Goal: Information Seeking & Learning: Compare options

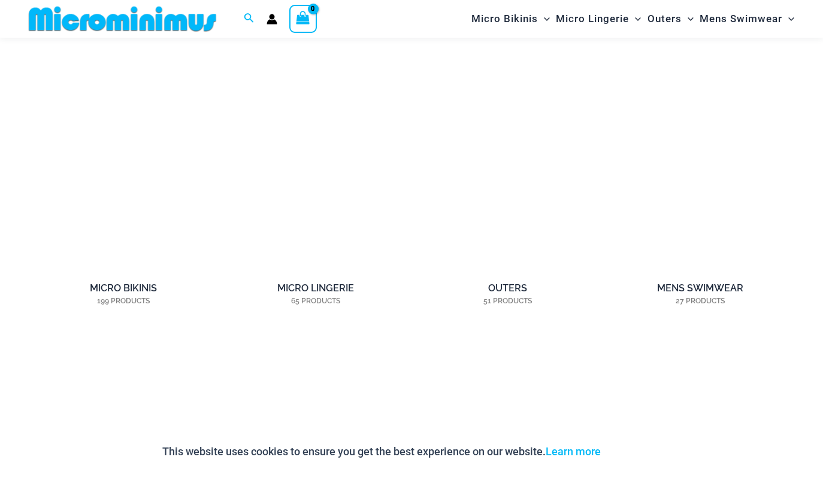
scroll to position [867, 0]
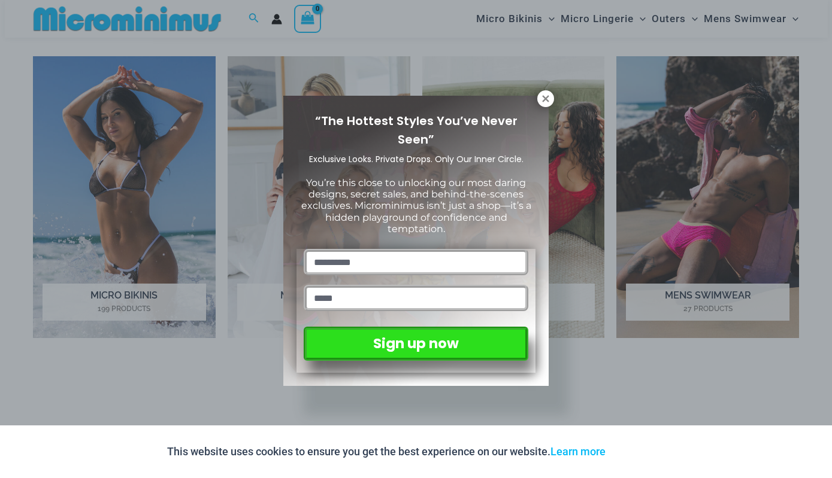
drag, startPoint x: 663, startPoint y: 326, endPoint x: 652, endPoint y: 335, distance: 14.9
click at [660, 328] on div "“The Hottest Styles You’ve Never Seen” Exclusive Looks. Private Drops. Only Our…" at bounding box center [416, 239] width 832 height 478
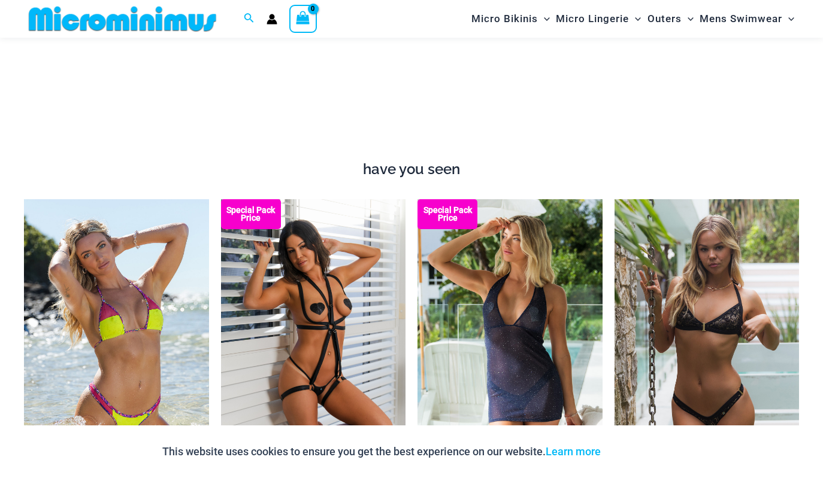
scroll to position [1216, 0]
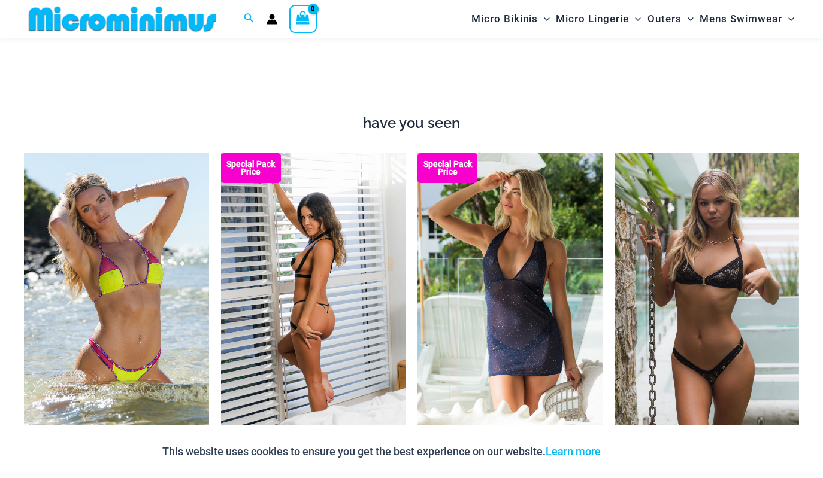
click at [307, 341] on img at bounding box center [313, 291] width 185 height 277
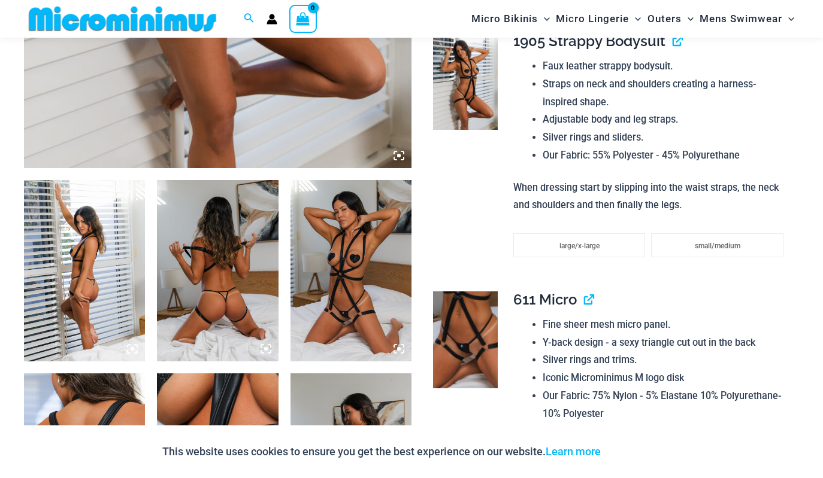
scroll to position [524, 0]
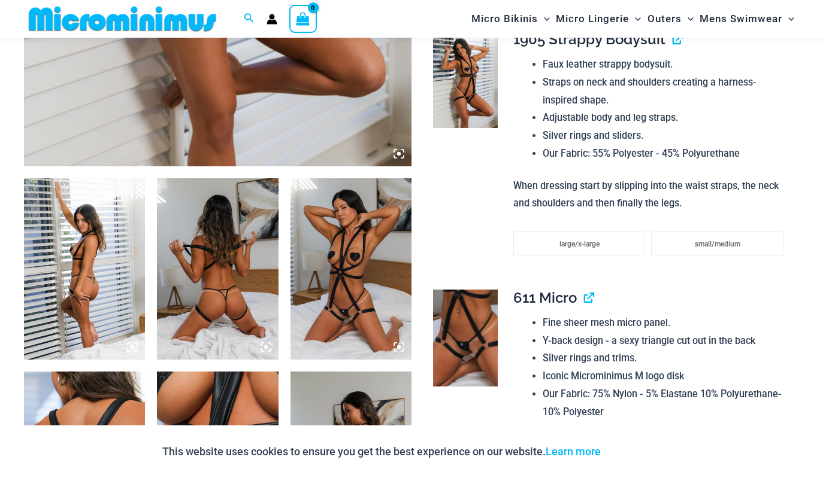
click at [346, 311] on img at bounding box center [350, 268] width 121 height 181
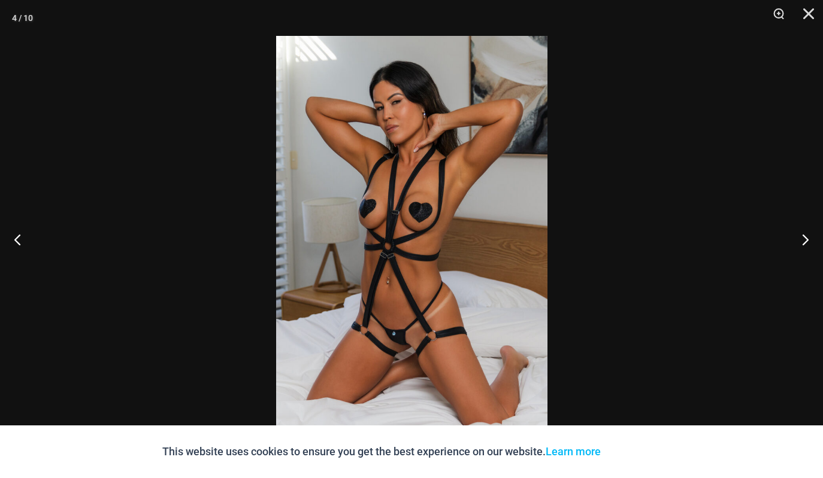
click at [381, 365] on img at bounding box center [411, 239] width 271 height 407
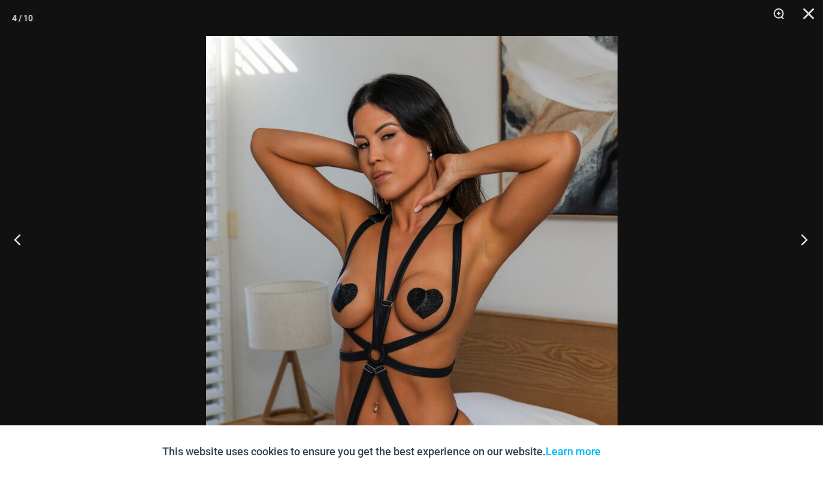
click at [802, 243] on button "Next" at bounding box center [800, 240] width 45 height 60
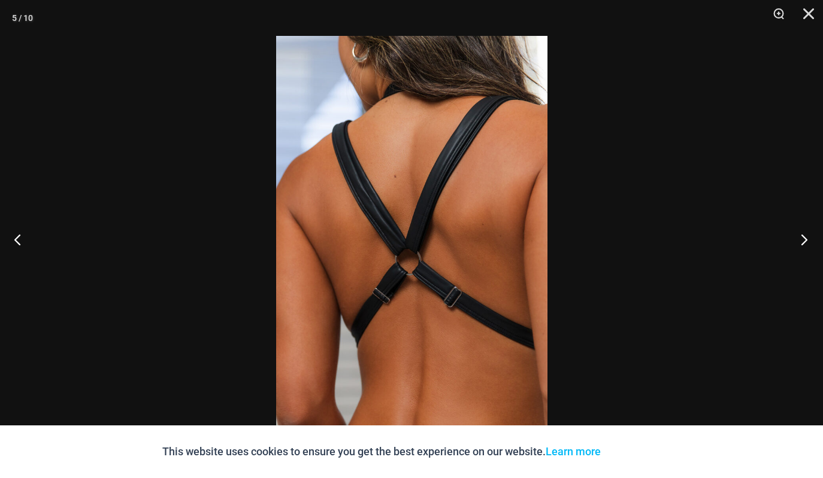
click at [795, 240] on button "Next" at bounding box center [800, 240] width 45 height 60
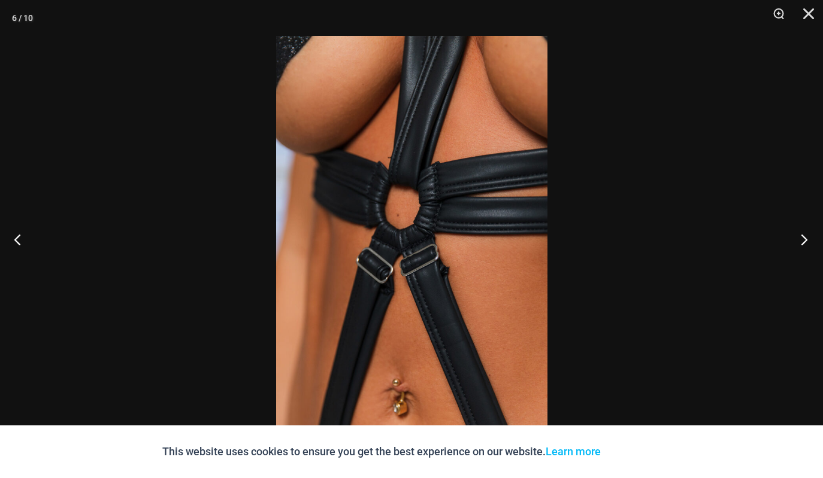
click at [806, 237] on button "Next" at bounding box center [800, 240] width 45 height 60
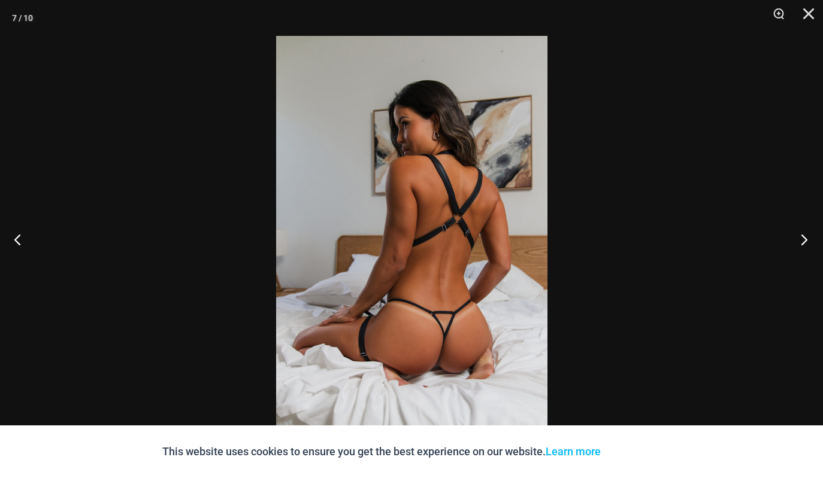
click at [801, 235] on button "Next" at bounding box center [800, 240] width 45 height 60
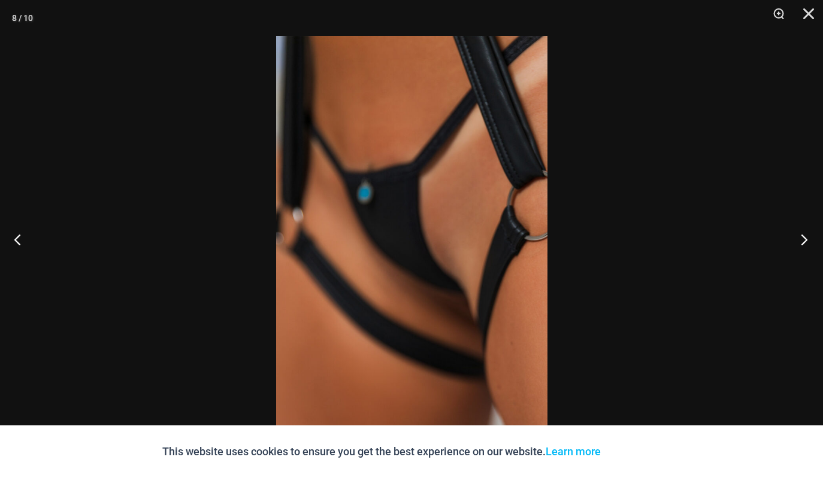
click at [802, 240] on button "Next" at bounding box center [800, 240] width 45 height 60
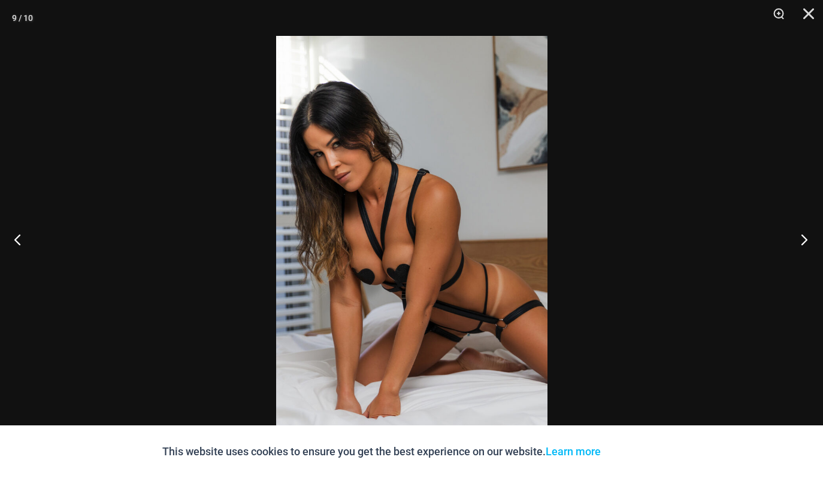
click at [799, 240] on button "Next" at bounding box center [800, 240] width 45 height 60
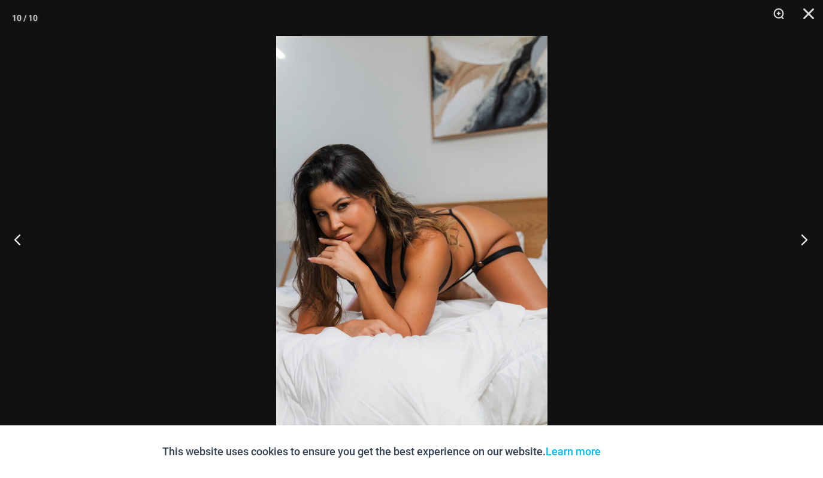
click at [799, 240] on button "Next" at bounding box center [800, 240] width 45 height 60
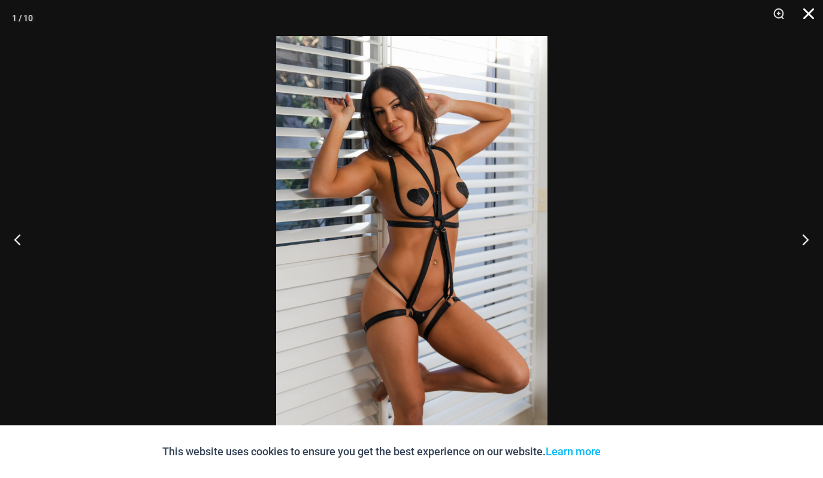
click at [808, 13] on button "Close" at bounding box center [804, 18] width 30 height 36
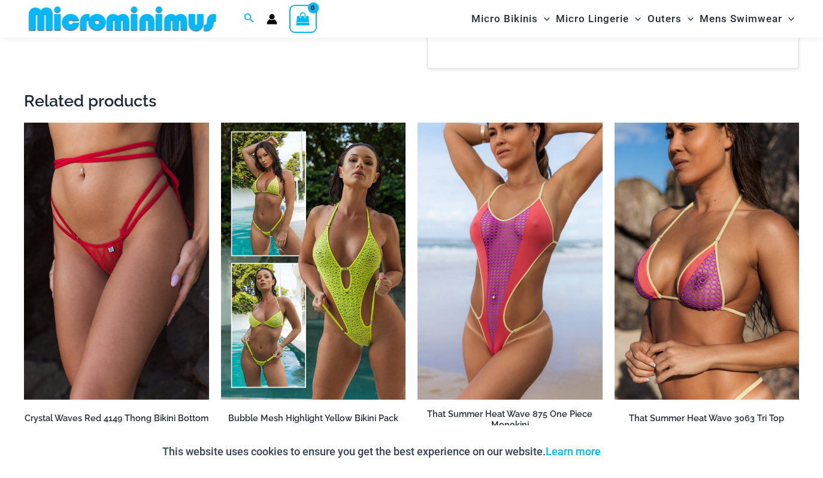
scroll to position [1655, 0]
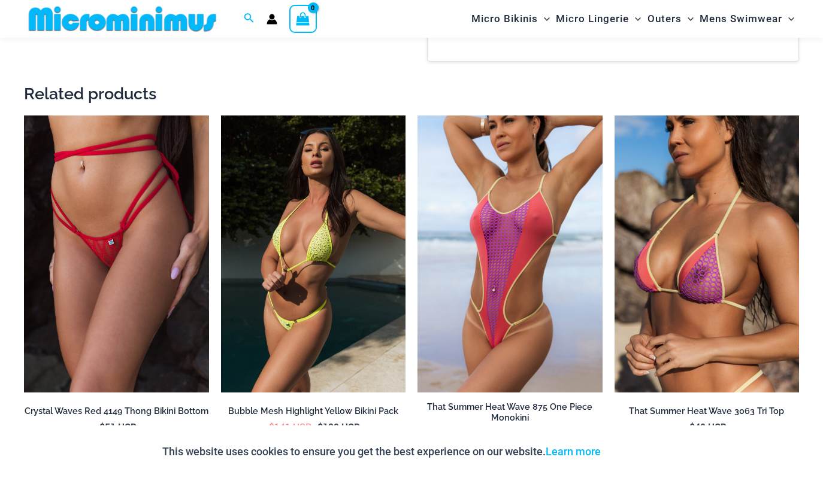
click at [268, 223] on img at bounding box center [313, 254] width 185 height 277
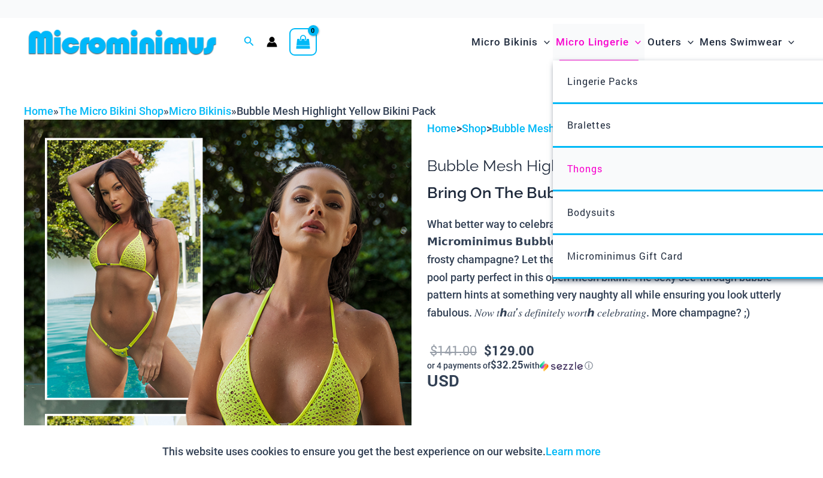
drag, startPoint x: 585, startPoint y: 177, endPoint x: 577, endPoint y: 171, distance: 9.8
click at [569, 166] on span "Thongs" at bounding box center [584, 168] width 35 height 13
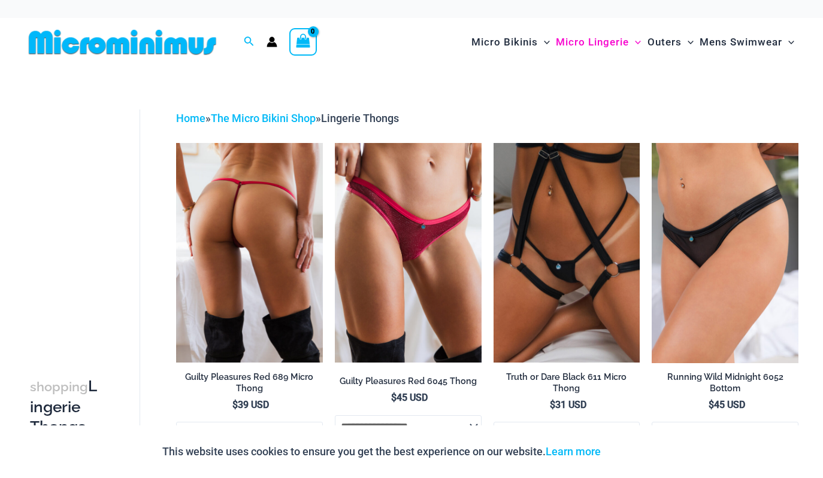
click at [246, 278] on img at bounding box center [249, 253] width 147 height 220
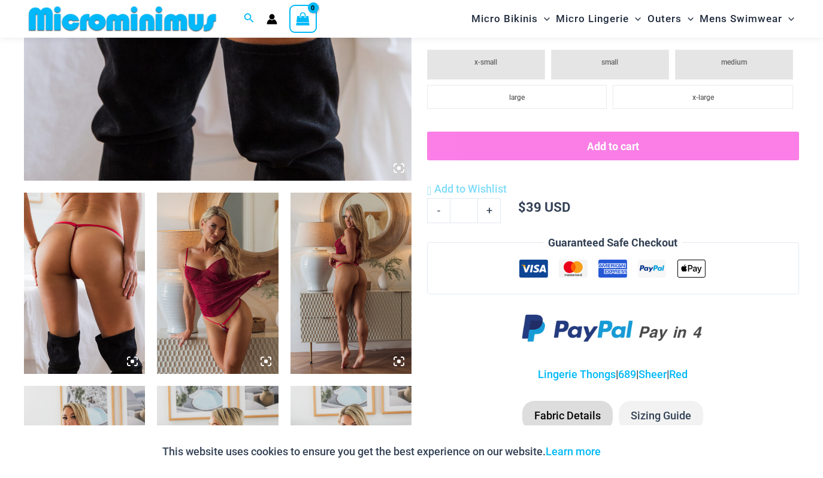
scroll to position [488, 0]
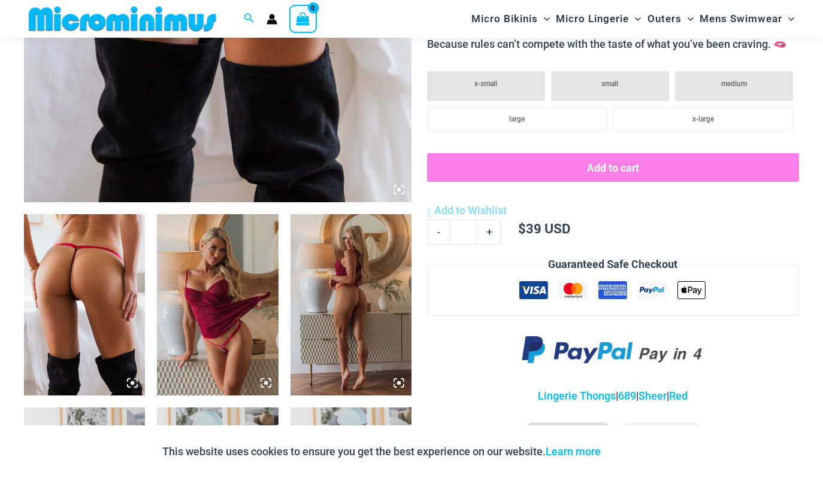
click at [232, 356] on img at bounding box center [217, 304] width 121 height 181
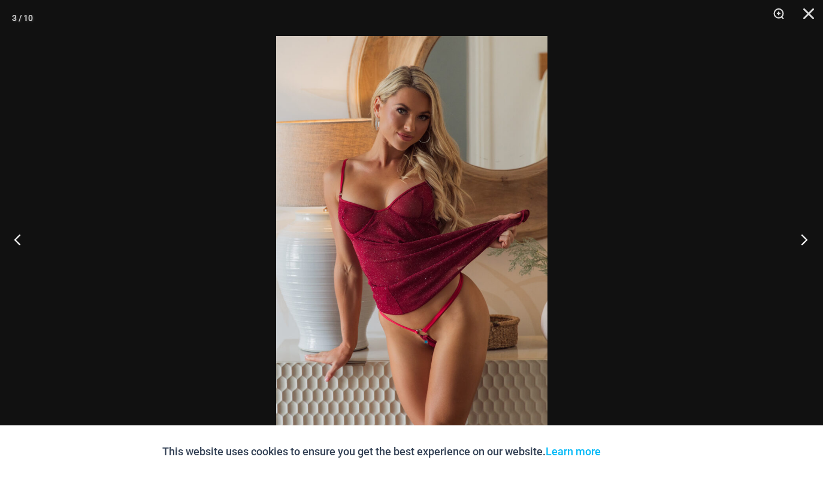
click at [804, 239] on button "Next" at bounding box center [800, 240] width 45 height 60
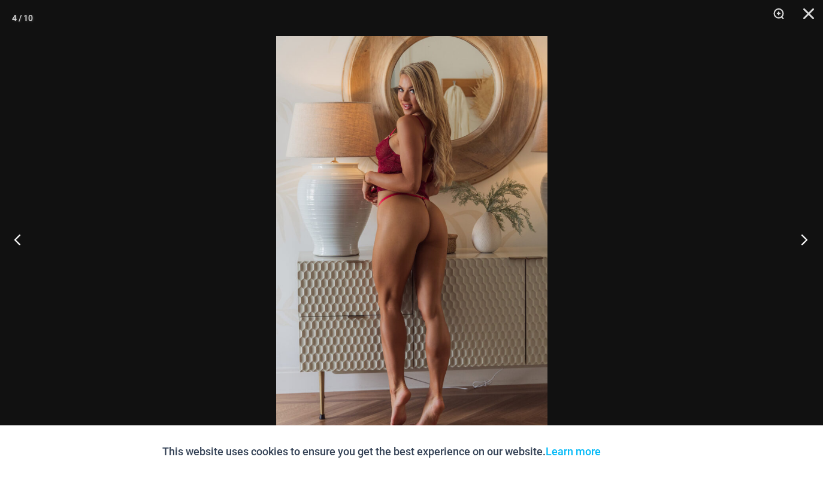
click at [789, 241] on button "Next" at bounding box center [800, 240] width 45 height 60
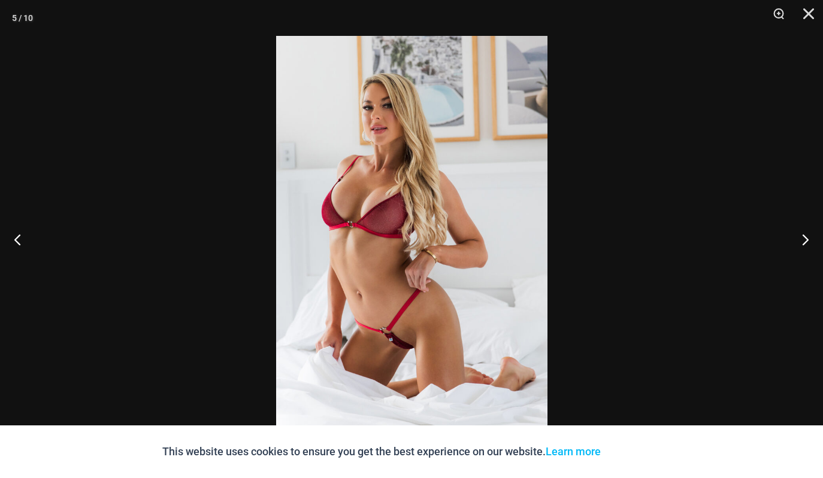
click at [777, 242] on div at bounding box center [411, 239] width 823 height 478
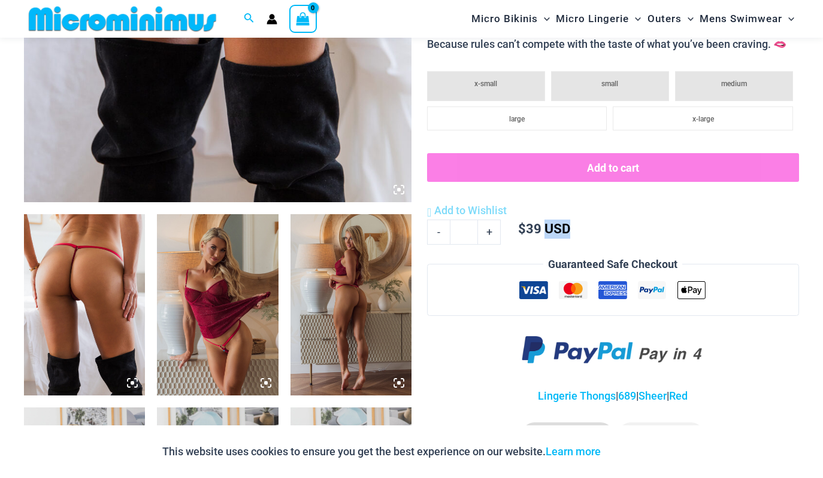
click at [778, 242] on form "**********" at bounding box center [613, 164] width 372 height 184
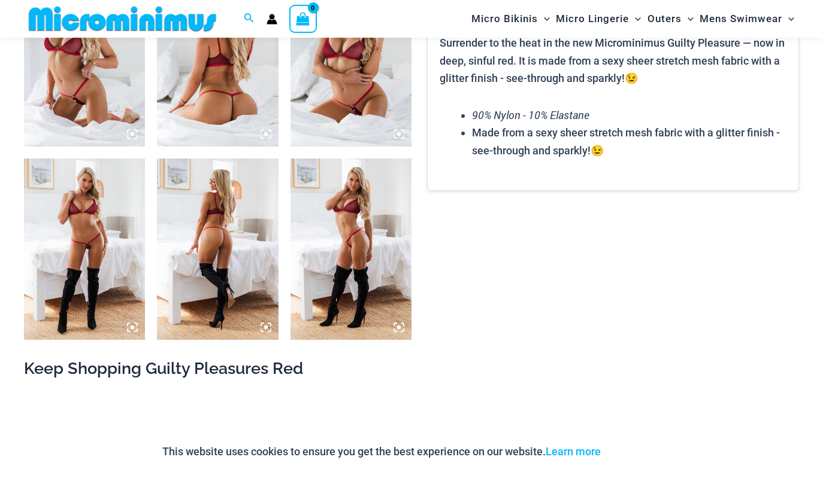
scroll to position [942, 0]
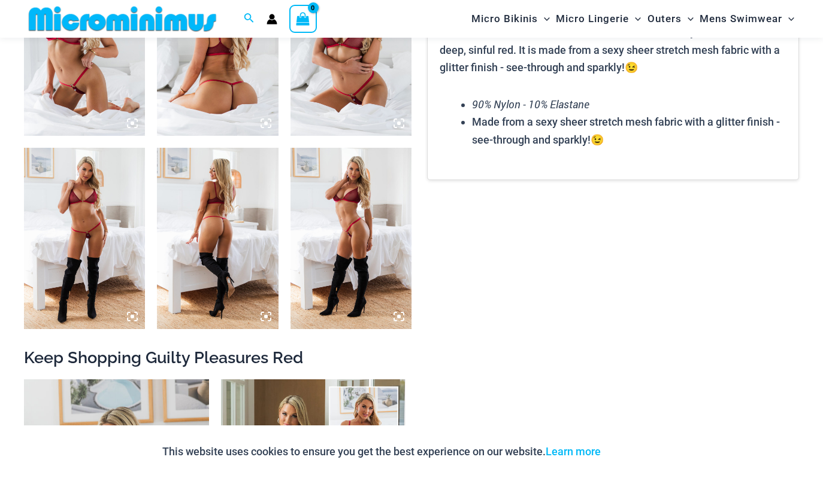
click at [72, 264] on img at bounding box center [84, 238] width 121 height 181
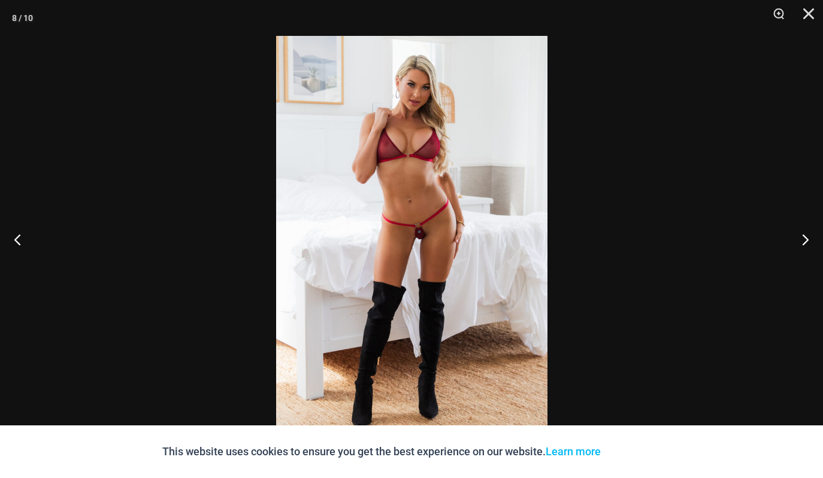
click at [72, 264] on div at bounding box center [411, 239] width 823 height 478
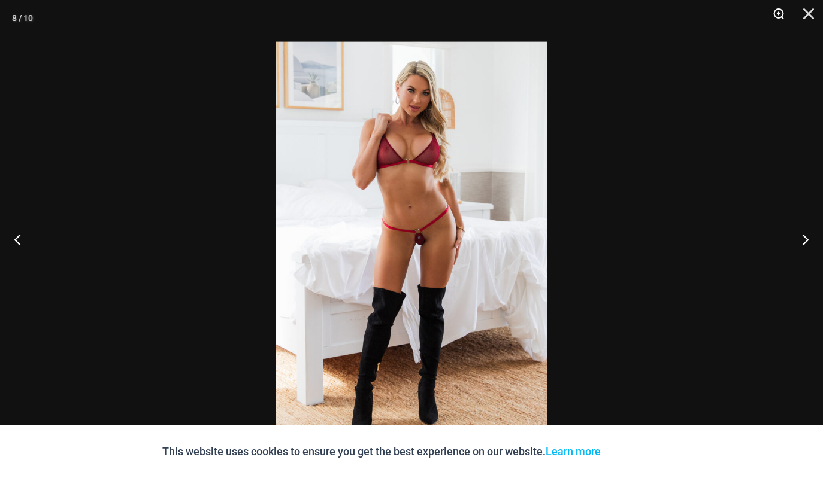
click at [766, 23] on button "Zoom" at bounding box center [774, 18] width 30 height 36
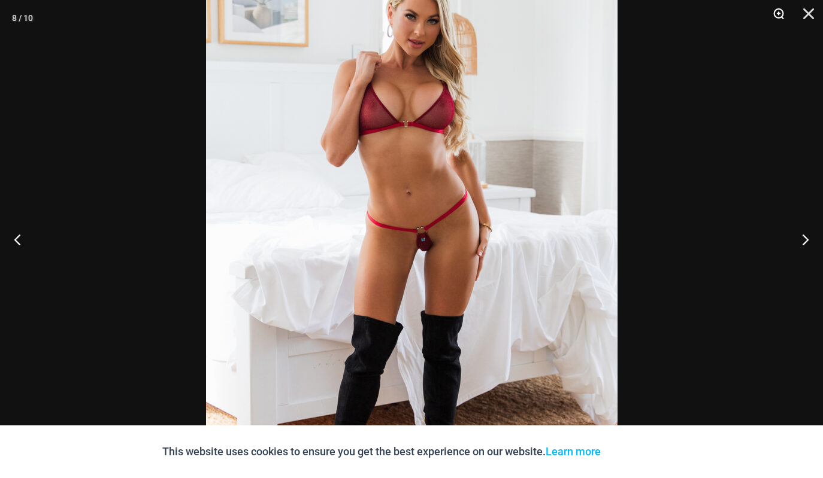
click at [775, 11] on button "Zoom" at bounding box center [774, 18] width 30 height 36
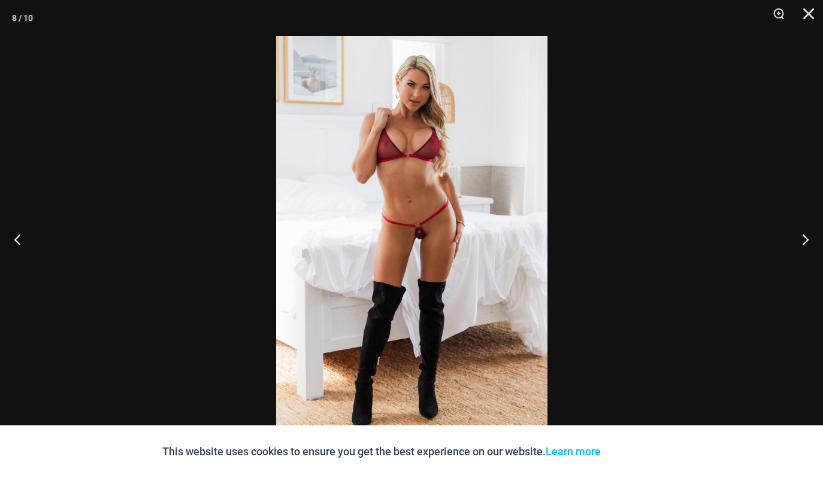
click at [780, 57] on div at bounding box center [411, 239] width 823 height 478
click at [783, 40] on div at bounding box center [411, 239] width 823 height 478
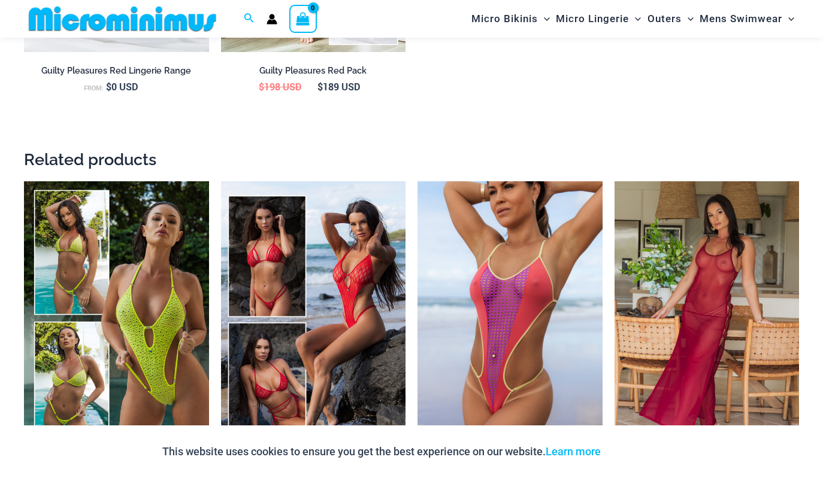
scroll to position [1630, 0]
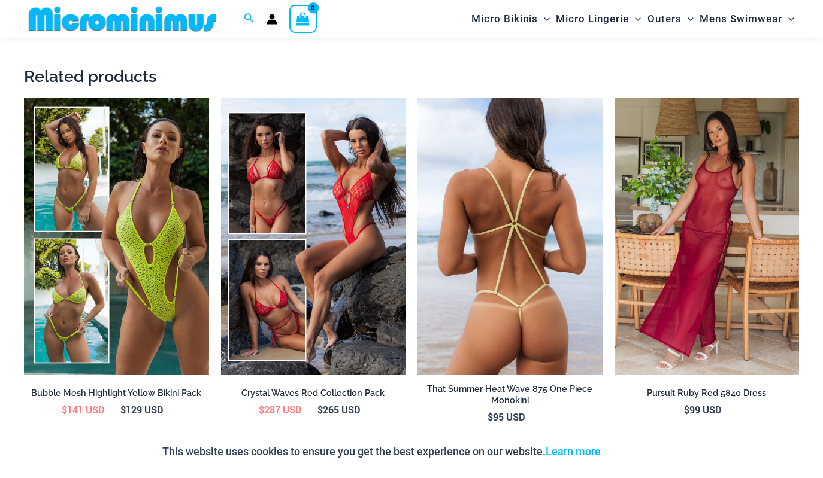
click at [492, 311] on img at bounding box center [509, 236] width 185 height 277
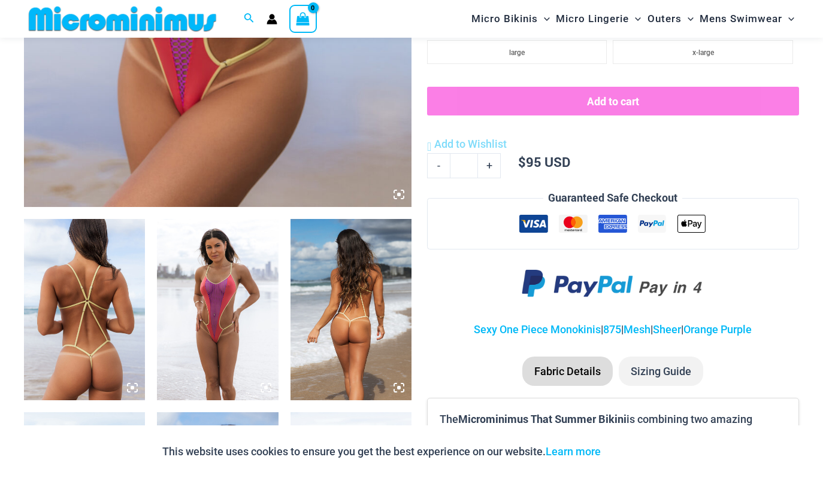
scroll to position [484, 0]
click at [227, 331] on img at bounding box center [217, 309] width 121 height 181
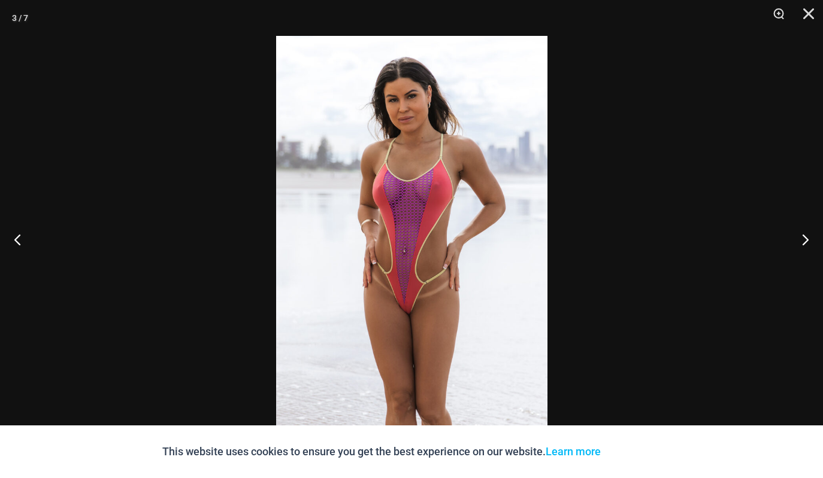
click at [227, 332] on div at bounding box center [411, 239] width 823 height 478
click at [776, 14] on button "Zoom" at bounding box center [774, 18] width 30 height 36
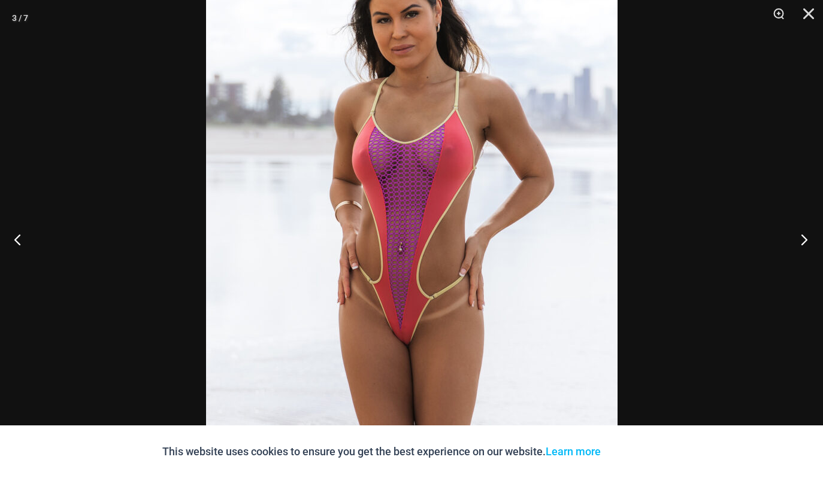
click at [804, 244] on button "Next" at bounding box center [800, 240] width 45 height 60
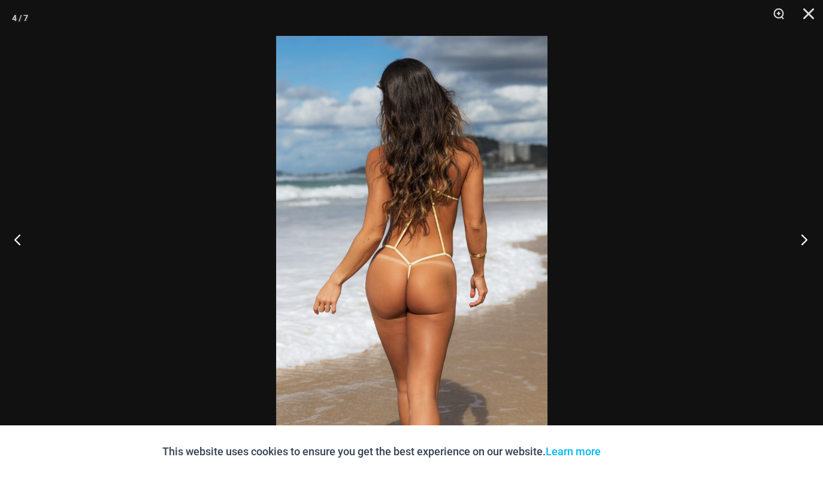
click at [795, 243] on button "Next" at bounding box center [800, 240] width 45 height 60
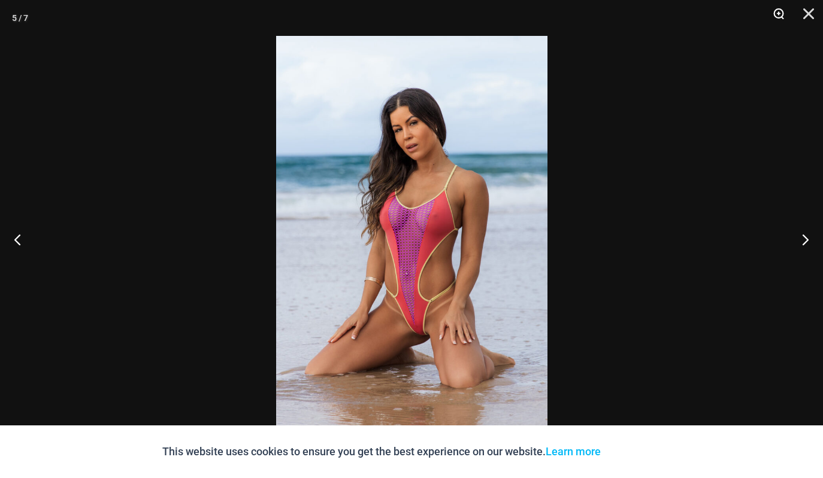
click at [780, 13] on button "Zoom" at bounding box center [774, 18] width 30 height 36
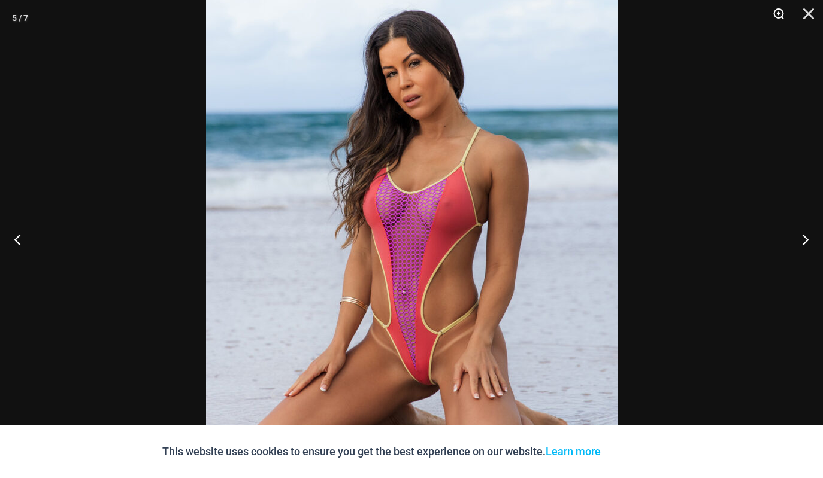
click at [782, 31] on button "Zoom" at bounding box center [774, 18] width 30 height 36
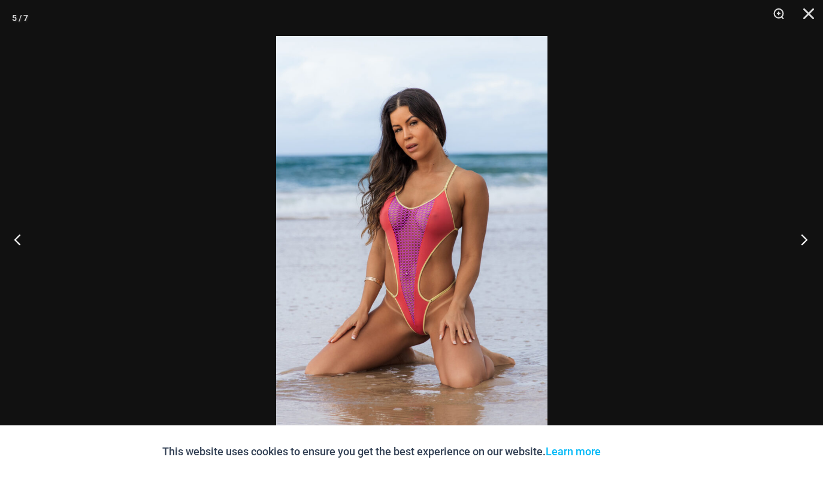
click at [793, 240] on button "Next" at bounding box center [800, 240] width 45 height 60
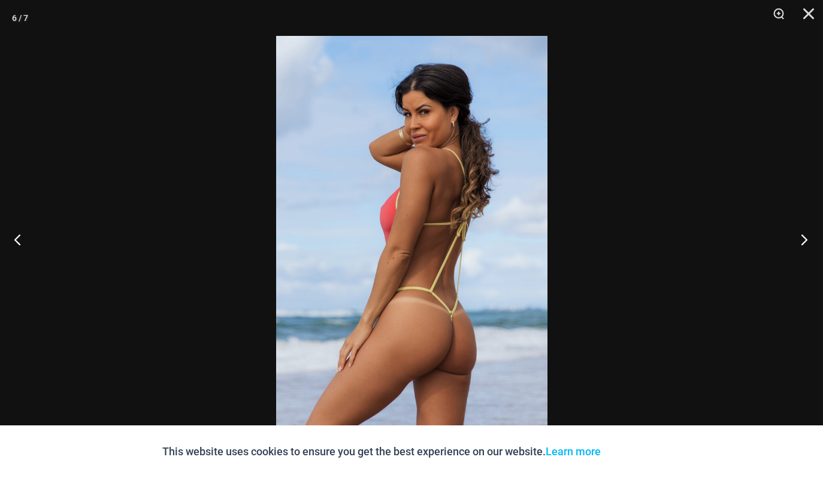
click at [796, 239] on button "Next" at bounding box center [800, 240] width 45 height 60
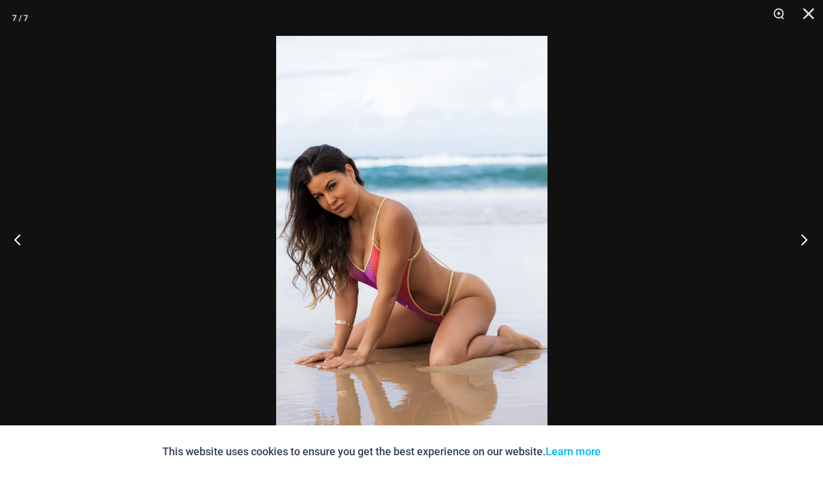
click at [798, 238] on button "Next" at bounding box center [800, 240] width 45 height 60
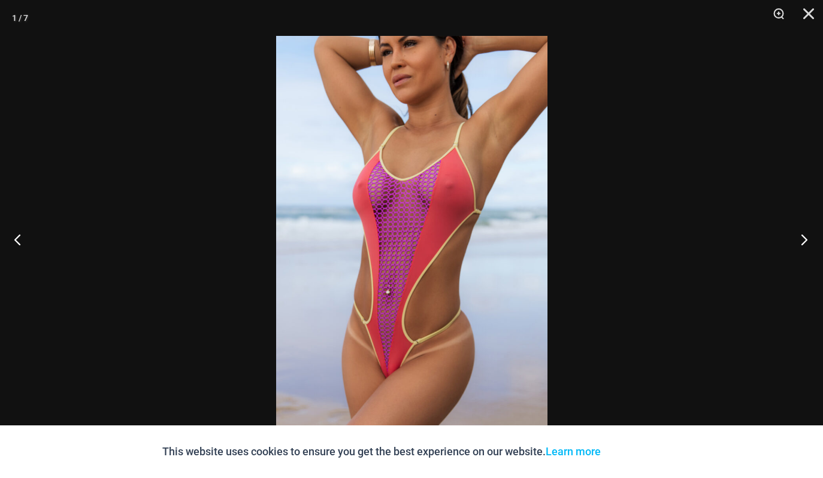
click at [795, 234] on button "Next" at bounding box center [800, 240] width 45 height 60
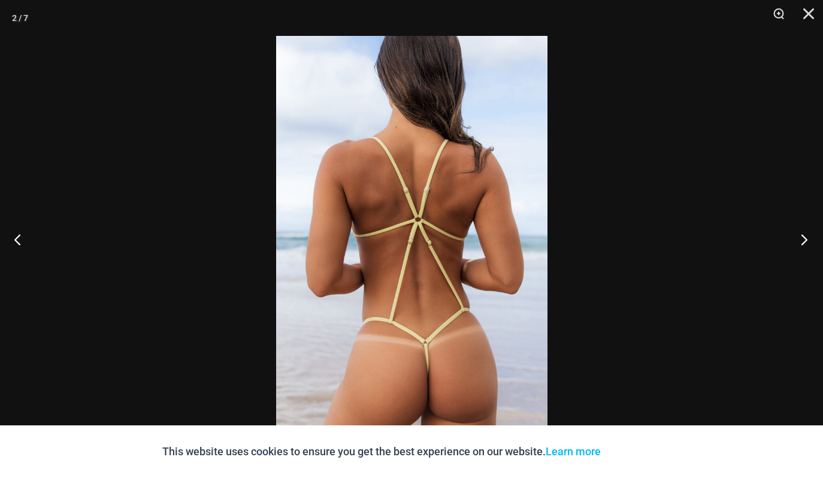
click at [795, 234] on button "Next" at bounding box center [800, 240] width 45 height 60
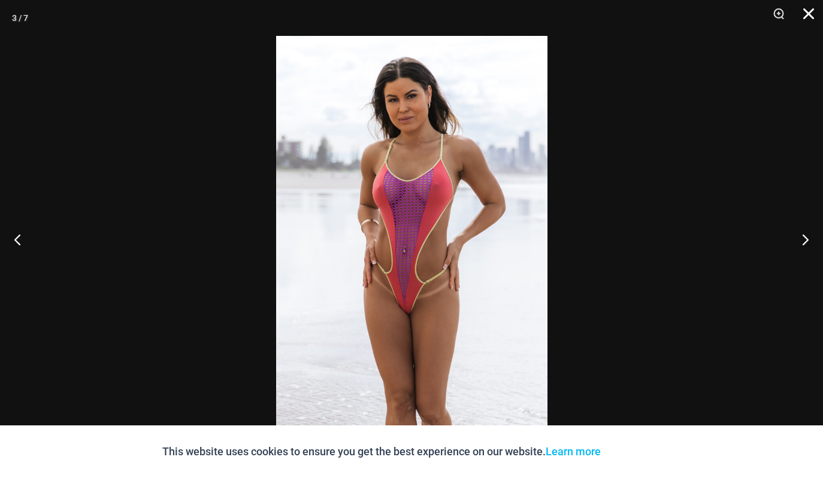
click at [812, 10] on button "Close" at bounding box center [804, 18] width 30 height 36
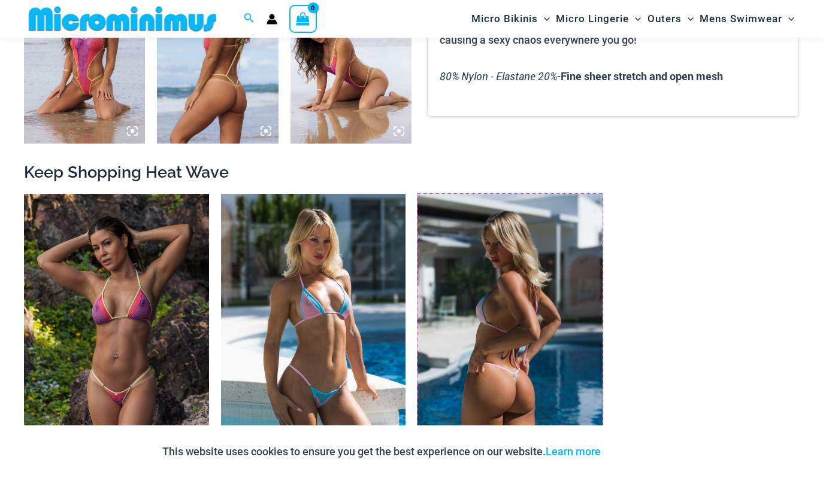
scroll to position [1505, 0]
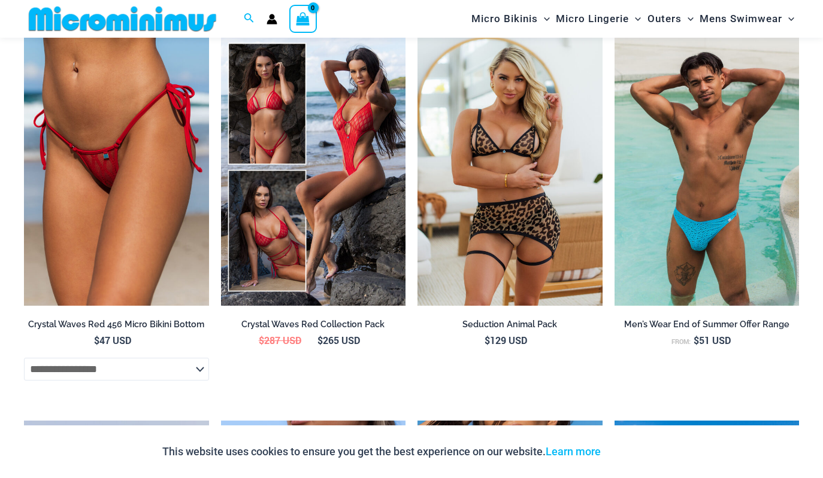
drag, startPoint x: 437, startPoint y: 315, endPoint x: 441, endPoint y: 320, distance: 6.8
click at [441, 320] on div "That Summer Heat Wave 875 One Piece Monokini Home > Shop > That Summer Home / M…" at bounding box center [411, 310] width 775 height 3413
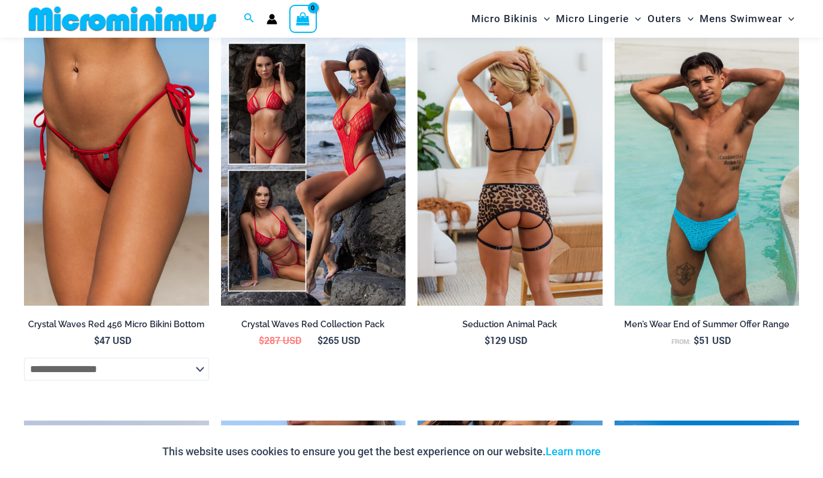
click at [440, 313] on li "Seduction Animal Pack $ 129 USD" at bounding box center [509, 211] width 185 height 365
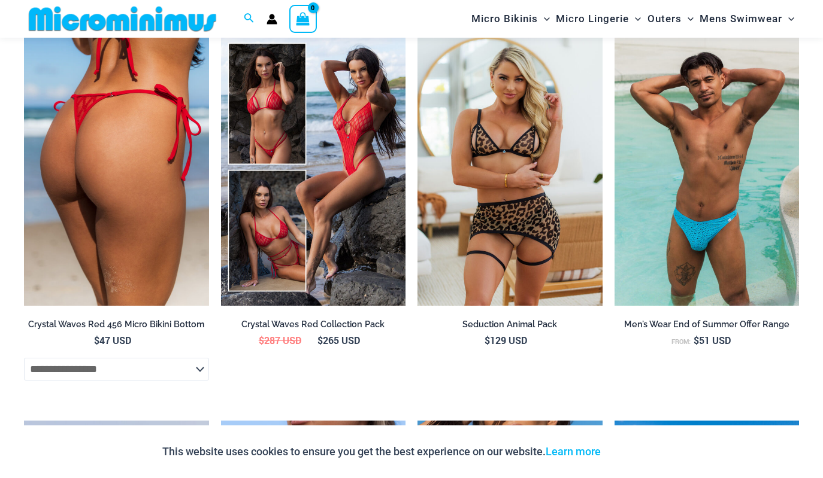
click at [130, 180] on img at bounding box center [116, 167] width 185 height 277
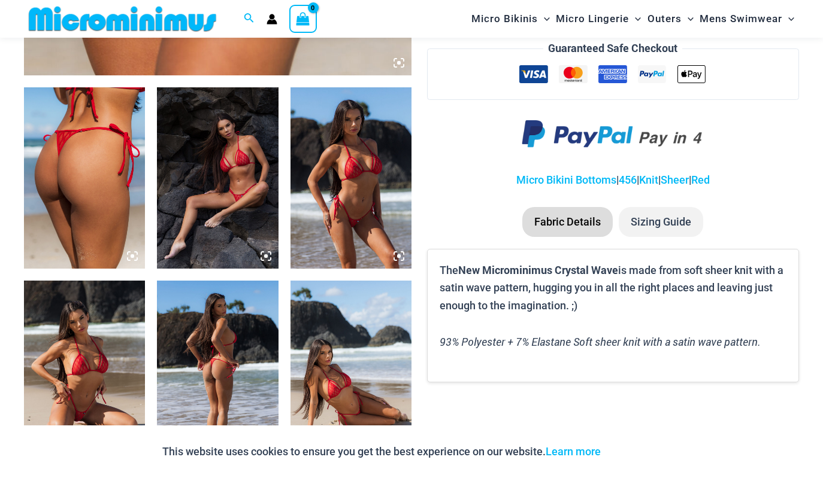
scroll to position [614, 0]
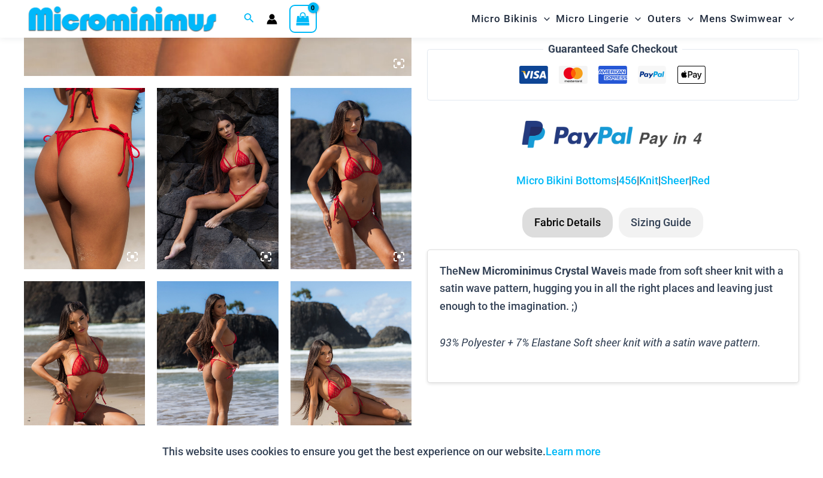
click at [245, 180] on img at bounding box center [217, 178] width 121 height 181
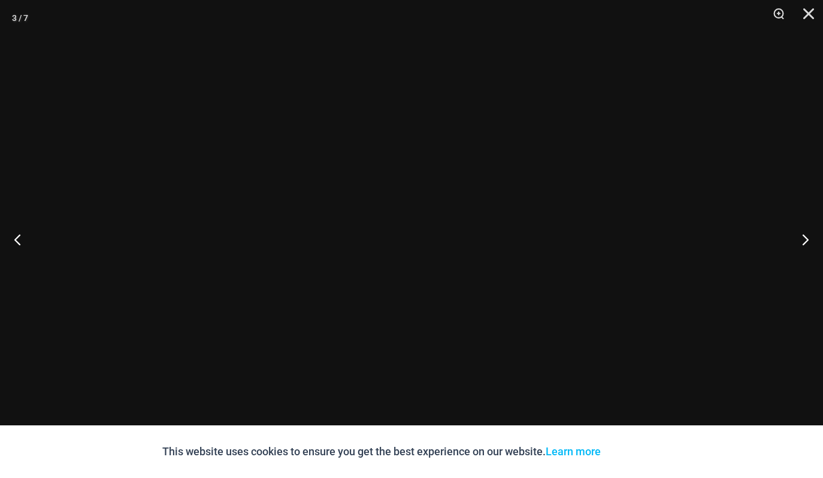
click at [246, 180] on div at bounding box center [411, 239] width 823 height 478
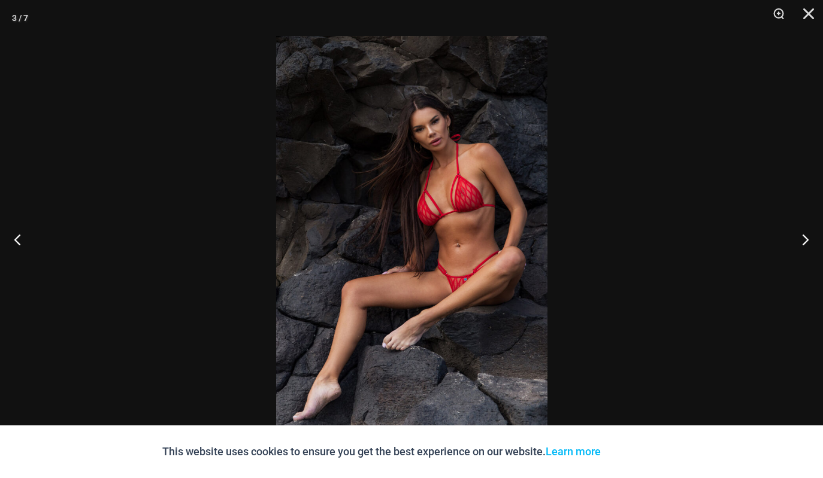
click at [504, 246] on img at bounding box center [411, 239] width 271 height 407
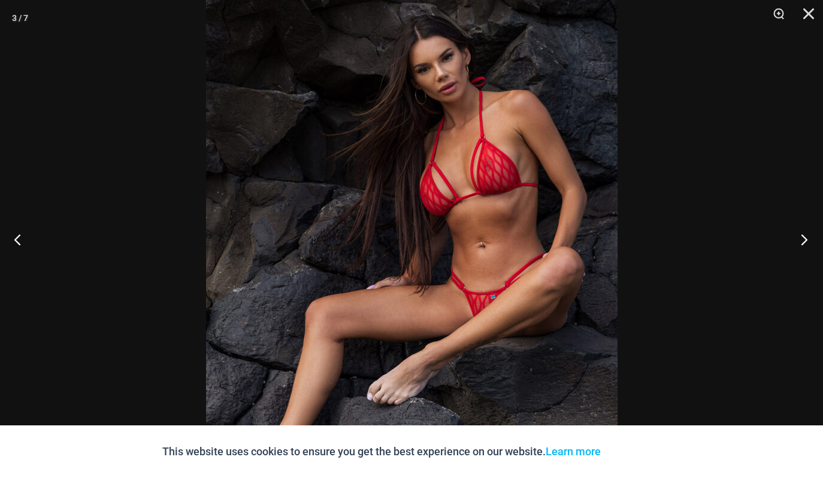
click at [792, 243] on button "Next" at bounding box center [800, 240] width 45 height 60
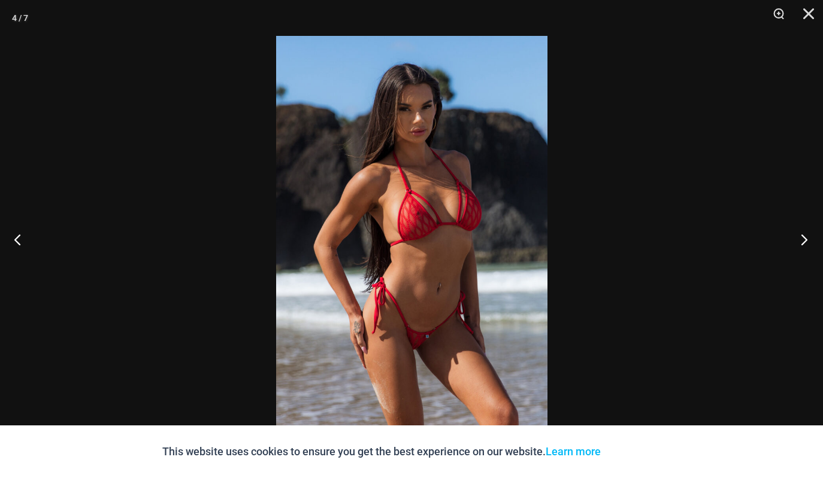
click at [789, 243] on button "Next" at bounding box center [800, 240] width 45 height 60
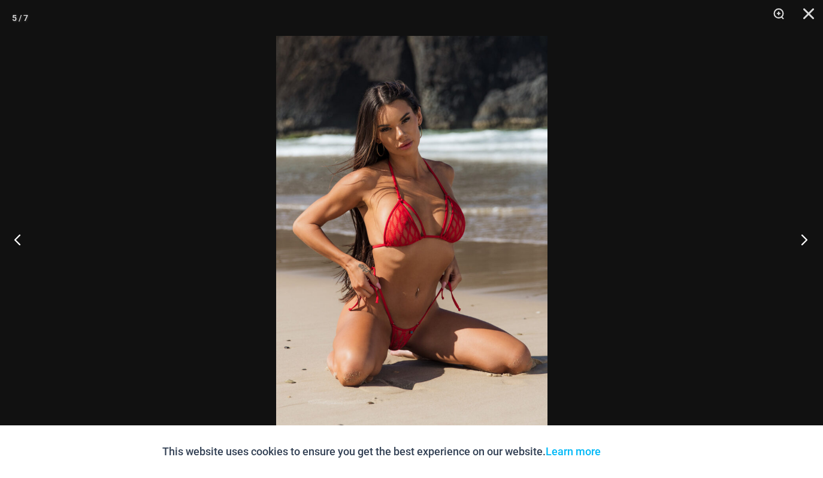
click at [783, 241] on button "Next" at bounding box center [800, 240] width 45 height 60
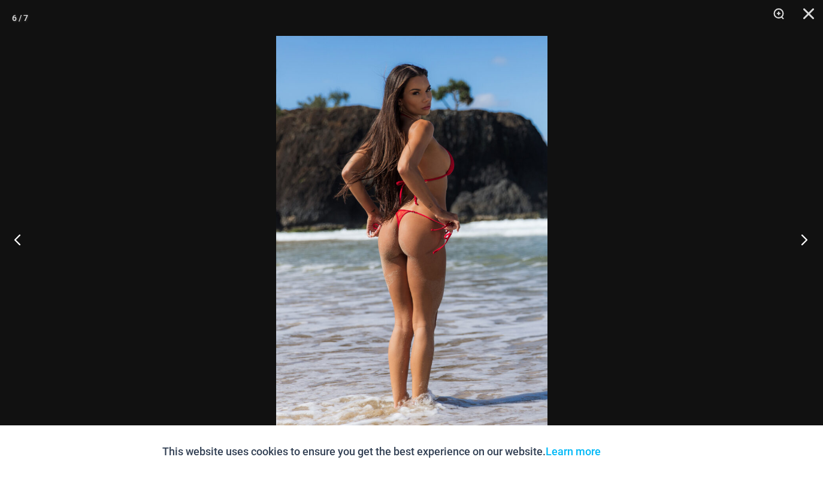
click at [782, 241] on button "Next" at bounding box center [800, 240] width 45 height 60
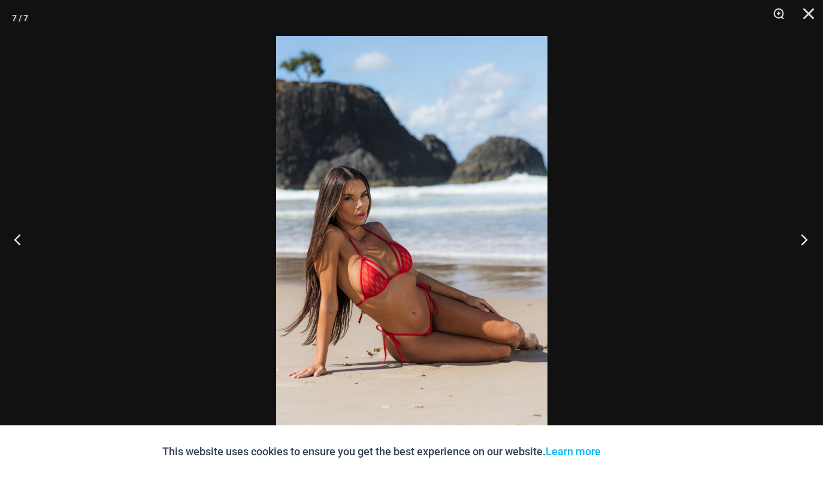
click at [782, 241] on button "Next" at bounding box center [800, 240] width 45 height 60
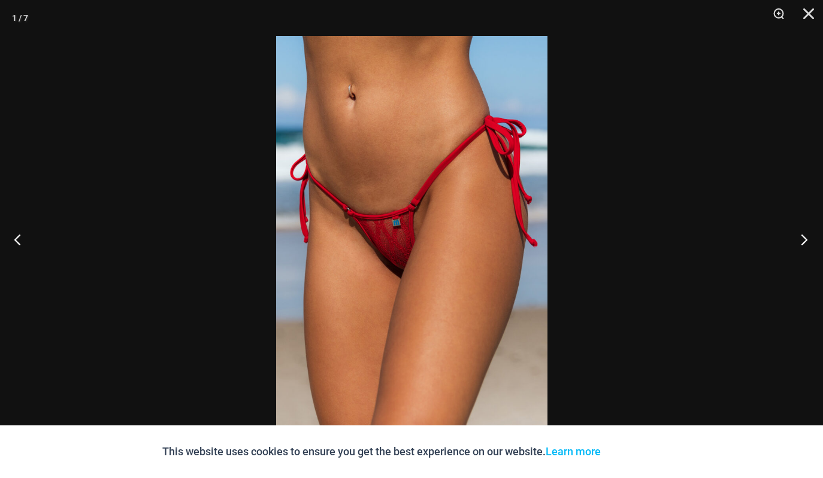
click at [798, 241] on button "Next" at bounding box center [800, 240] width 45 height 60
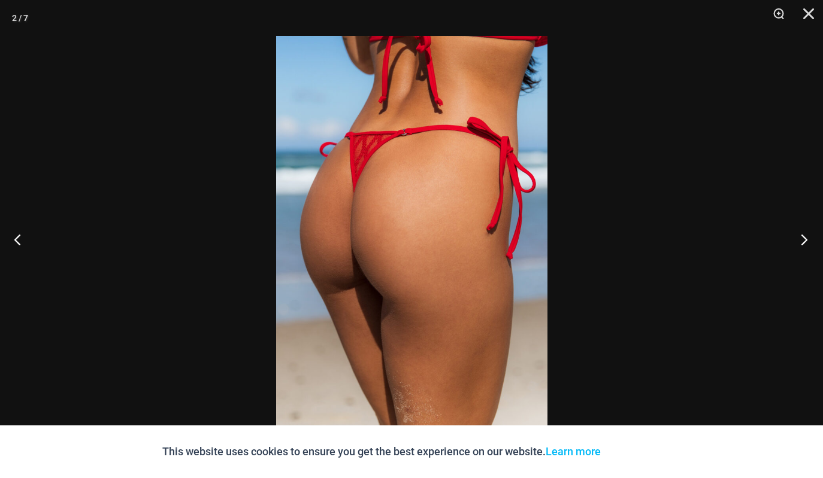
click at [792, 240] on button "Next" at bounding box center [800, 240] width 45 height 60
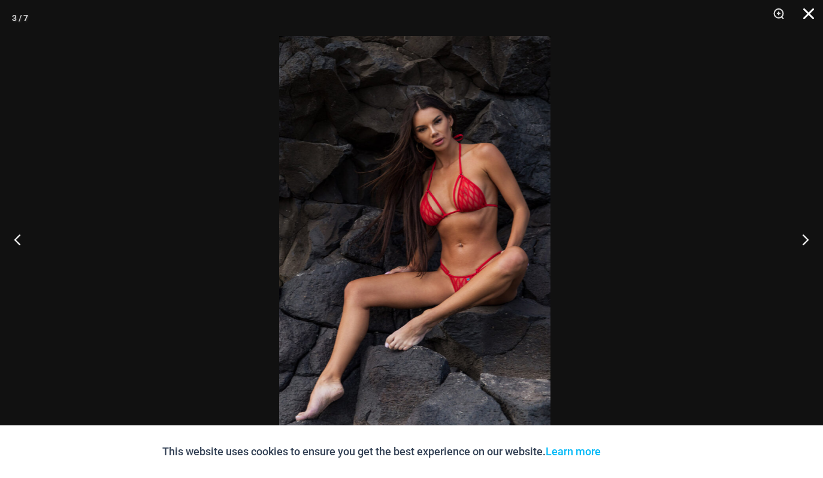
click at [803, 14] on button "Close" at bounding box center [804, 18] width 30 height 36
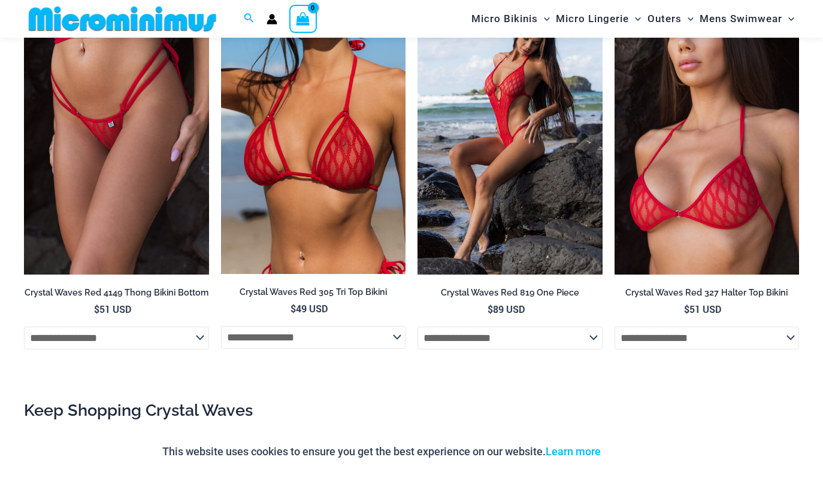
scroll to position [1121, 0]
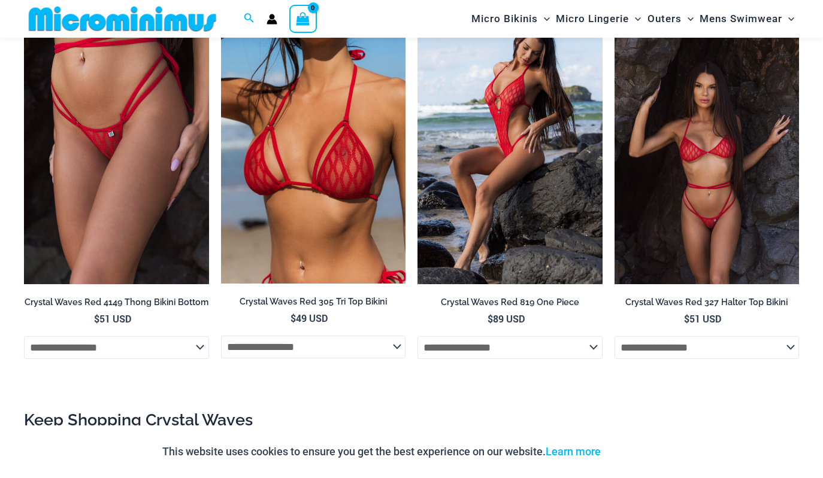
click at [672, 229] on img at bounding box center [706, 145] width 185 height 277
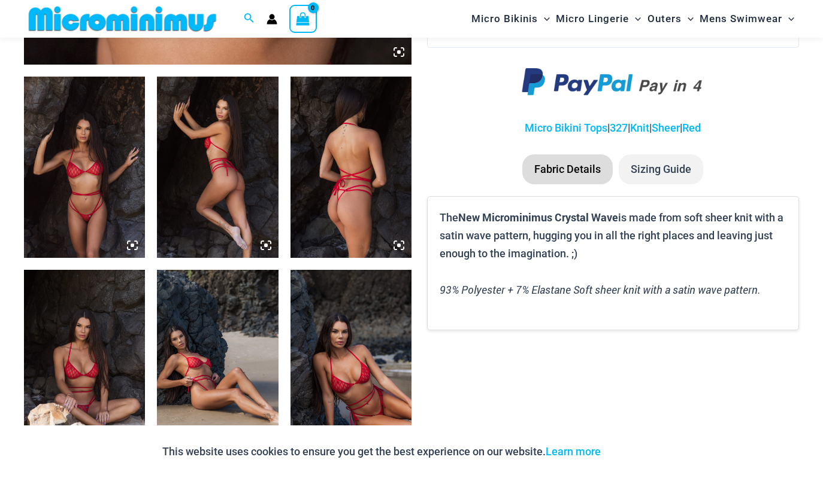
scroll to position [653, 0]
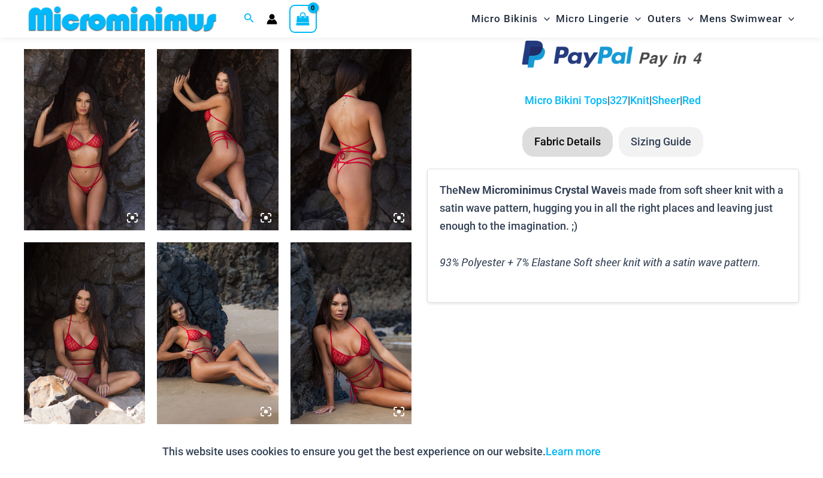
click at [135, 219] on icon at bounding box center [132, 218] width 11 height 11
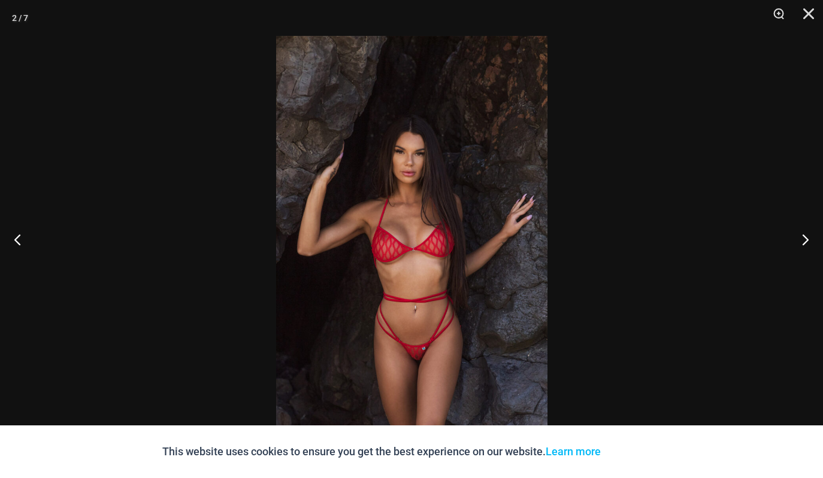
click at [135, 219] on div at bounding box center [411, 239] width 823 height 478
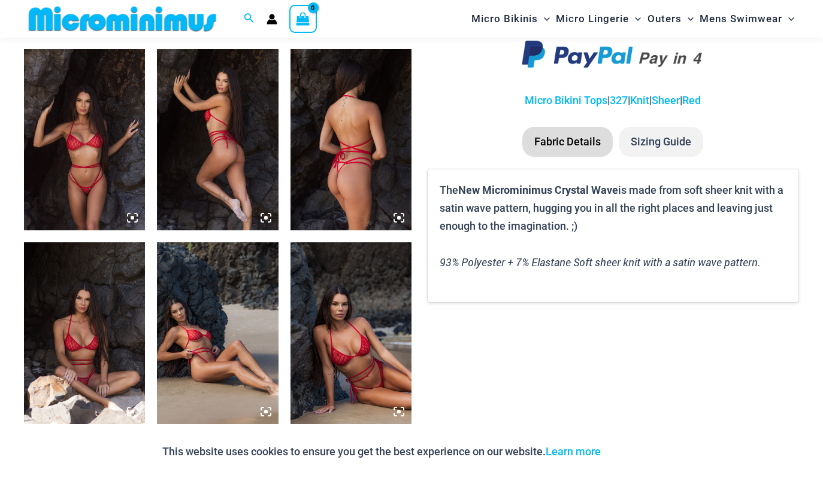
click at [93, 165] on img at bounding box center [84, 139] width 121 height 181
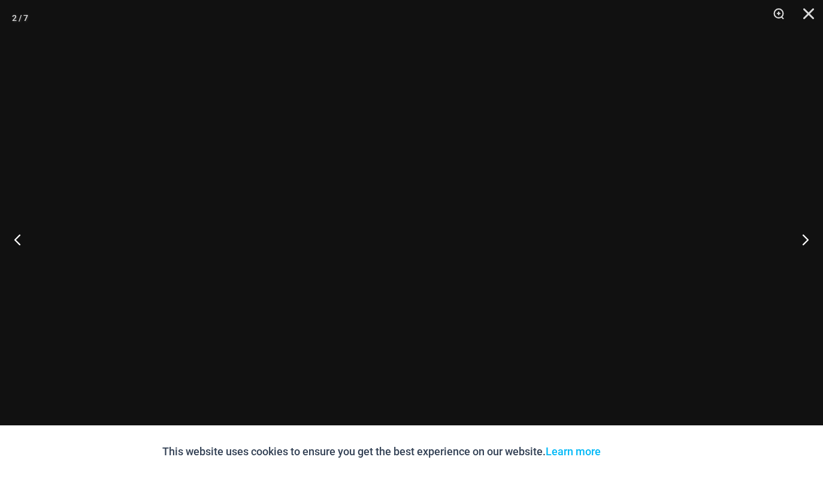
click at [93, 165] on div at bounding box center [411, 239] width 823 height 478
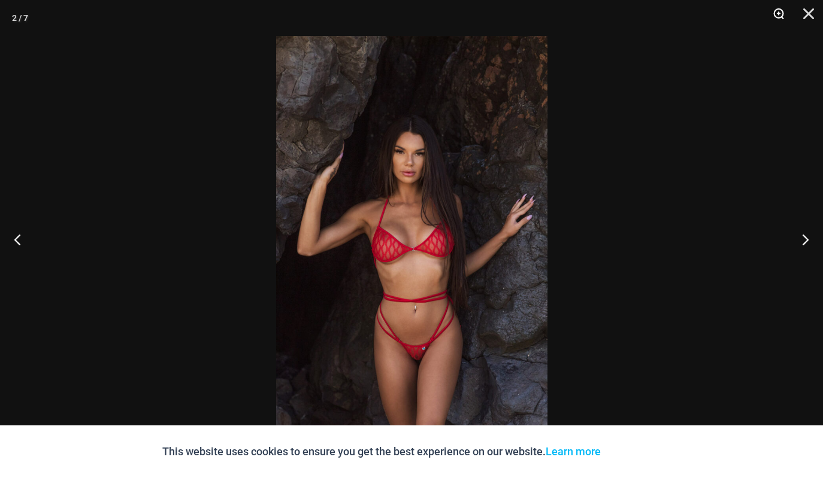
click at [779, 15] on button "Zoom" at bounding box center [774, 18] width 30 height 36
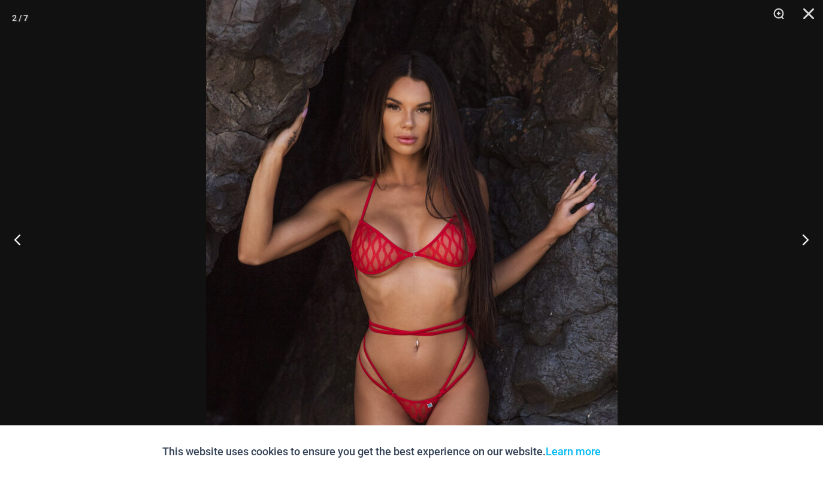
click at [598, 269] on img at bounding box center [411, 239] width 411 height 617
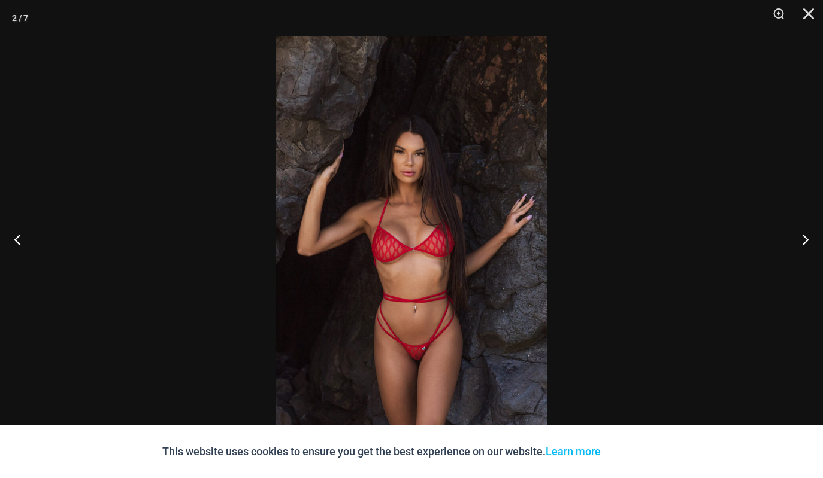
click at [495, 325] on img at bounding box center [411, 239] width 271 height 407
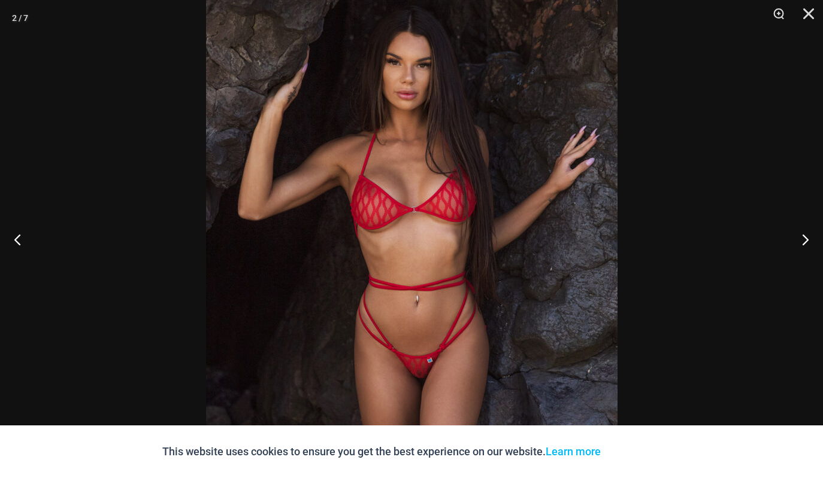
click at [493, 323] on img at bounding box center [411, 194] width 411 height 617
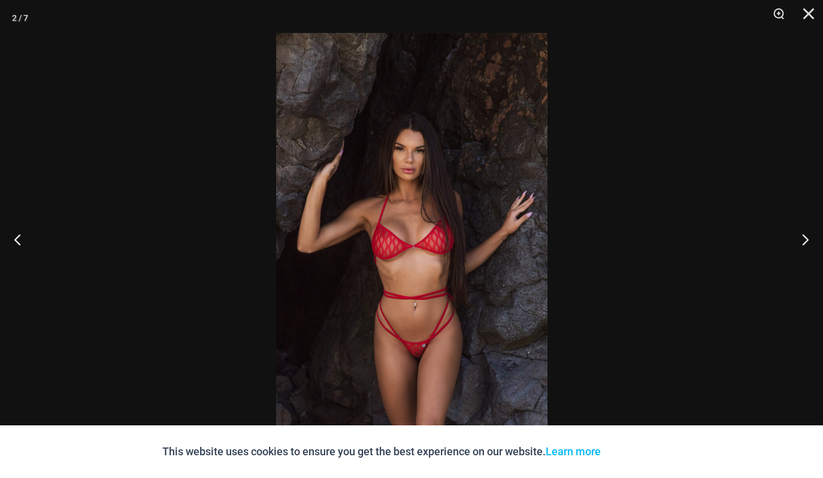
click at [498, 313] on img at bounding box center [411, 236] width 271 height 407
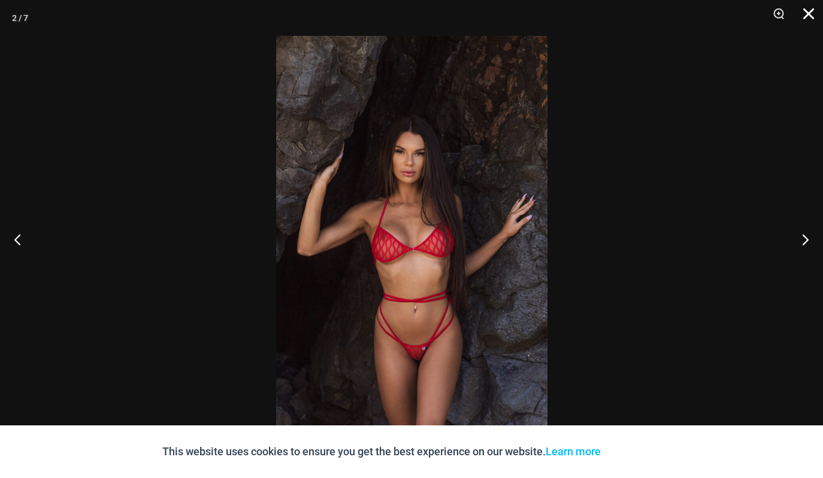
click at [813, 16] on button "Close" at bounding box center [804, 18] width 30 height 36
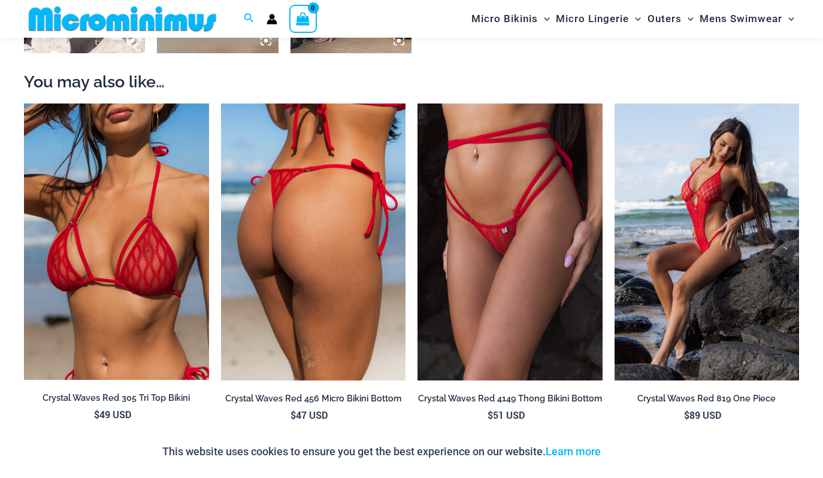
scroll to position [991, 0]
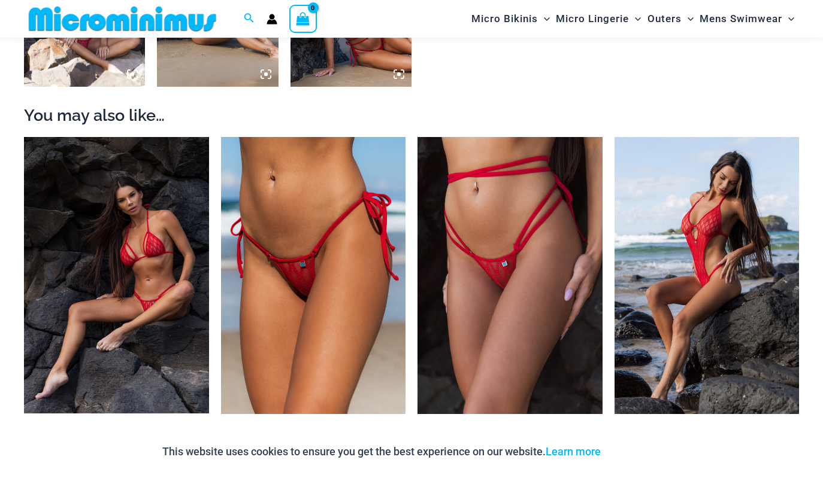
click at [186, 315] on img at bounding box center [116, 275] width 185 height 277
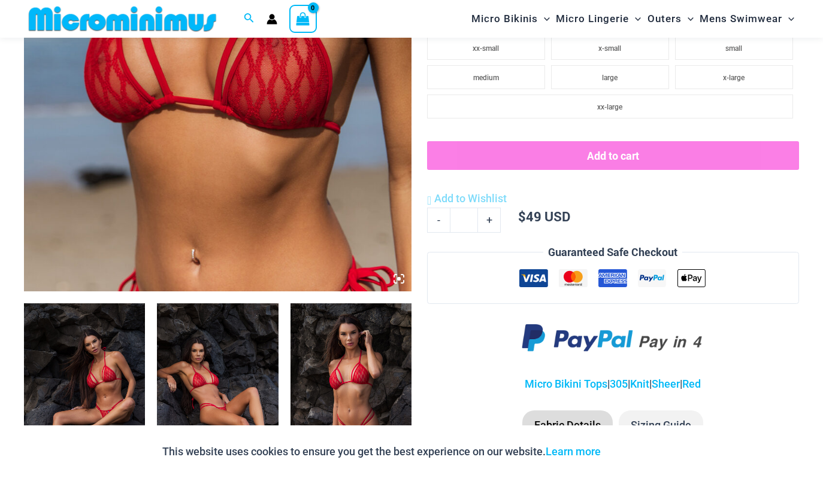
scroll to position [424, 0]
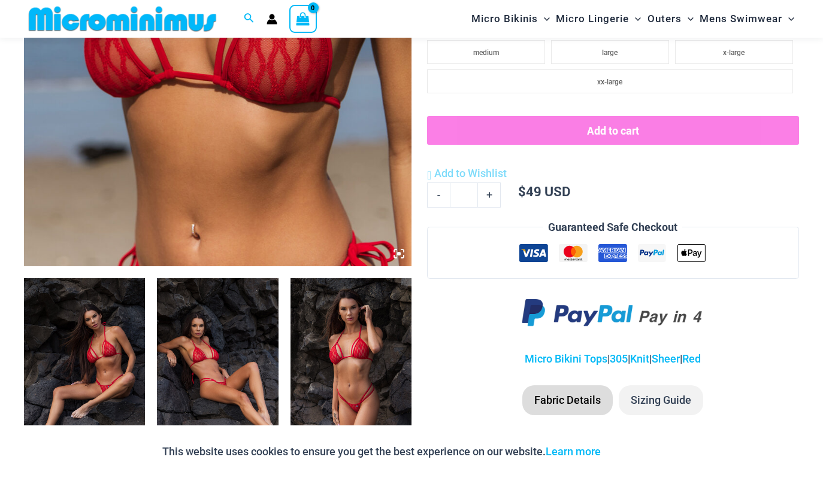
click at [366, 386] on img at bounding box center [350, 368] width 121 height 181
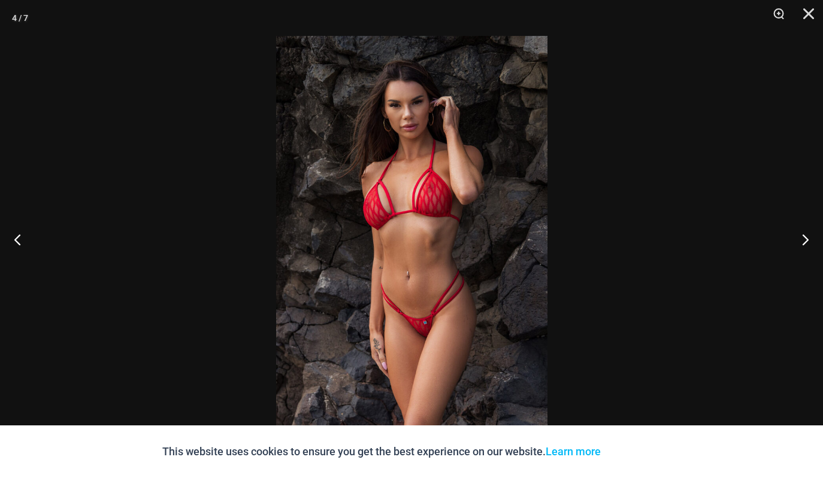
click at [442, 265] on img at bounding box center [411, 239] width 271 height 407
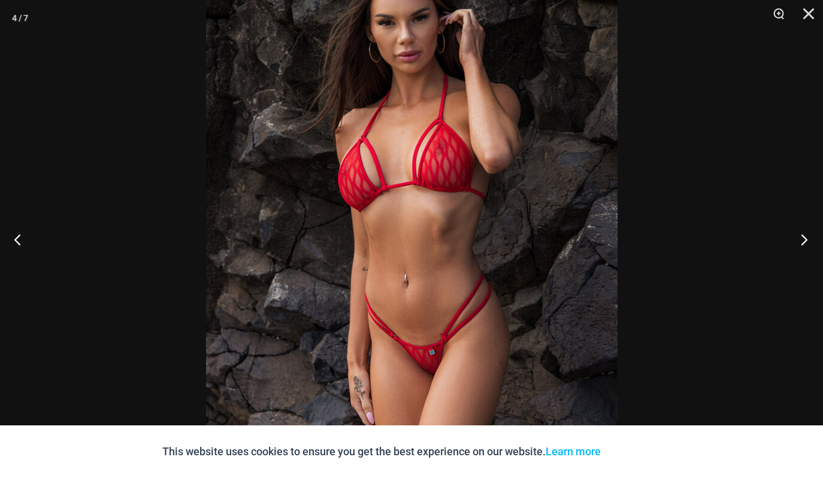
click at [799, 244] on button "Next" at bounding box center [800, 240] width 45 height 60
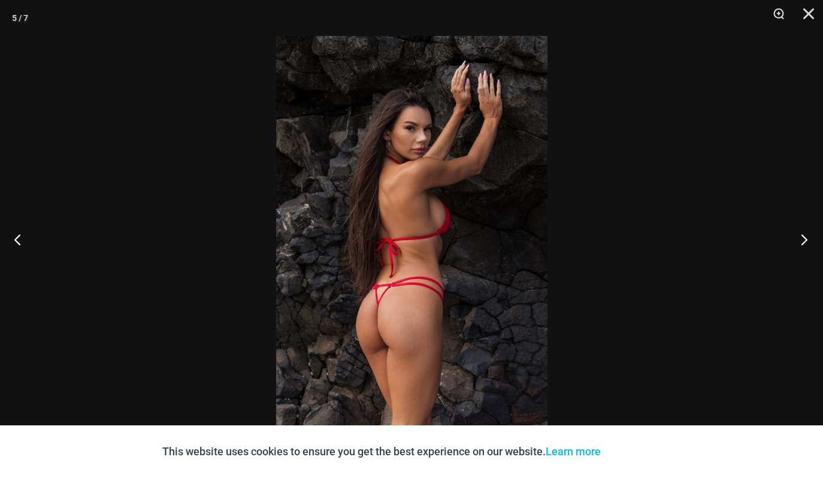
click at [799, 243] on button "Next" at bounding box center [800, 240] width 45 height 60
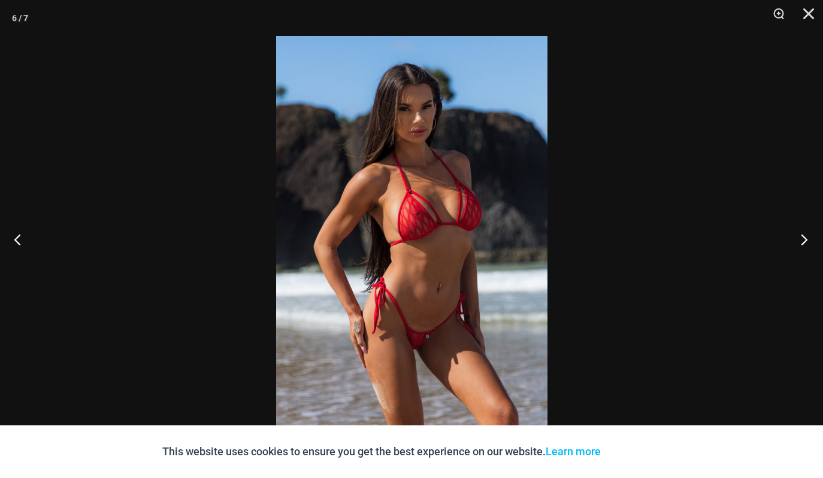
click at [799, 243] on button "Next" at bounding box center [800, 240] width 45 height 60
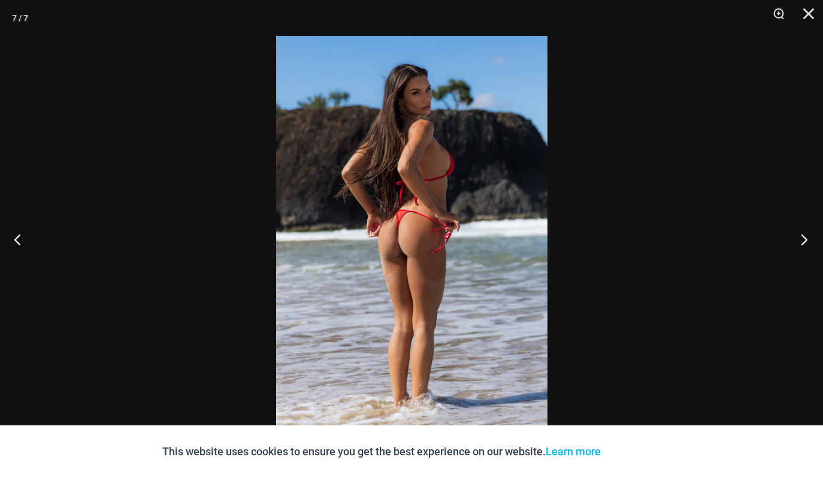
click at [799, 243] on button "Next" at bounding box center [800, 240] width 45 height 60
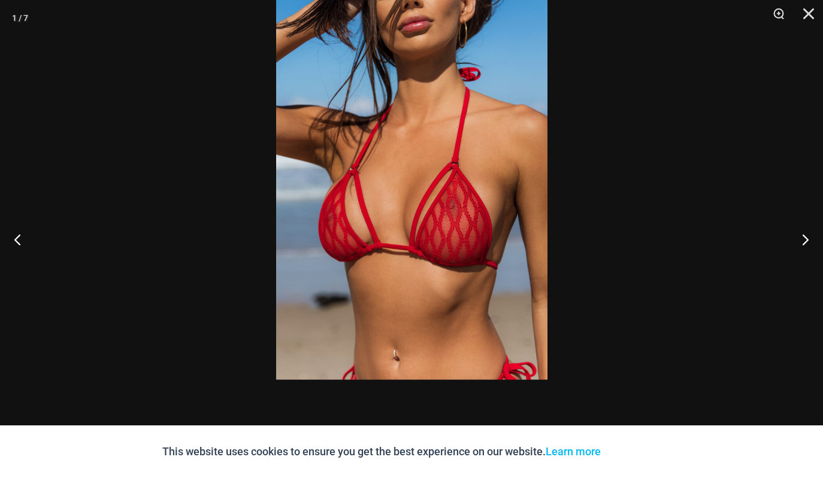
click at [374, 128] on img at bounding box center [411, 177] width 271 height 407
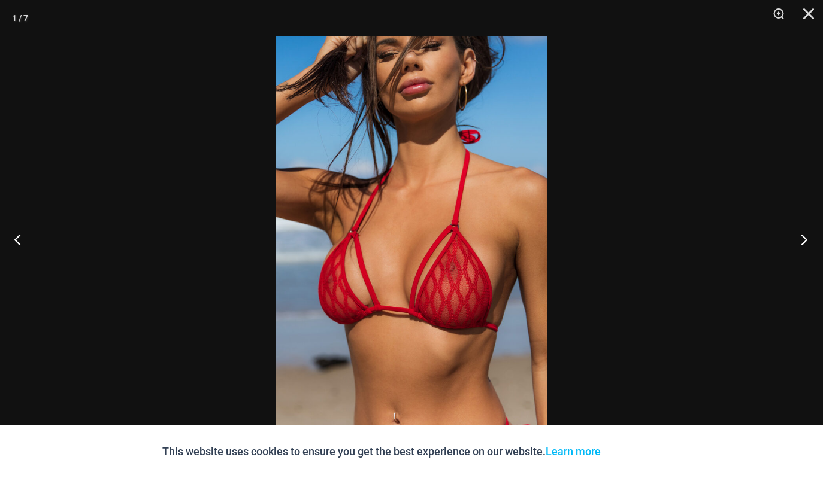
click at [806, 240] on button "Next" at bounding box center [800, 240] width 45 height 60
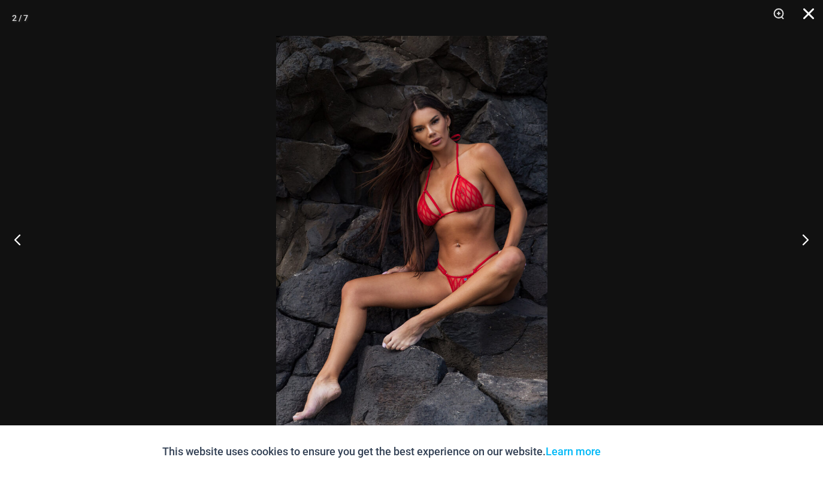
click at [811, 11] on button "Close" at bounding box center [804, 18] width 30 height 36
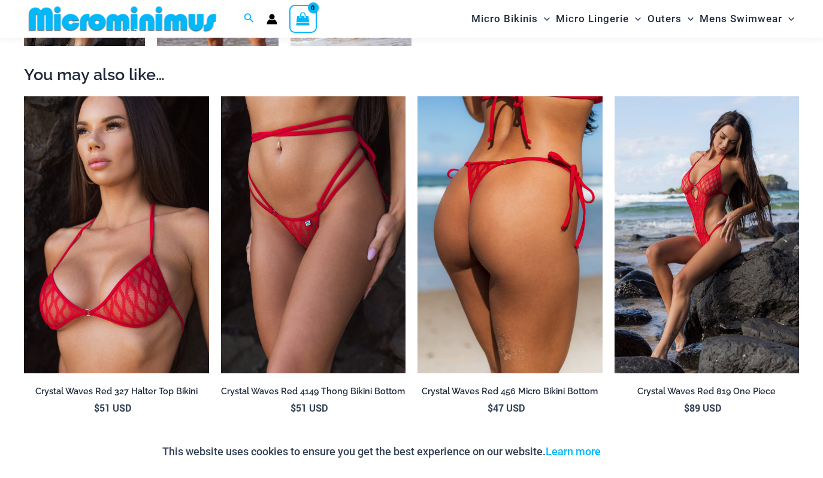
scroll to position [1034, 0]
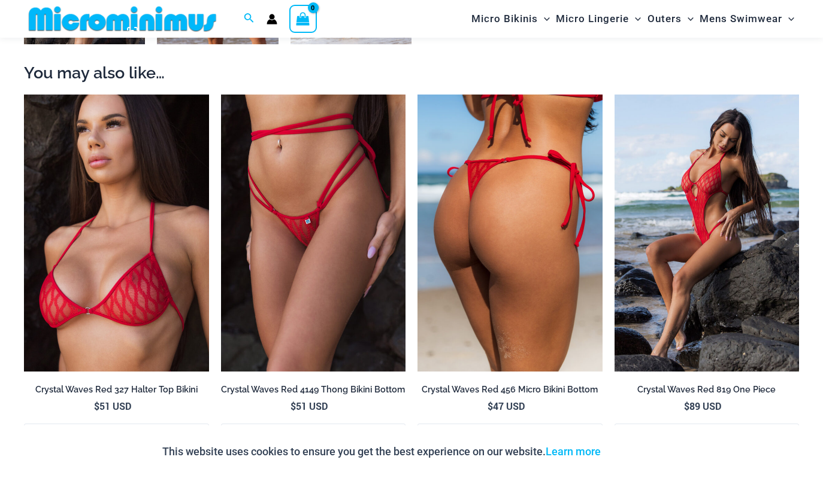
click at [489, 290] on img at bounding box center [509, 233] width 185 height 277
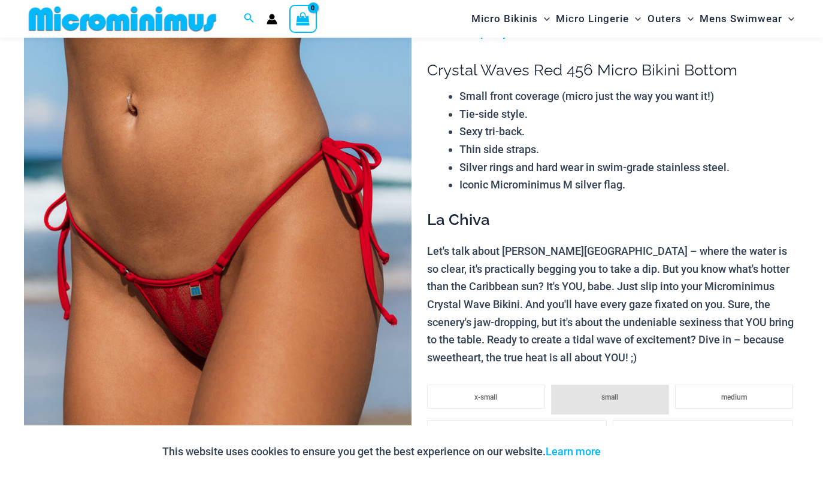
scroll to position [85, 0]
click at [490, 402] on li "x-small" at bounding box center [486, 397] width 118 height 24
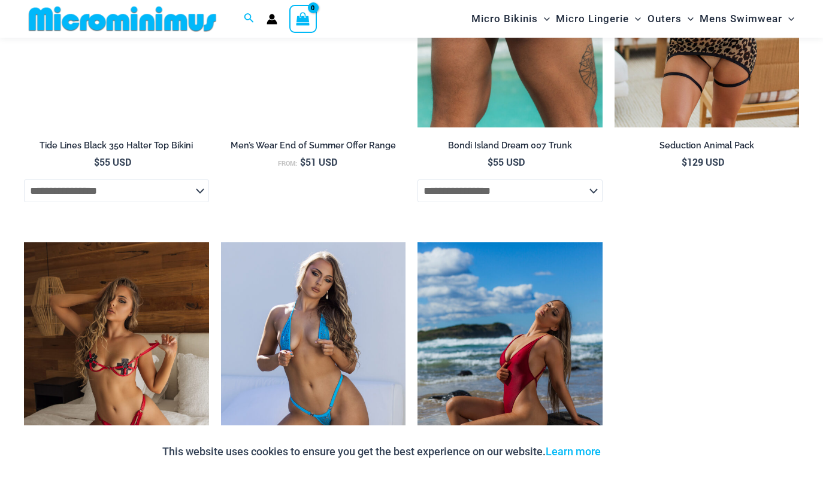
scroll to position [3114, 0]
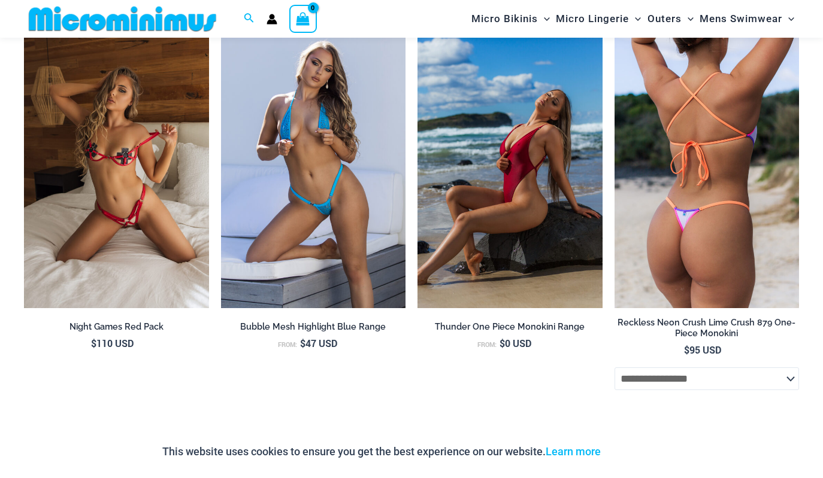
click at [720, 246] on img at bounding box center [706, 170] width 185 height 277
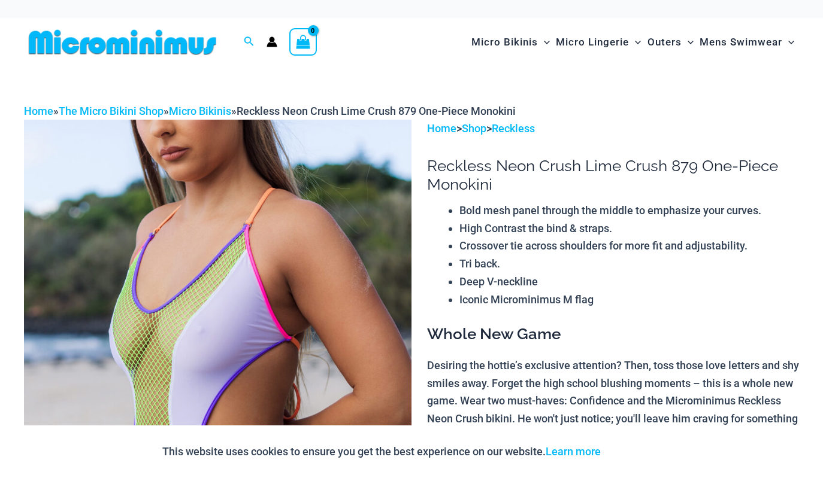
click at [726, 213] on li "Bold mesh panel through the middle to emphasize your curves." at bounding box center [629, 211] width 340 height 18
click at [111, 47] on img at bounding box center [122, 42] width 197 height 27
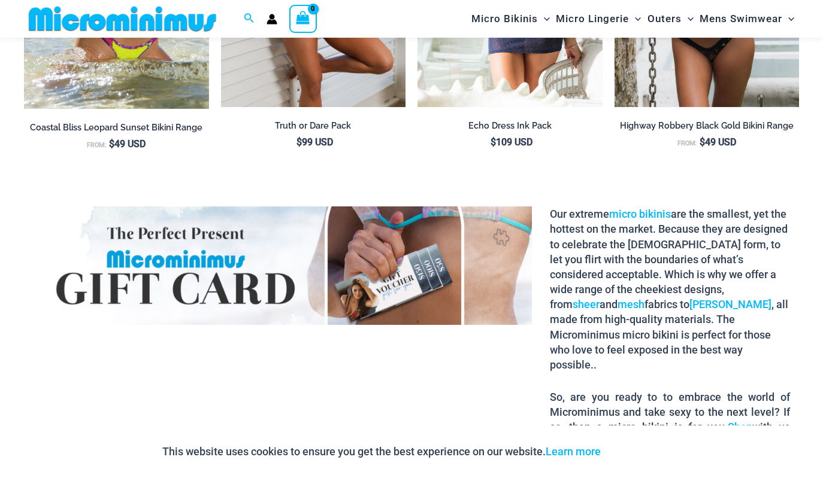
scroll to position [1952, 0]
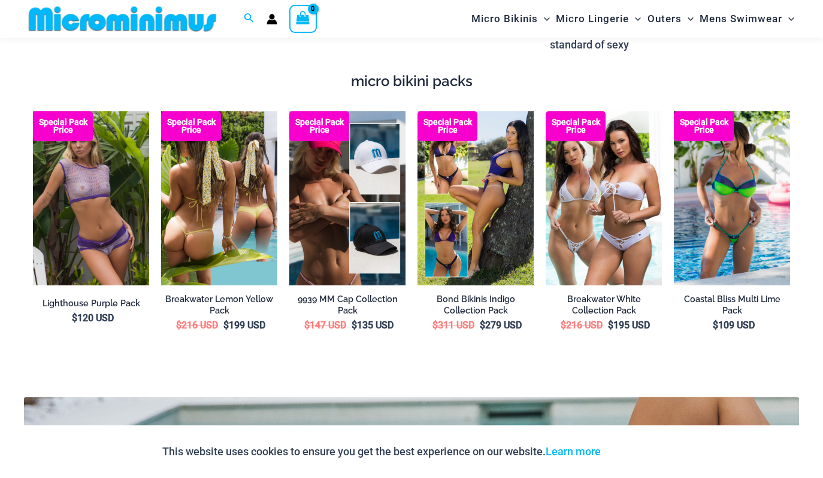
click at [247, 231] on img at bounding box center [219, 198] width 116 height 174
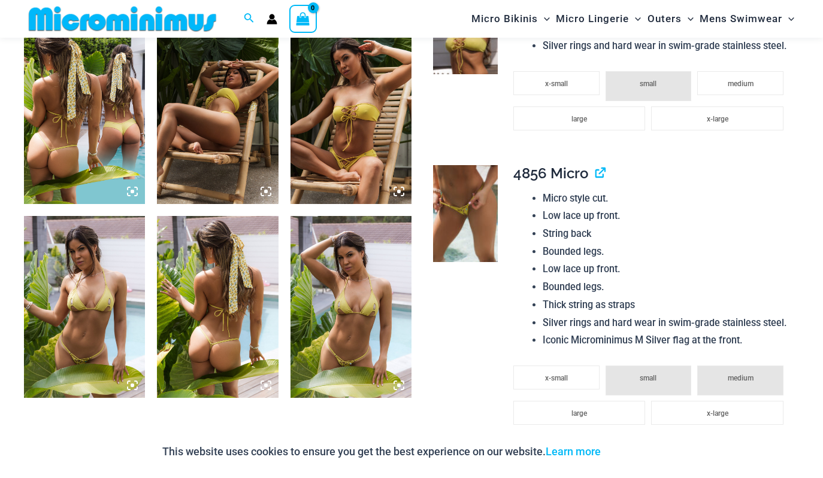
scroll to position [625, 0]
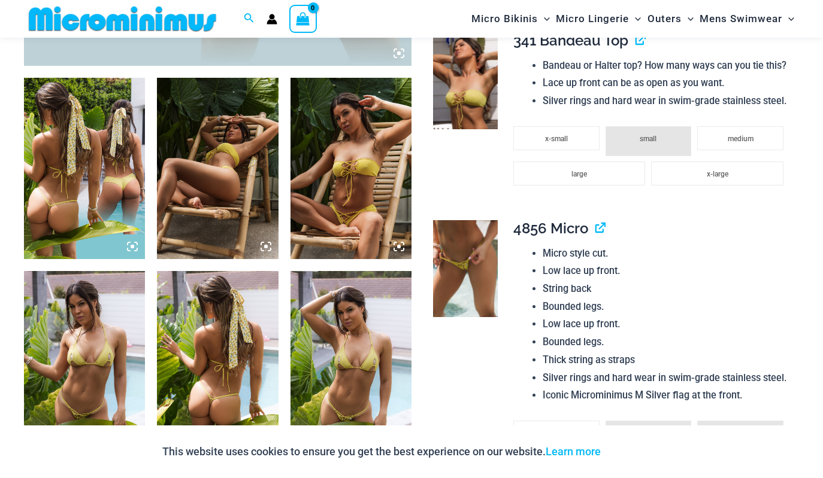
click at [338, 198] on img at bounding box center [350, 168] width 121 height 181
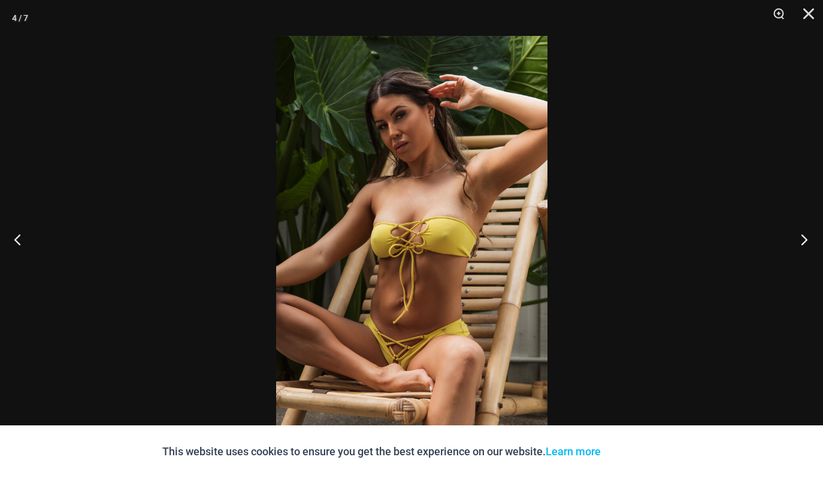
click at [802, 241] on button "Next" at bounding box center [800, 240] width 45 height 60
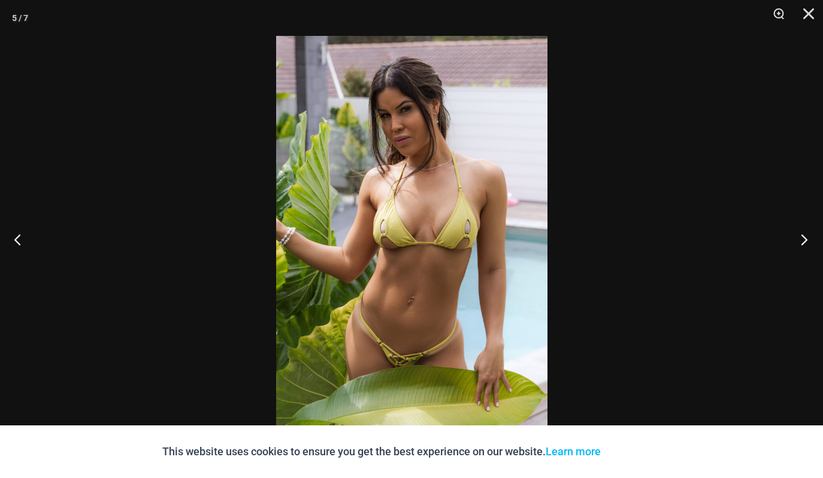
click at [804, 238] on button "Next" at bounding box center [800, 240] width 45 height 60
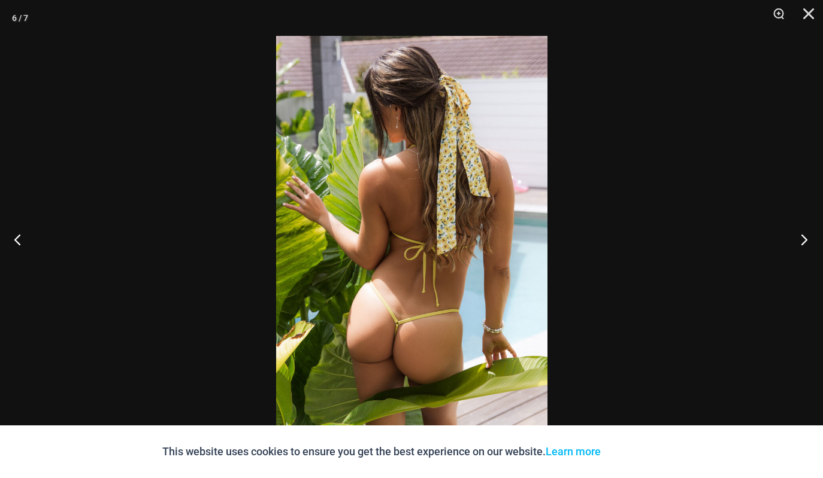
click at [804, 238] on button "Next" at bounding box center [800, 240] width 45 height 60
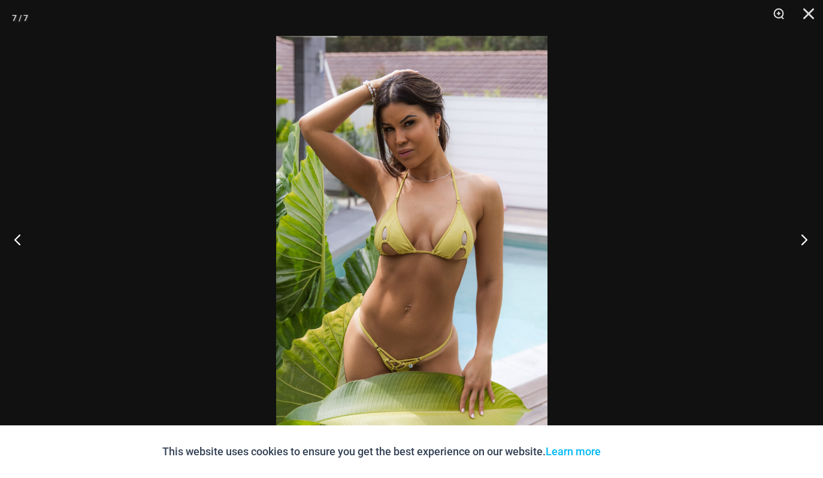
click at [804, 238] on button "Next" at bounding box center [800, 240] width 45 height 60
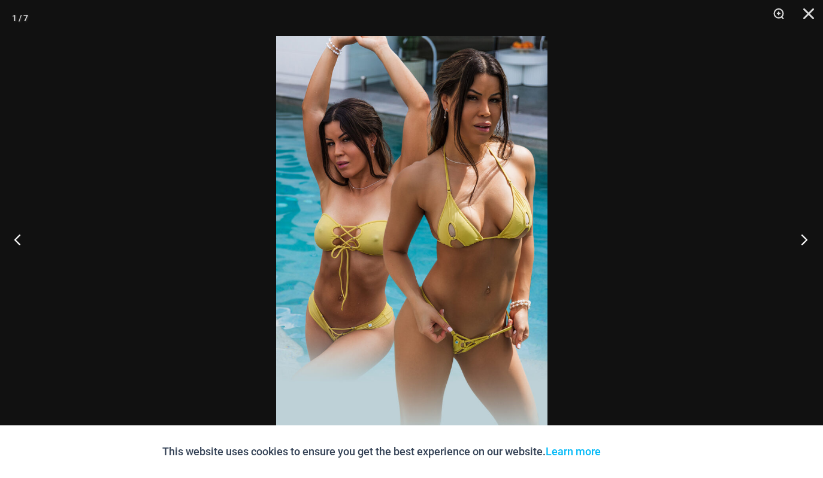
click at [804, 238] on button "Next" at bounding box center [800, 240] width 45 height 60
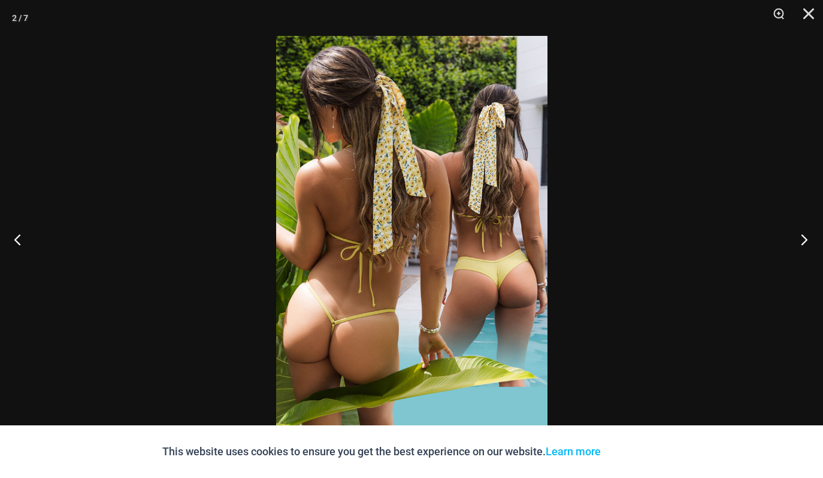
click at [805, 241] on button "Next" at bounding box center [800, 240] width 45 height 60
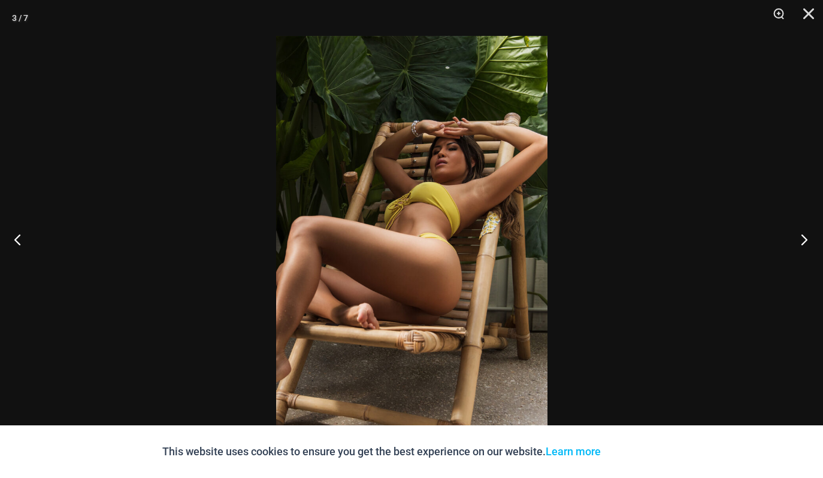
click at [805, 238] on button "Next" at bounding box center [800, 240] width 45 height 60
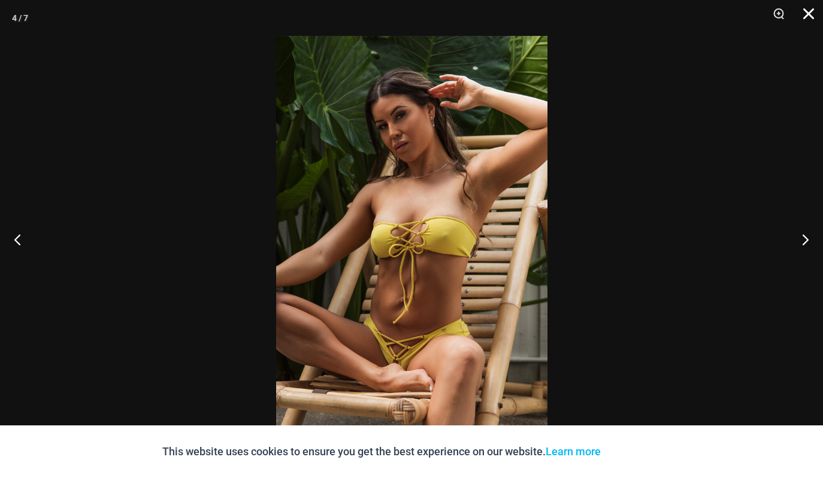
click at [807, 8] on button "Close" at bounding box center [804, 18] width 30 height 36
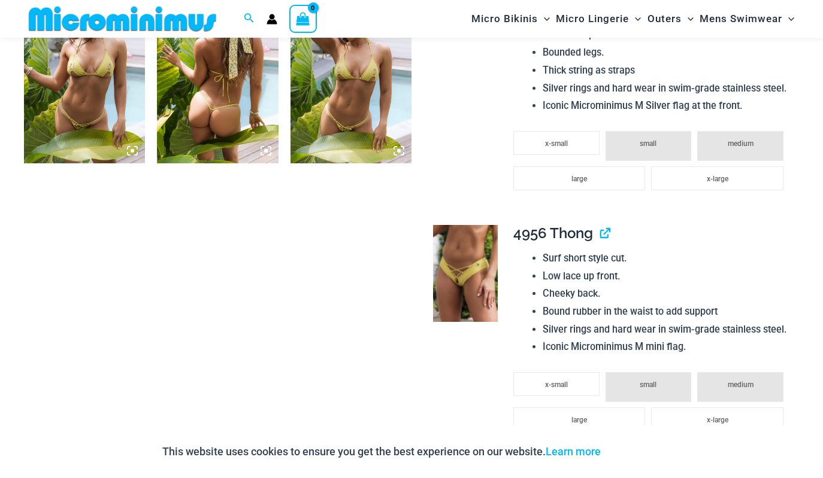
scroll to position [915, 0]
click at [453, 292] on img at bounding box center [465, 273] width 65 height 97
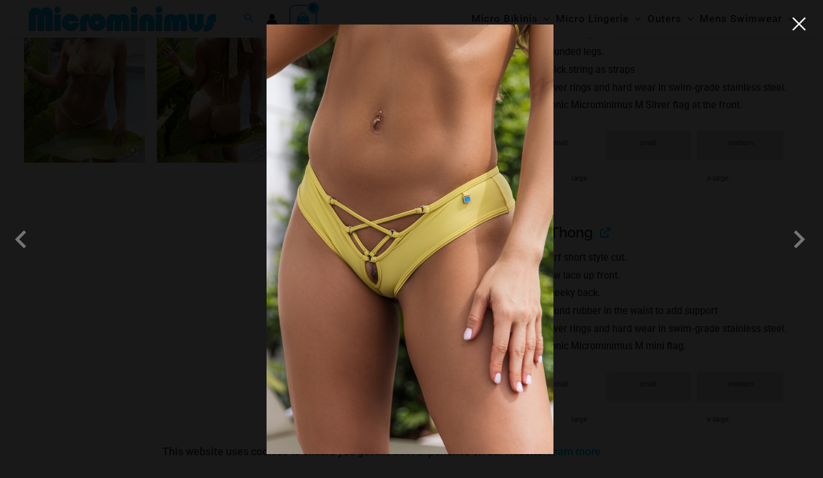
click at [798, 21] on button "Close" at bounding box center [799, 24] width 18 height 18
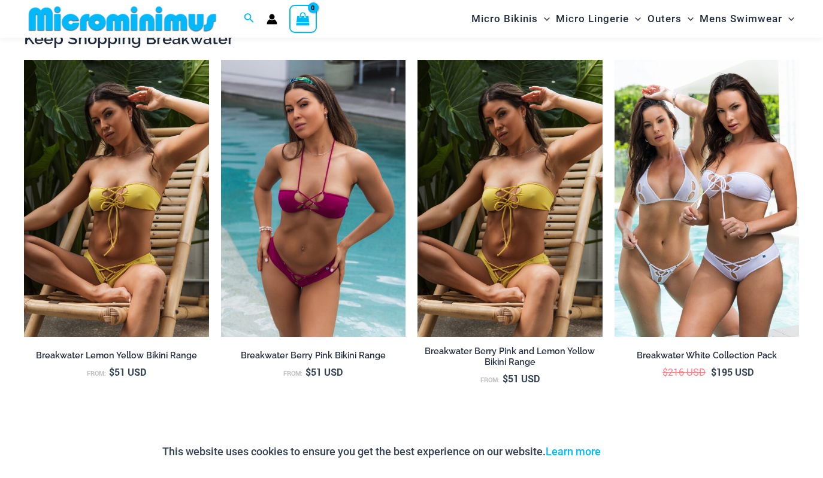
scroll to position [2053, 0]
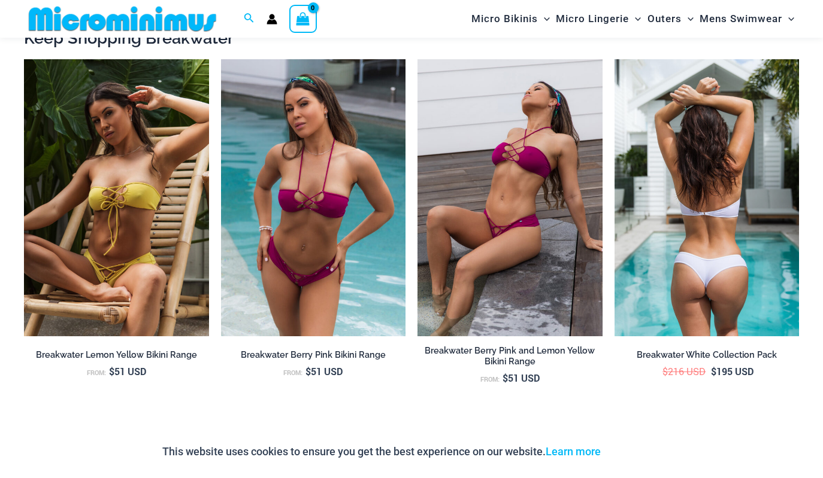
click at [671, 252] on img at bounding box center [706, 197] width 185 height 277
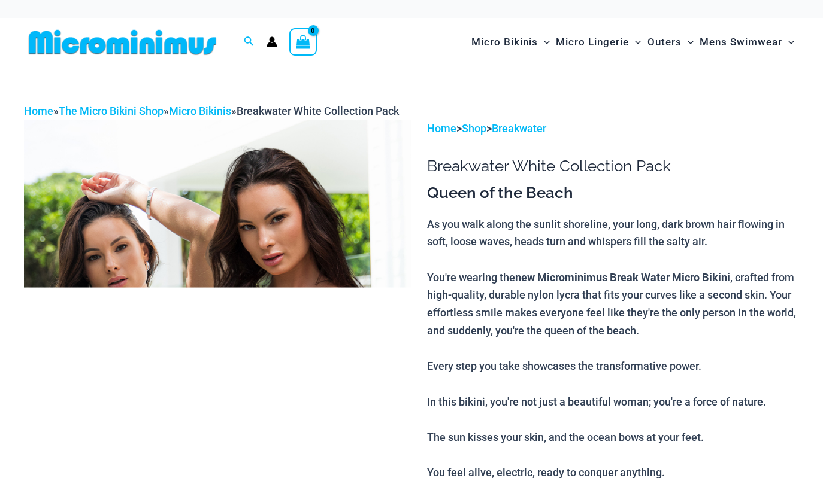
scroll to position [12, 0]
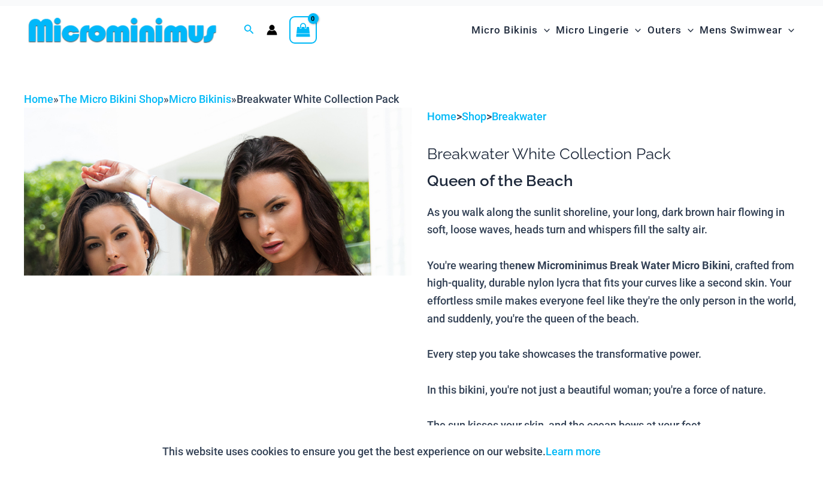
click at [260, 211] on img at bounding box center [217, 398] width 387 height 581
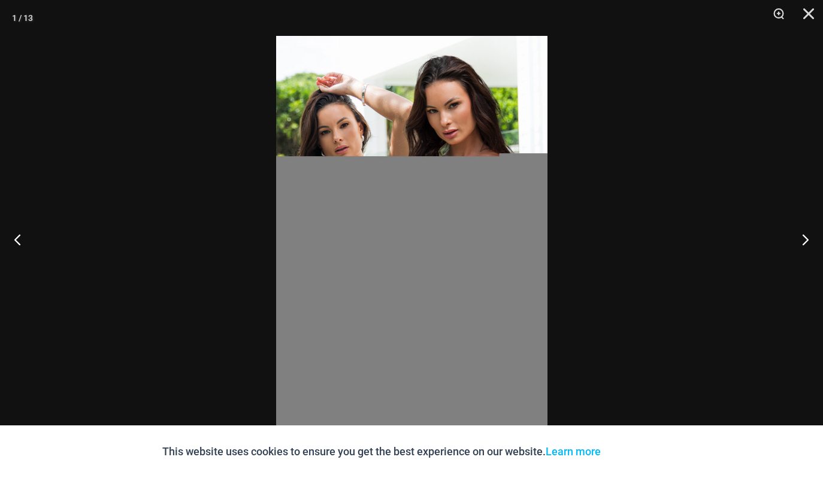
click at [261, 213] on div at bounding box center [411, 239] width 823 height 478
click at [429, 325] on img at bounding box center [411, 239] width 271 height 407
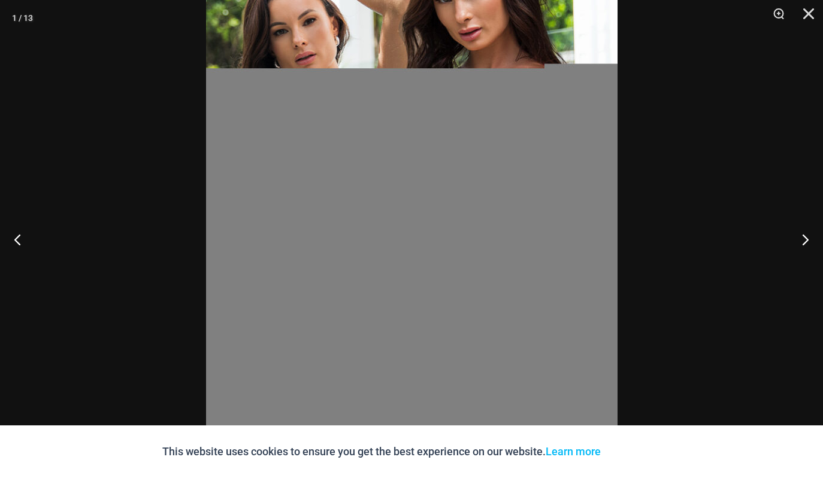
click at [429, 325] on img at bounding box center [411, 194] width 411 height 617
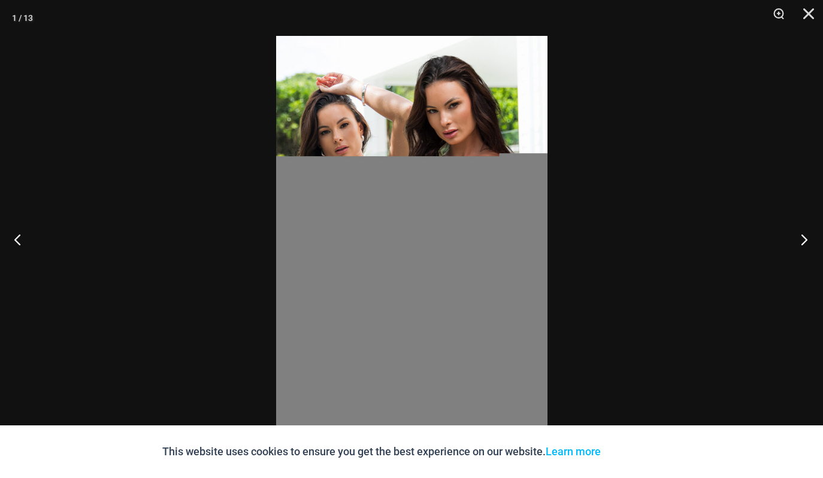
click at [802, 240] on button "Next" at bounding box center [800, 240] width 45 height 60
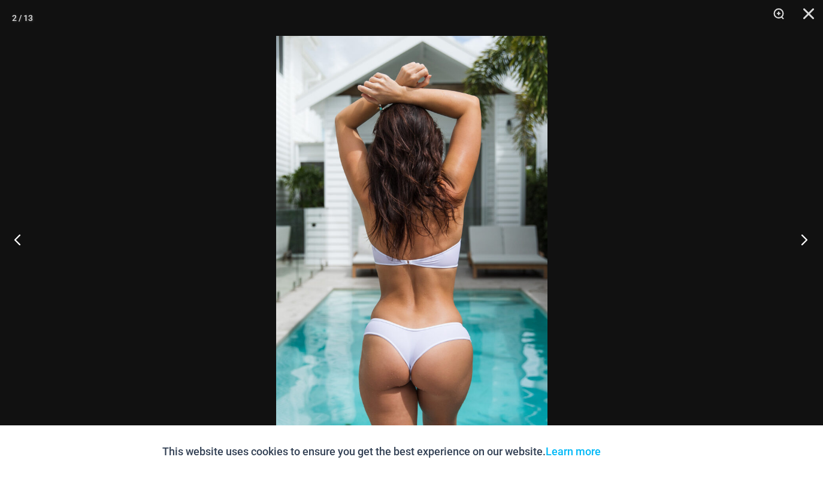
click at [802, 237] on button "Next" at bounding box center [800, 240] width 45 height 60
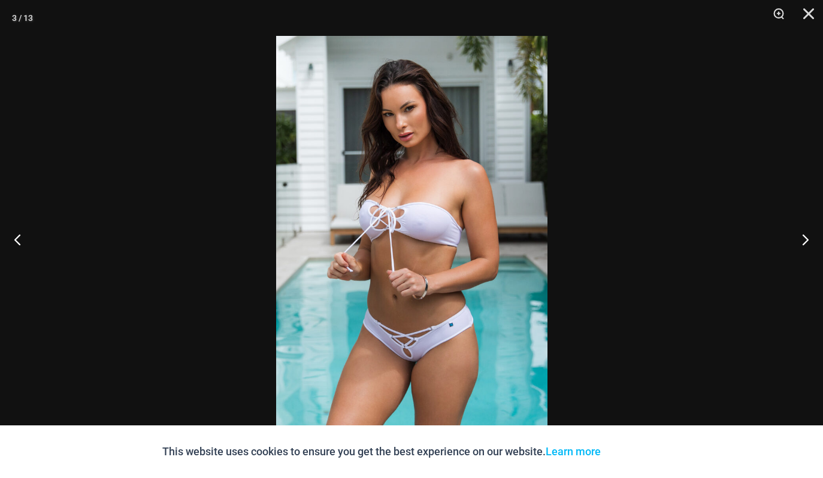
click at [408, 369] on img at bounding box center [411, 239] width 271 height 407
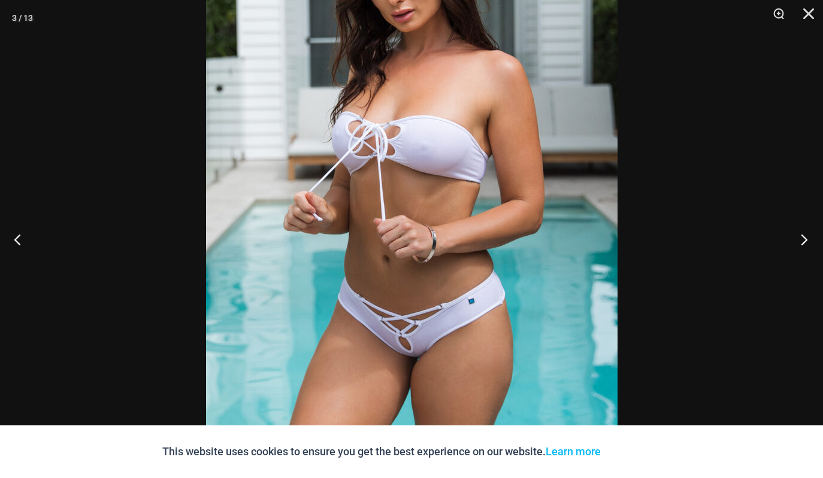
click at [802, 241] on button "Next" at bounding box center [800, 240] width 45 height 60
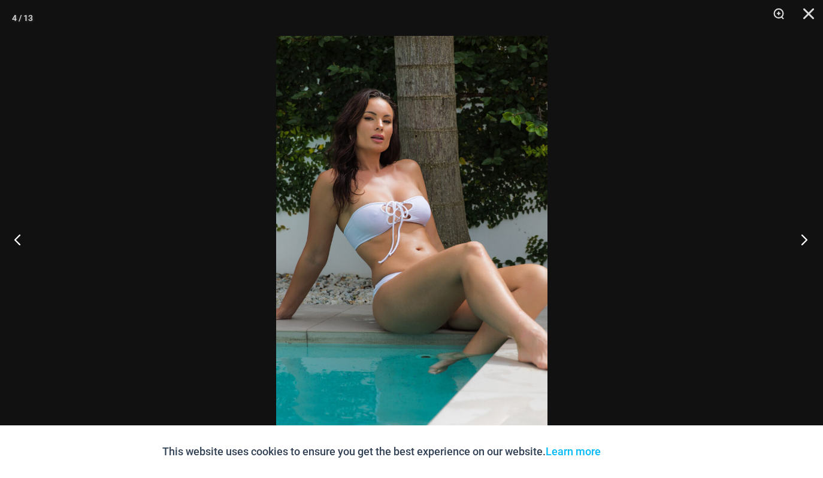
click at [802, 241] on button "Next" at bounding box center [800, 240] width 45 height 60
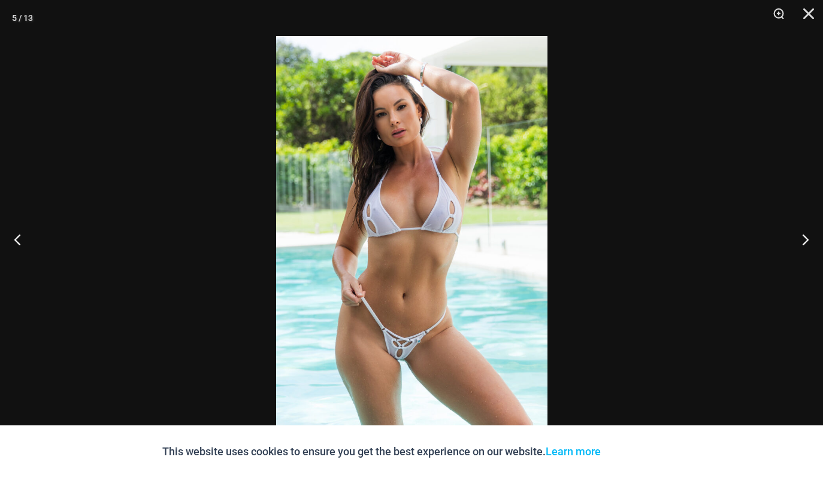
click at [413, 390] on img at bounding box center [411, 239] width 271 height 407
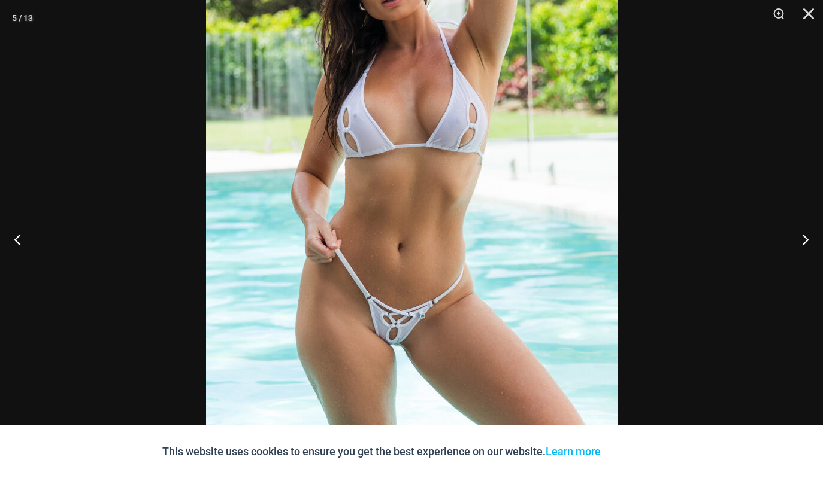
click at [408, 387] on img at bounding box center [411, 161] width 411 height 617
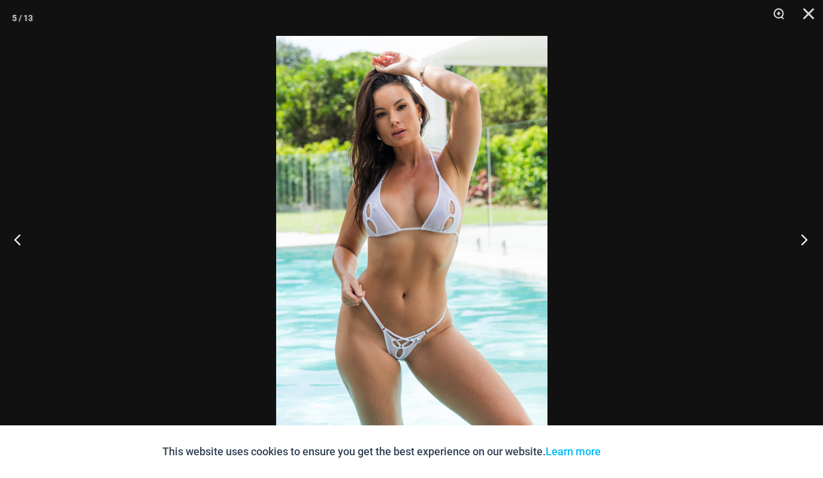
click at [806, 240] on button "Next" at bounding box center [800, 240] width 45 height 60
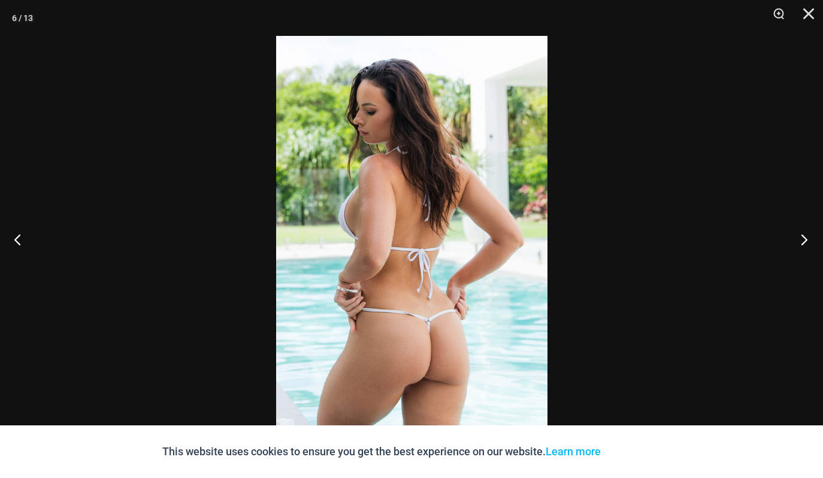
click at [805, 236] on button "Next" at bounding box center [800, 240] width 45 height 60
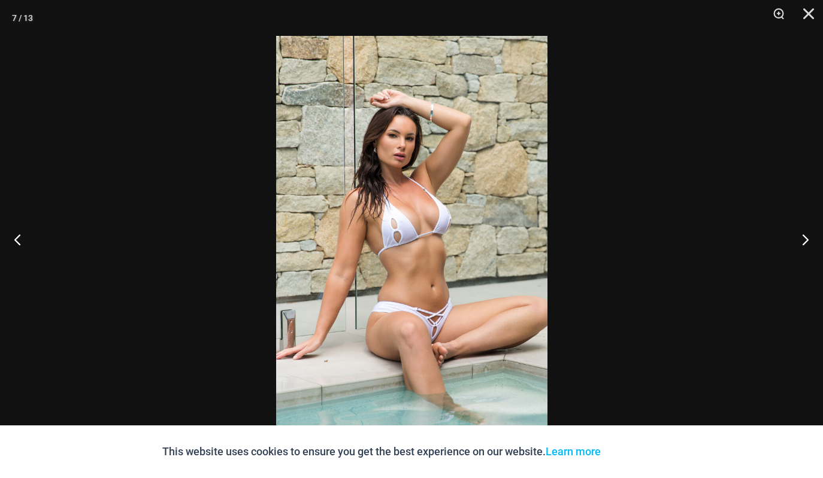
click at [423, 321] on img at bounding box center [411, 239] width 271 height 407
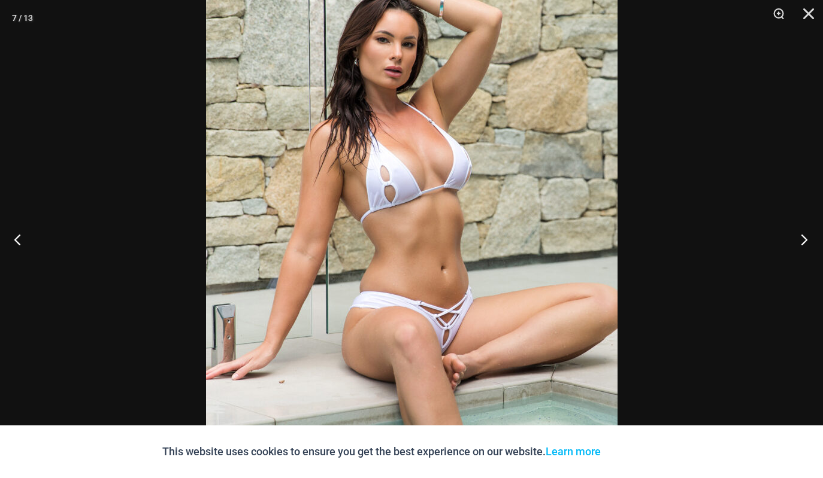
click at [802, 238] on button "Next" at bounding box center [800, 240] width 45 height 60
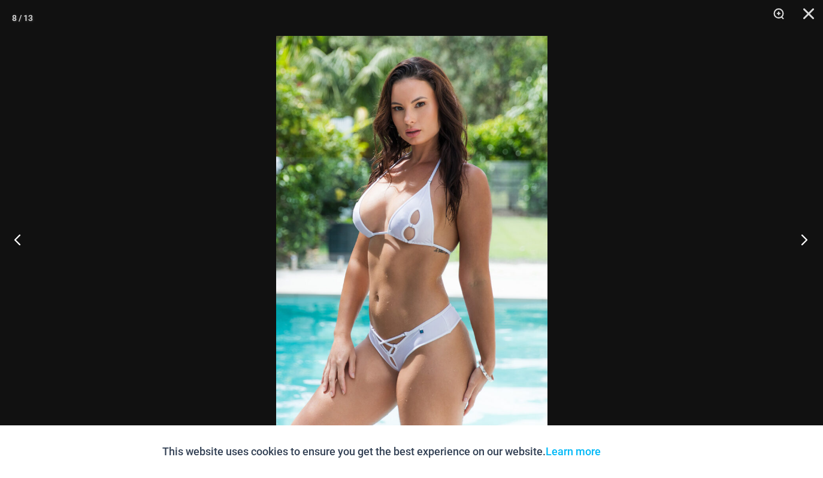
click at [799, 237] on button "Next" at bounding box center [800, 240] width 45 height 60
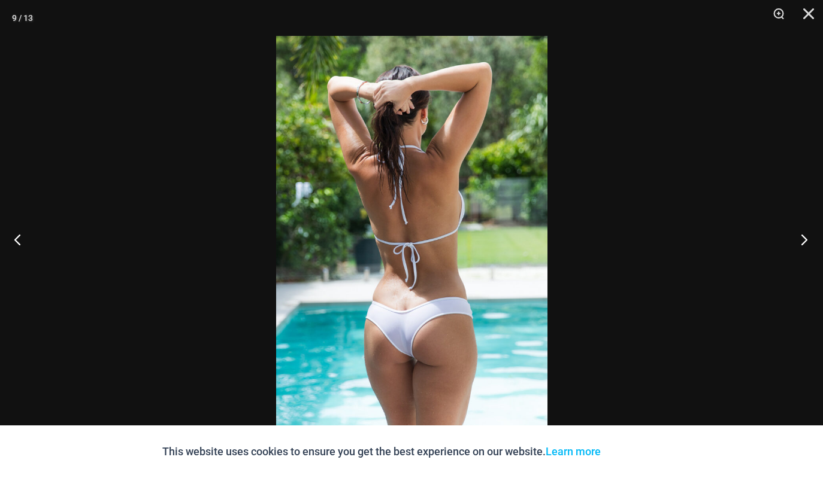
click at [799, 237] on button "Next" at bounding box center [800, 240] width 45 height 60
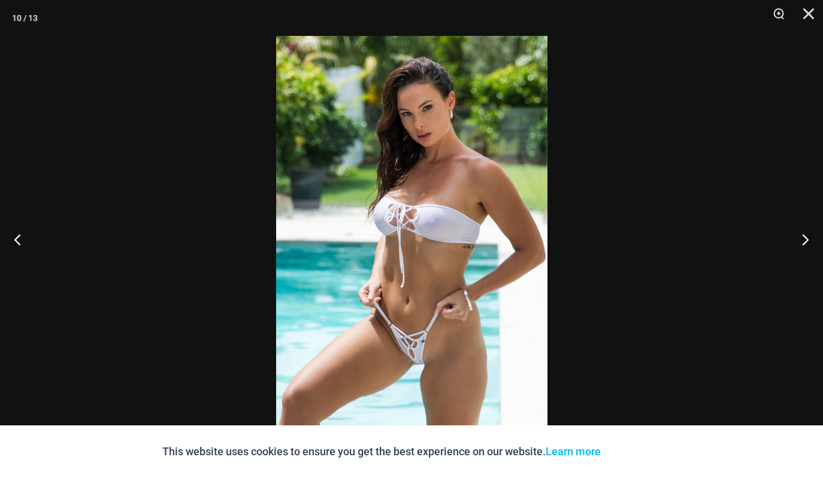
click at [398, 382] on img at bounding box center [411, 239] width 271 height 407
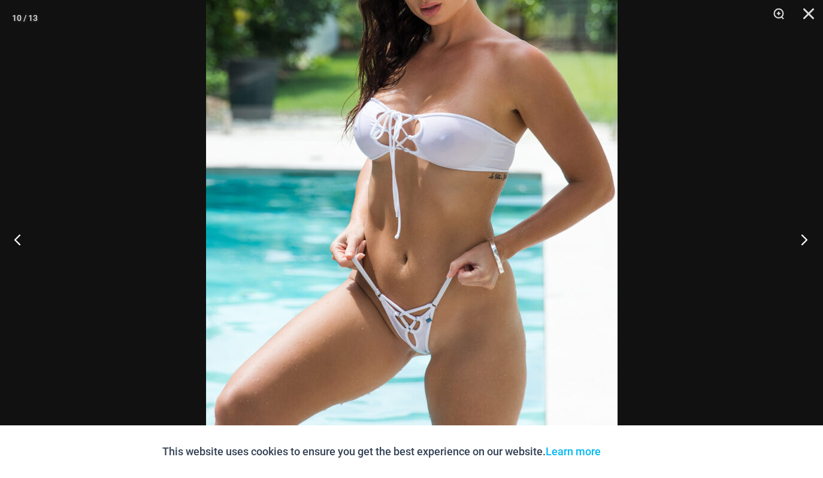
click at [802, 241] on button "Next" at bounding box center [800, 240] width 45 height 60
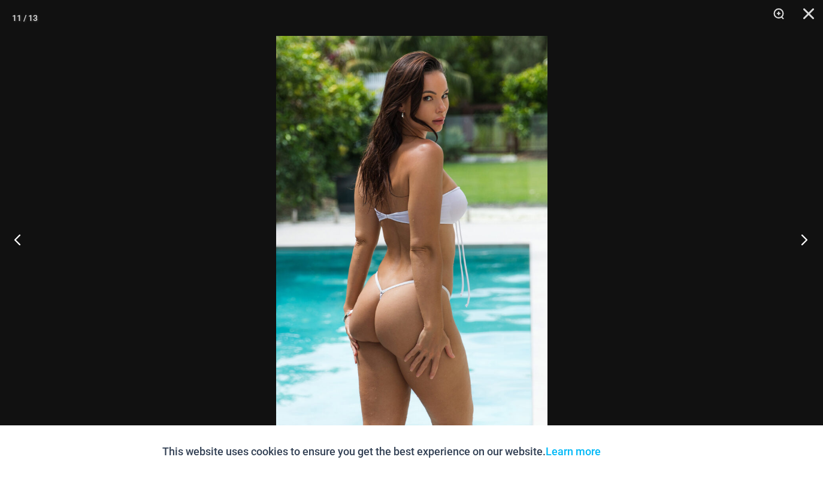
click at [801, 238] on button "Next" at bounding box center [800, 240] width 45 height 60
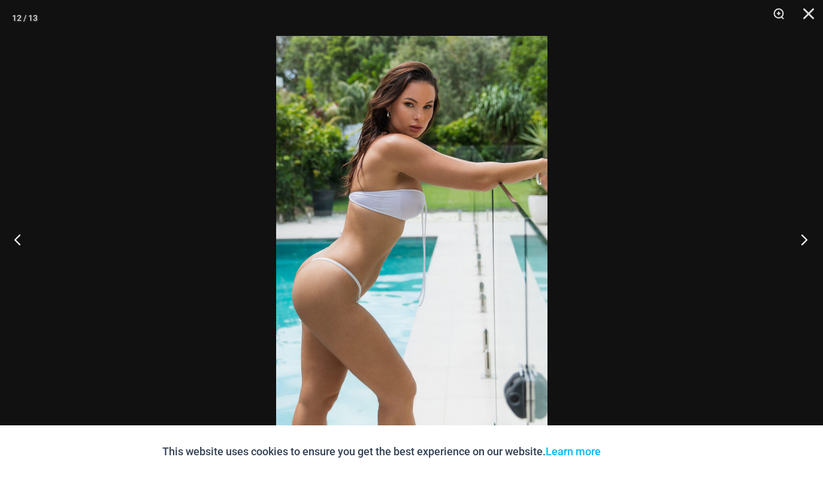
click at [801, 238] on button "Next" at bounding box center [800, 240] width 45 height 60
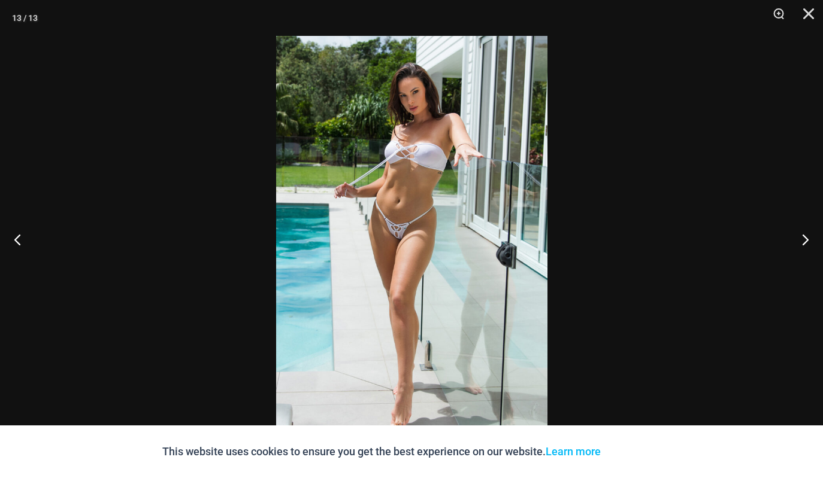
click at [386, 263] on img at bounding box center [411, 239] width 271 height 407
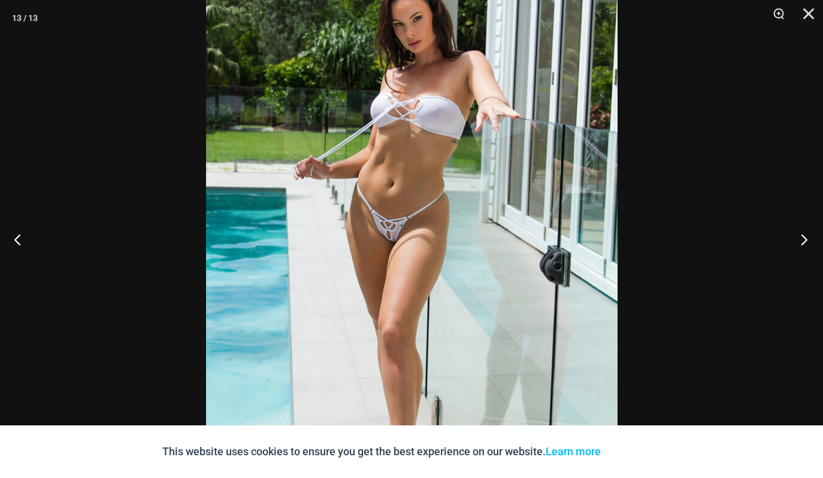
click at [805, 236] on button "Next" at bounding box center [800, 240] width 45 height 60
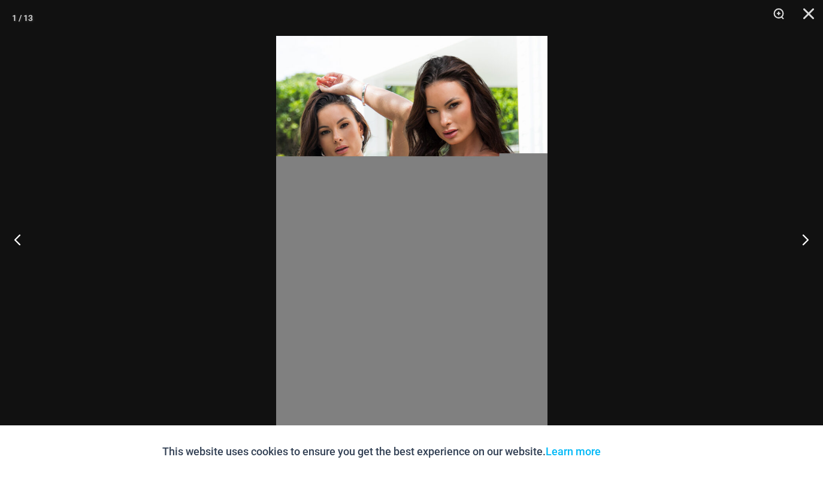
click at [336, 128] on img at bounding box center [411, 239] width 271 height 407
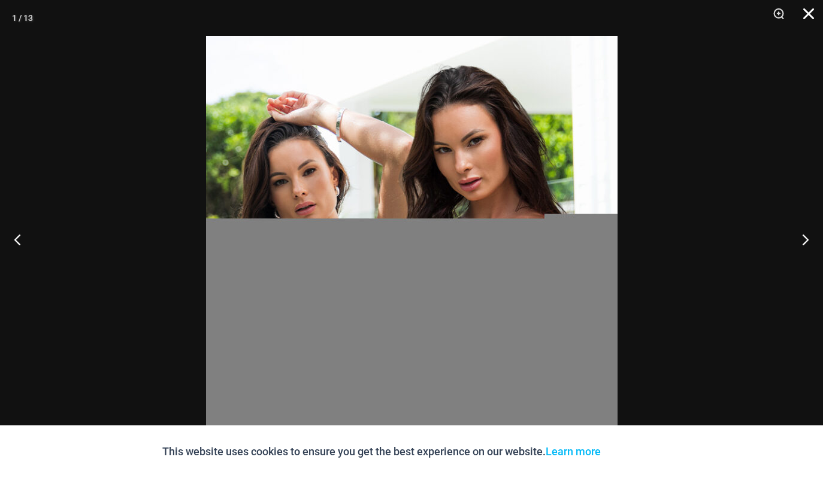
click at [804, 16] on button "Close" at bounding box center [804, 18] width 30 height 36
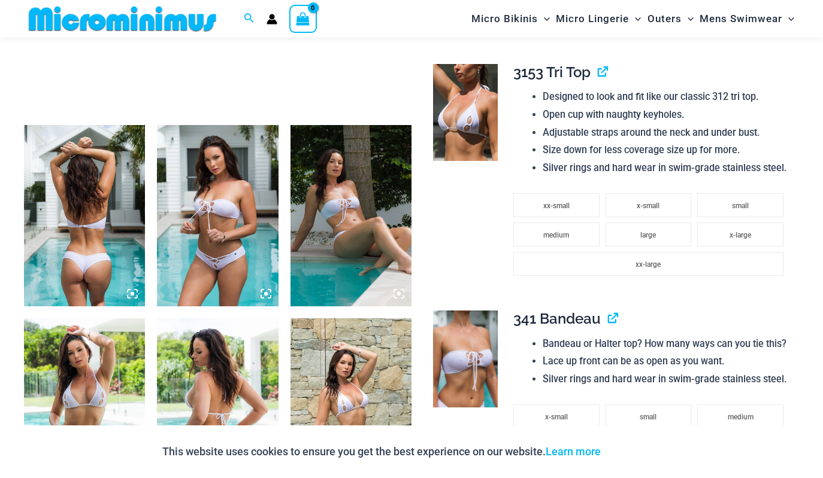
scroll to position [578, 0]
click at [477, 96] on img at bounding box center [465, 111] width 65 height 97
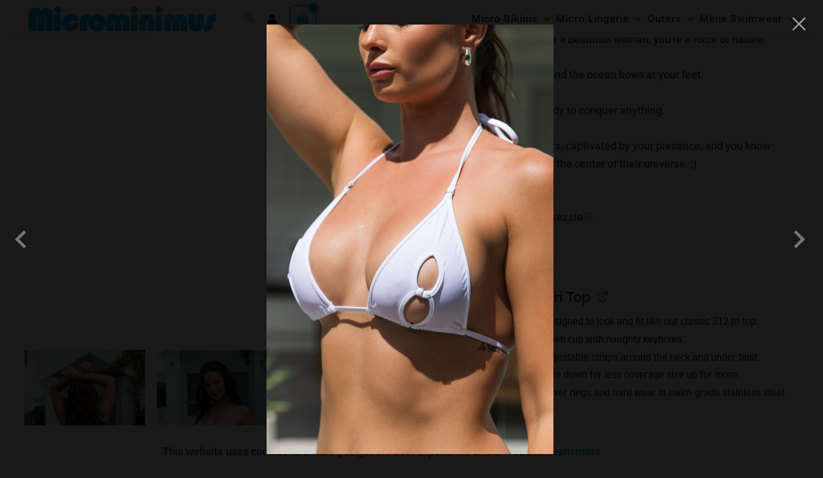
scroll to position [330, 0]
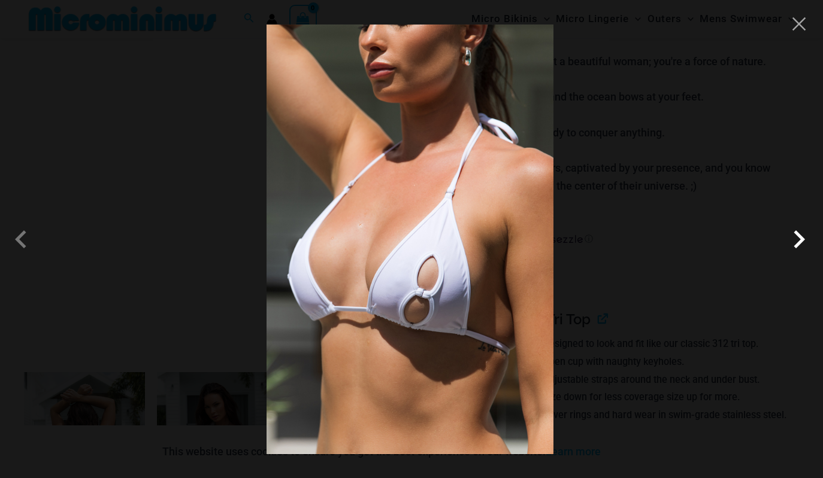
click at [799, 240] on span at bounding box center [799, 240] width 36 height 36
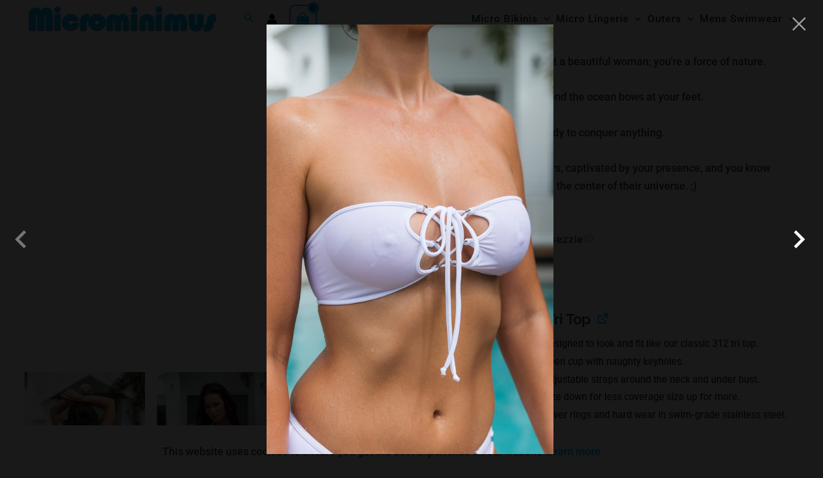
click at [802, 239] on span at bounding box center [799, 240] width 36 height 36
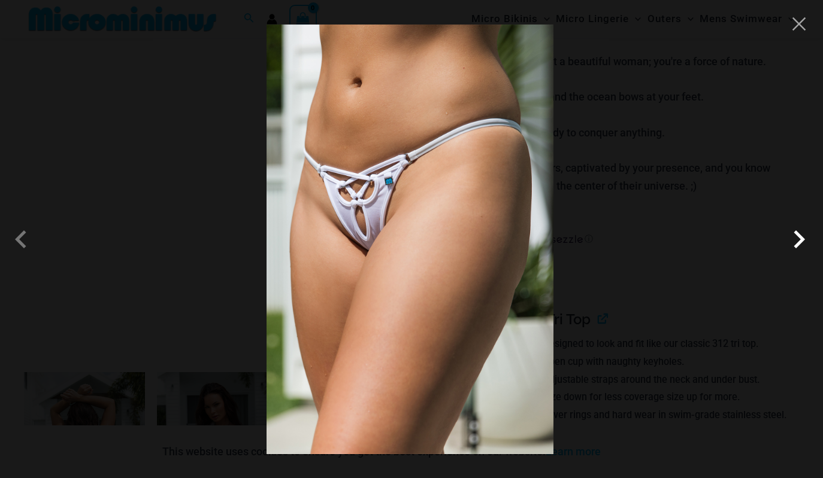
click at [783, 247] on span at bounding box center [799, 240] width 36 height 36
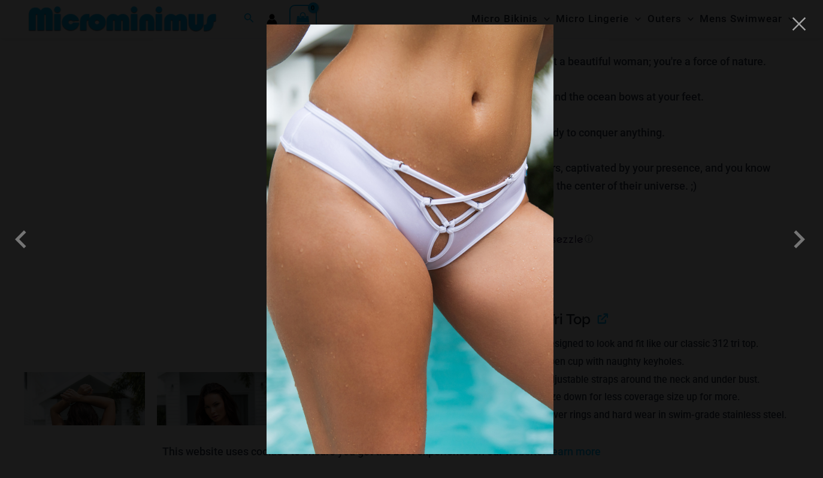
click at [776, 253] on div at bounding box center [411, 239] width 823 height 478
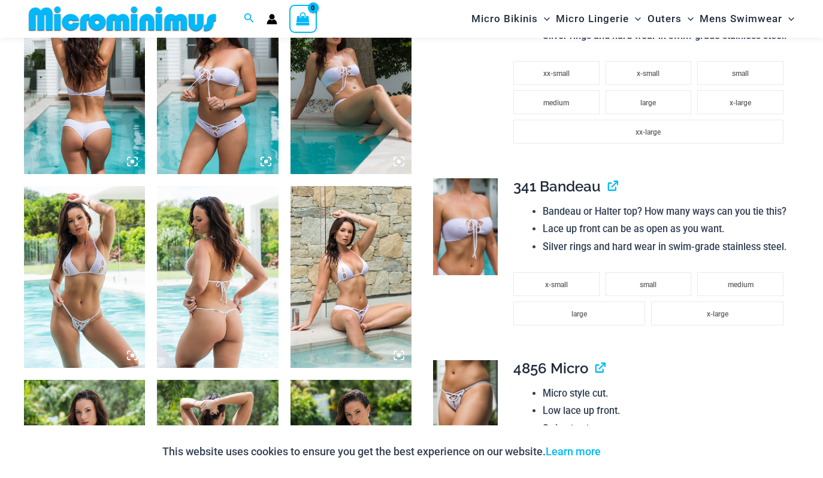
scroll to position [710, 0]
click at [481, 241] on img at bounding box center [465, 226] width 65 height 97
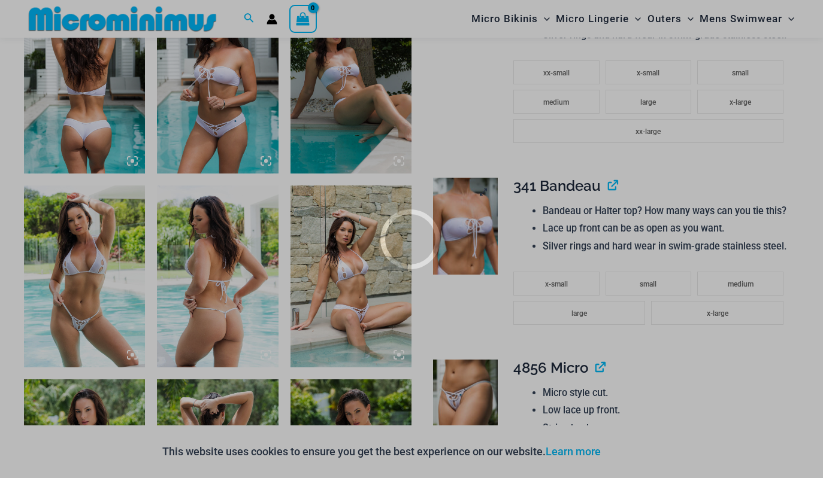
click at [481, 241] on div at bounding box center [411, 239] width 823 height 478
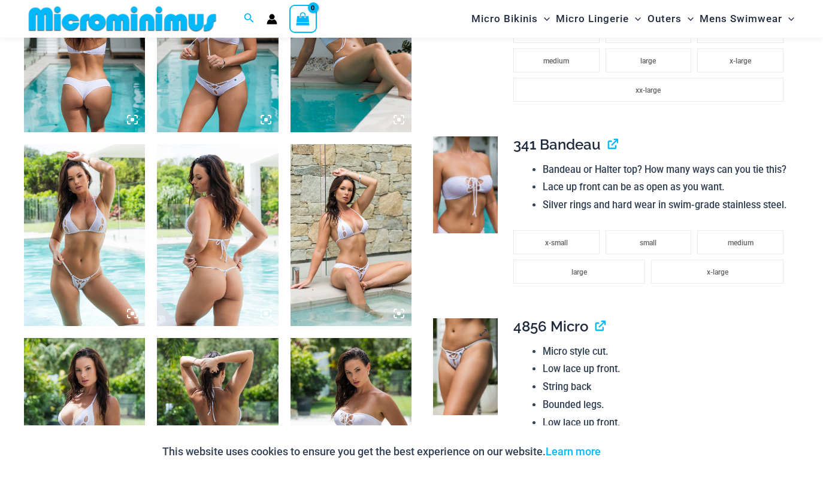
scroll to position [760, 0]
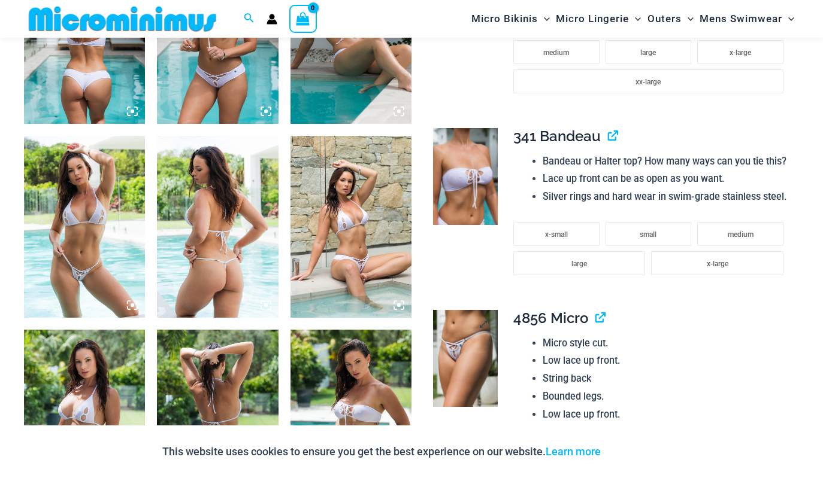
click at [466, 358] on img at bounding box center [465, 358] width 65 height 97
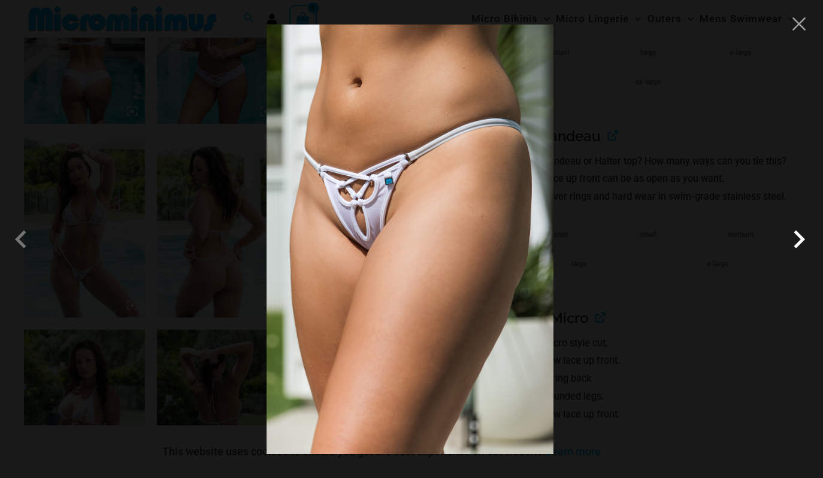
click at [801, 237] on span at bounding box center [799, 240] width 36 height 36
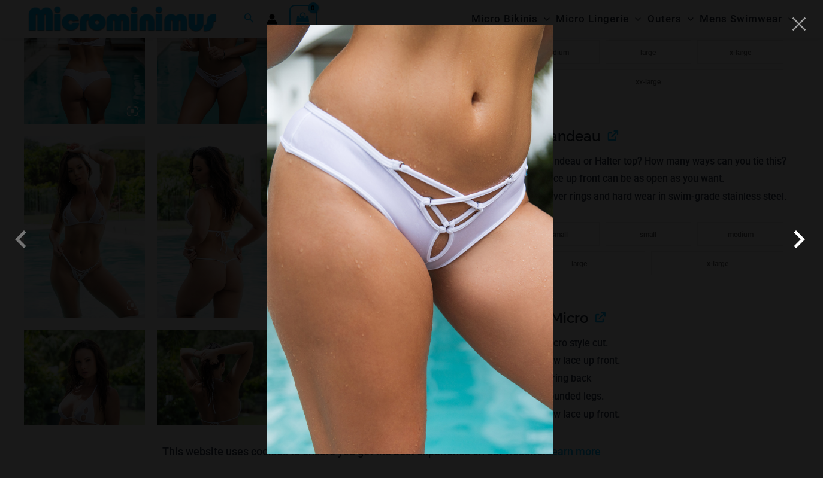
click at [796, 238] on span at bounding box center [799, 240] width 36 height 36
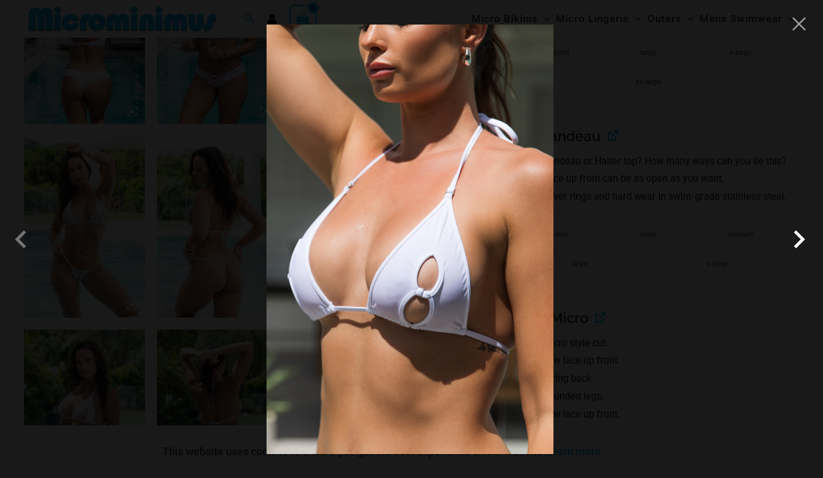
click at [795, 240] on span at bounding box center [799, 240] width 36 height 36
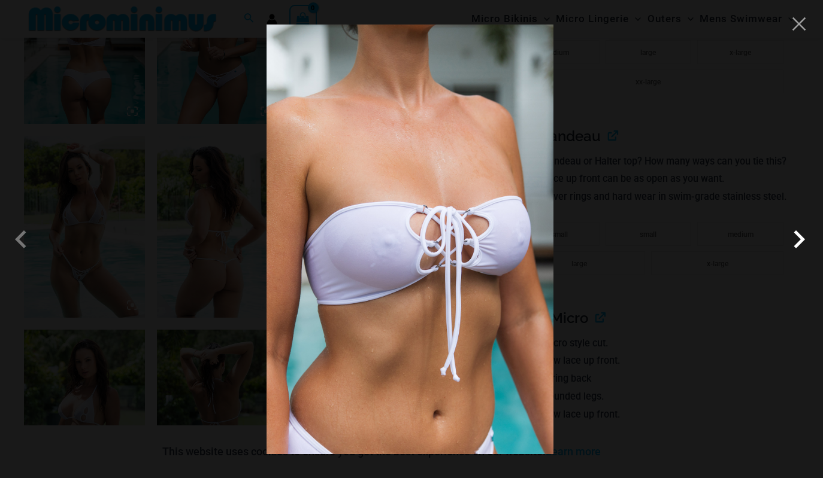
click at [795, 240] on span at bounding box center [799, 240] width 36 height 36
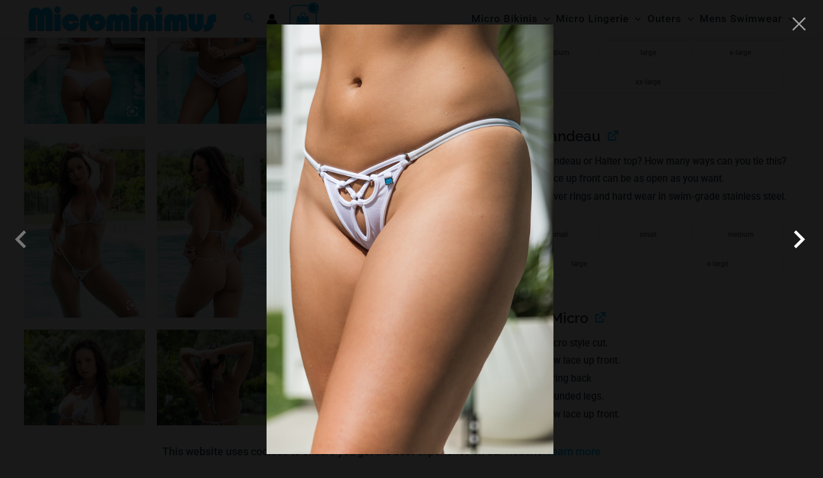
click at [793, 243] on span at bounding box center [799, 240] width 36 height 36
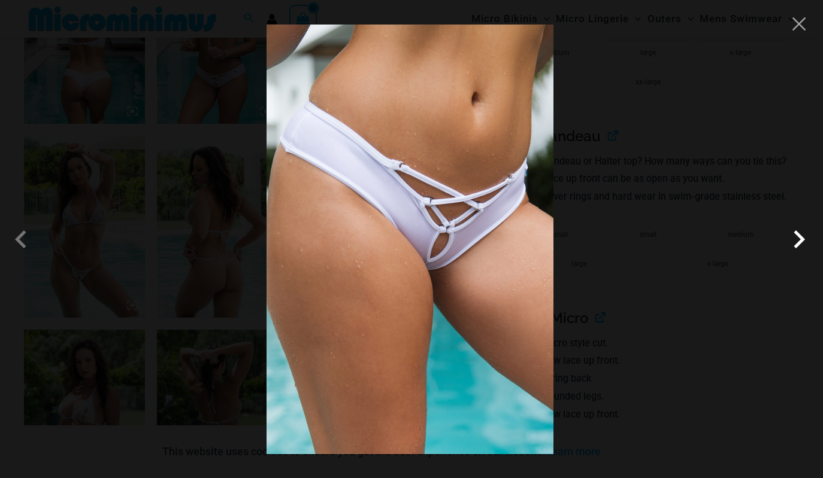
click at [792, 243] on span at bounding box center [799, 240] width 36 height 36
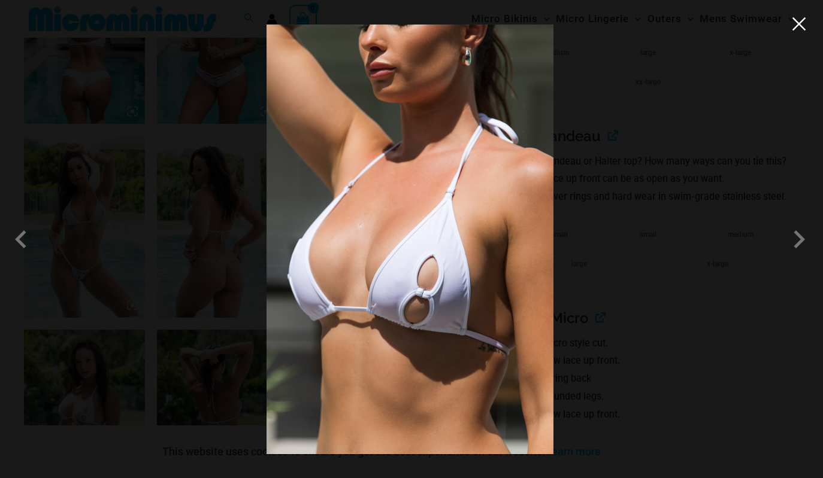
click at [799, 32] on button "Close" at bounding box center [799, 24] width 18 height 18
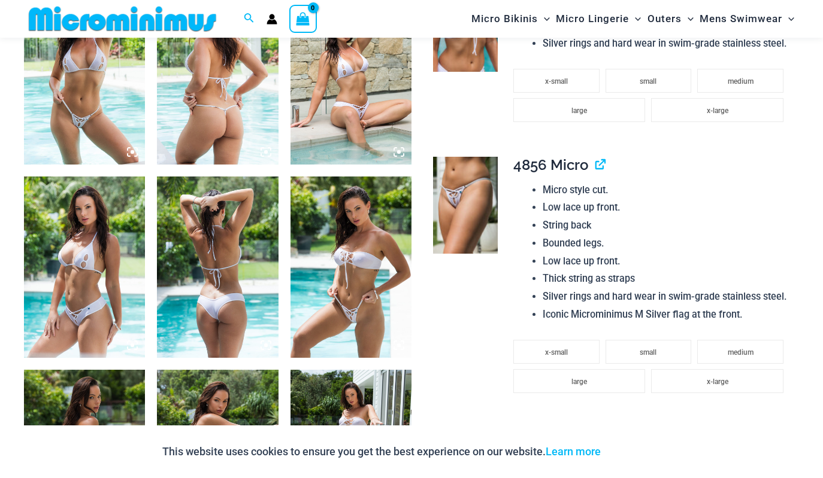
scroll to position [913, 0]
click at [342, 315] on img at bounding box center [350, 267] width 121 height 181
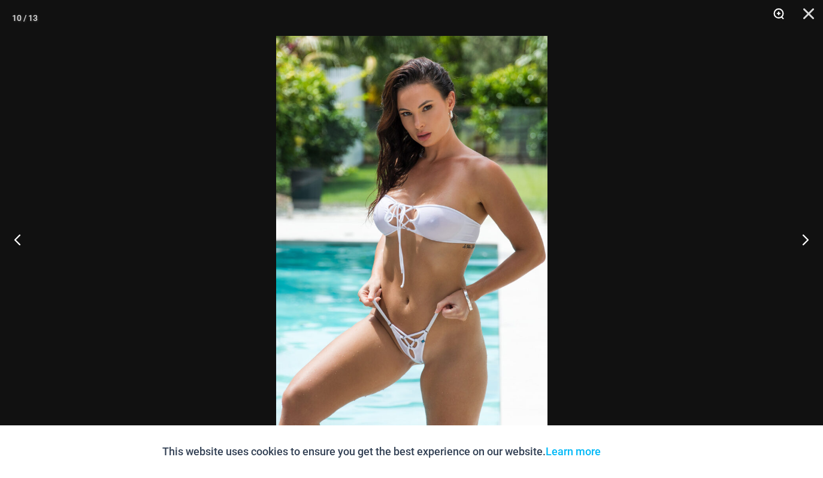
click at [781, 13] on button "Zoom" at bounding box center [774, 18] width 30 height 36
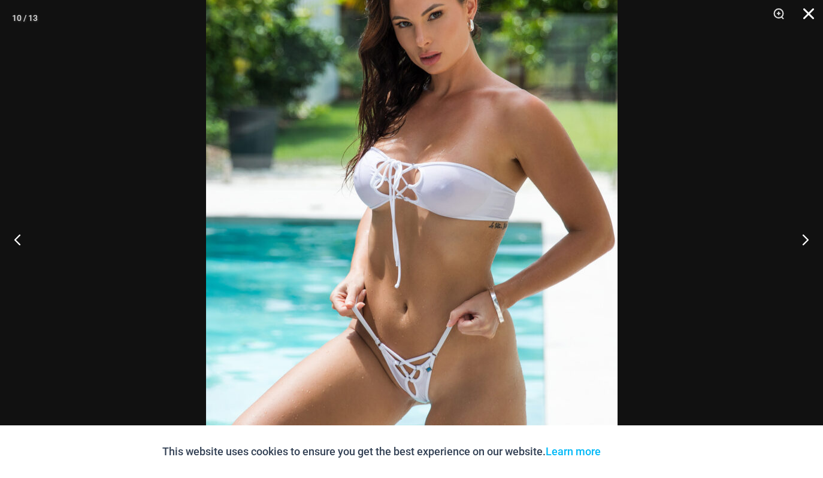
click at [808, 14] on button "Close" at bounding box center [804, 18] width 30 height 36
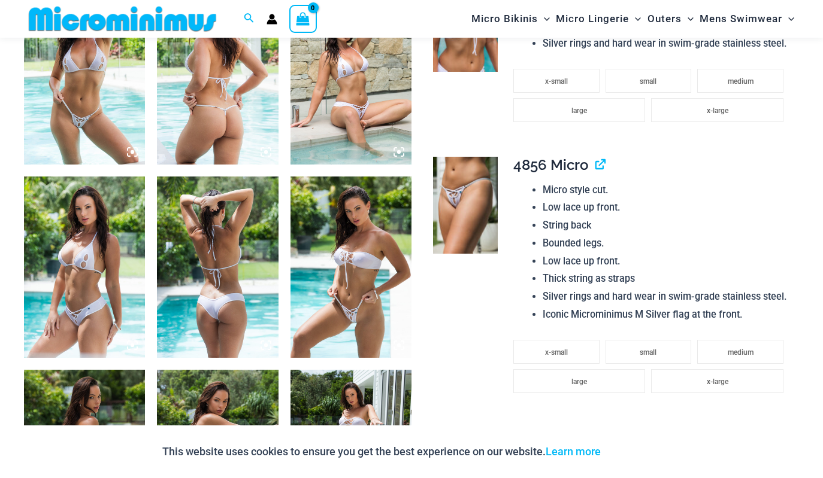
click at [808, 14] on div "Search for: Search Search No products in the cart. No products in the cart. Con…" at bounding box center [411, 19] width 823 height 38
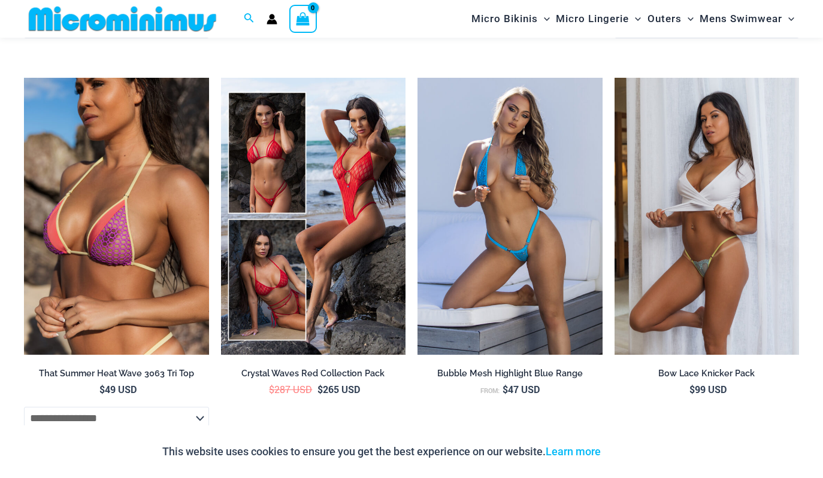
scroll to position [3028, 0]
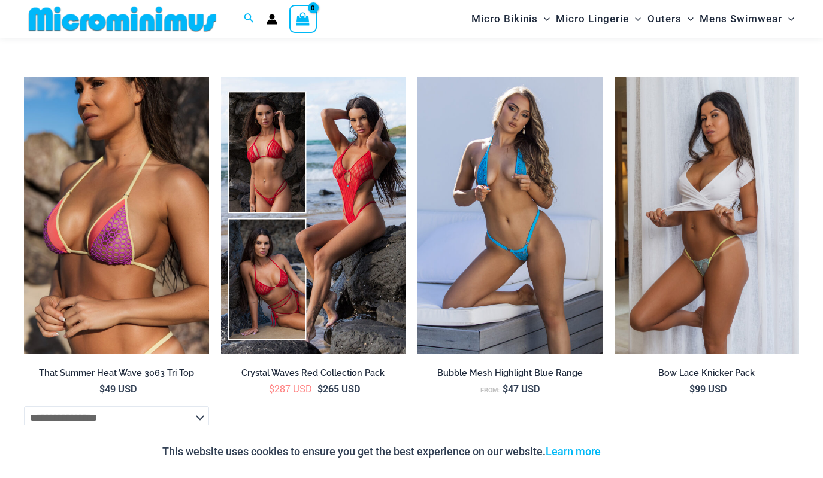
click at [702, 246] on img at bounding box center [706, 215] width 185 height 277
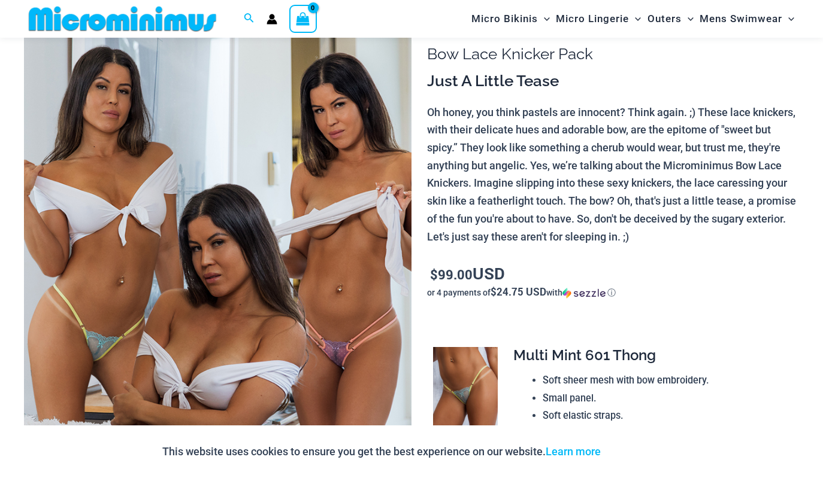
scroll to position [101, 0]
click at [40, 344] on img at bounding box center [217, 298] width 387 height 581
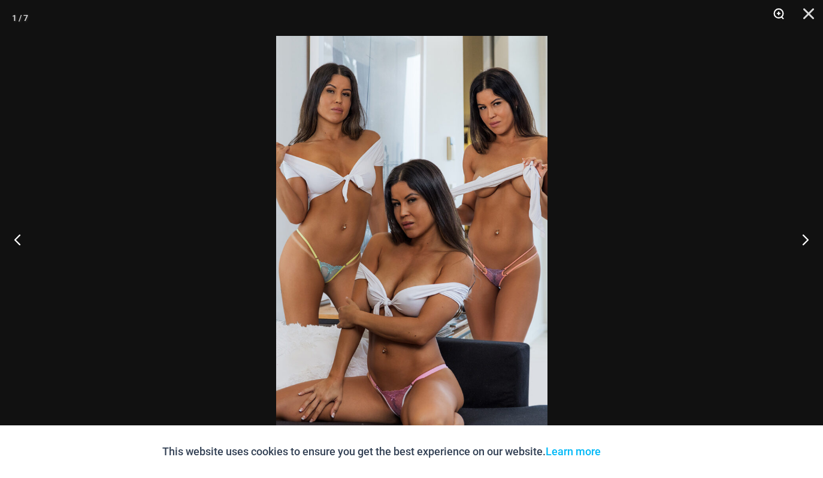
click at [777, 15] on button "Zoom" at bounding box center [774, 18] width 30 height 36
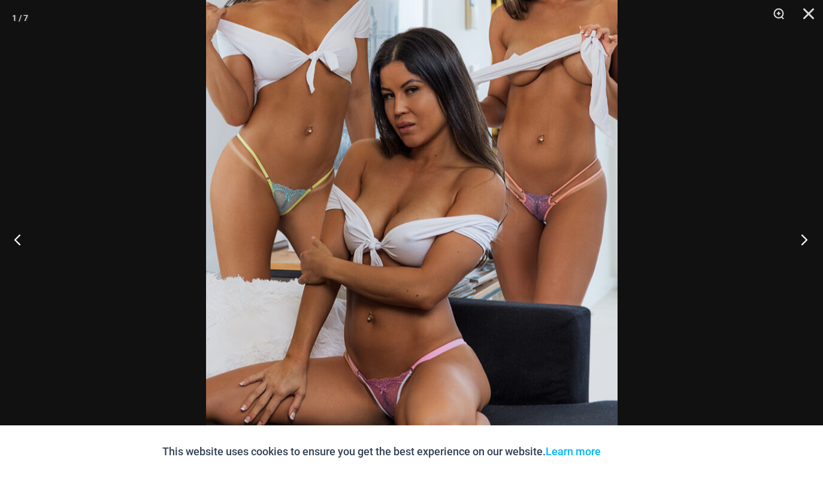
click at [808, 235] on button "Next" at bounding box center [800, 240] width 45 height 60
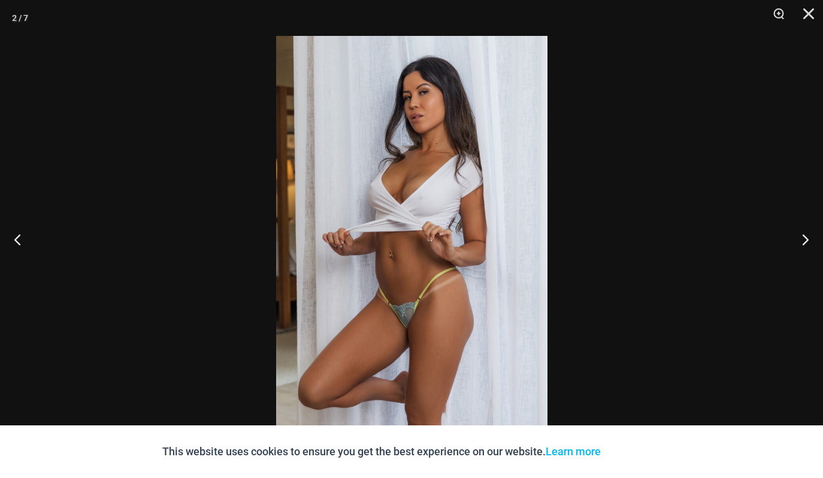
click at [469, 259] on img at bounding box center [411, 239] width 271 height 407
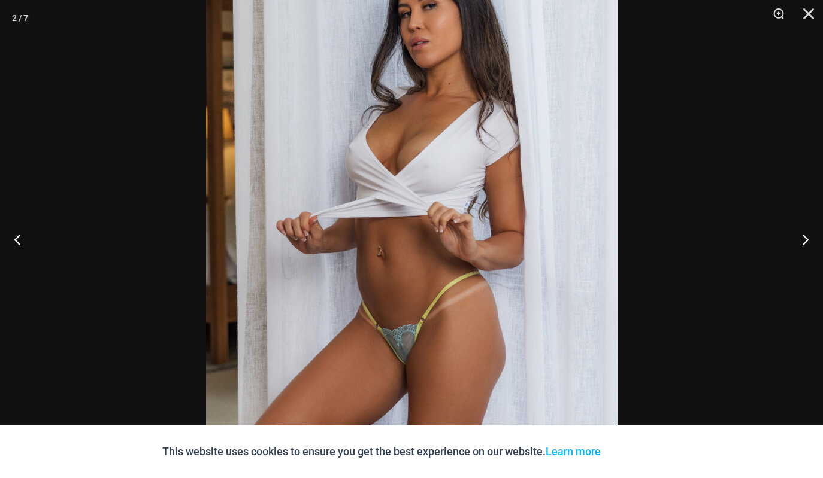
click at [462, 260] on img at bounding box center [411, 228] width 411 height 617
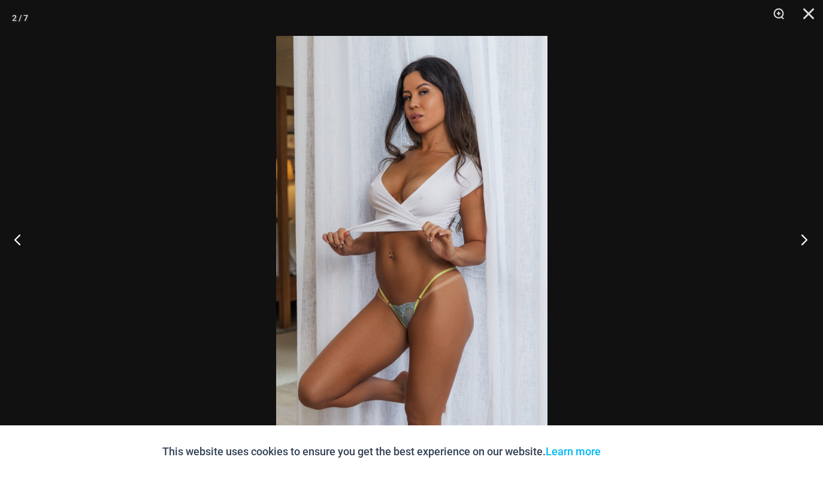
click at [802, 236] on button "Next" at bounding box center [800, 240] width 45 height 60
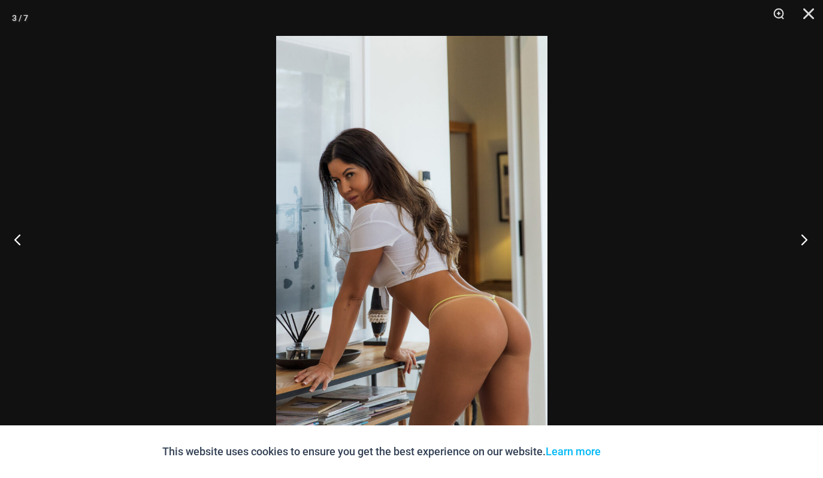
click at [796, 243] on button "Next" at bounding box center [800, 240] width 45 height 60
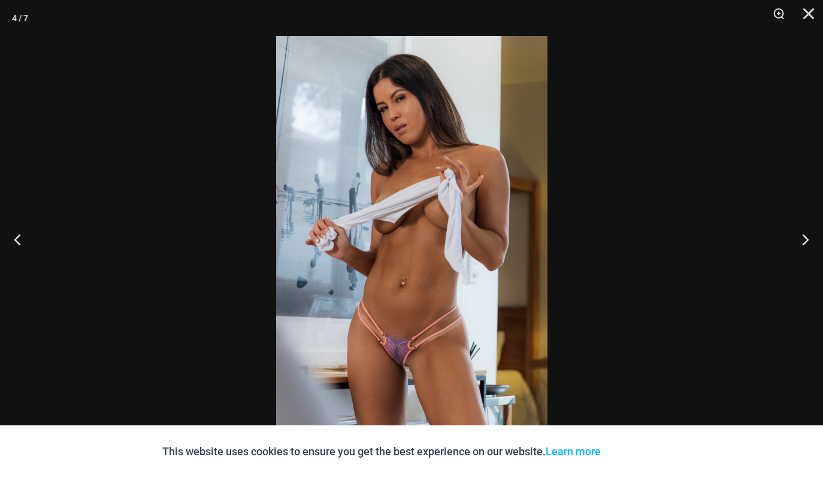
click at [447, 384] on img at bounding box center [411, 239] width 271 height 407
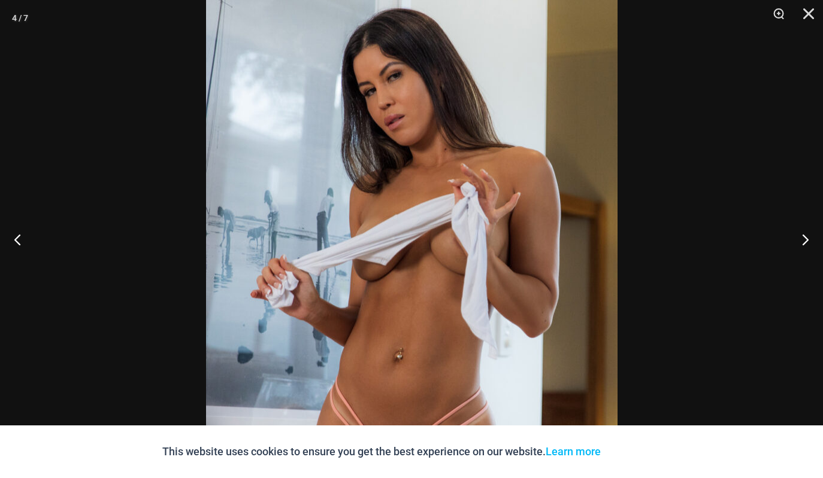
scroll to position [276, 0]
click at [808, 242] on button "Next" at bounding box center [800, 240] width 45 height 60
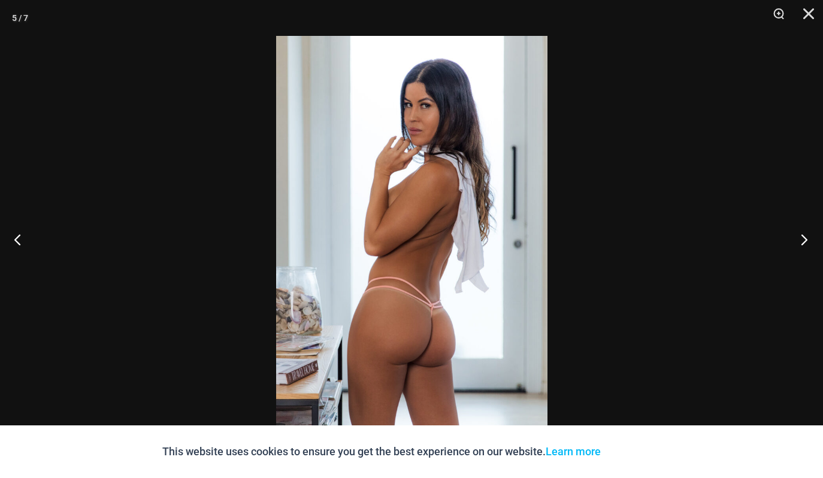
click at [804, 240] on button "Next" at bounding box center [800, 240] width 45 height 60
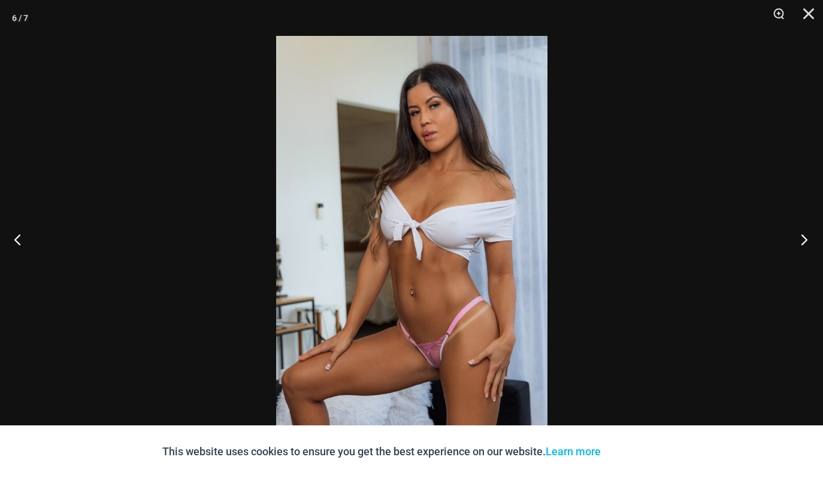
click at [798, 241] on button "Next" at bounding box center [800, 240] width 45 height 60
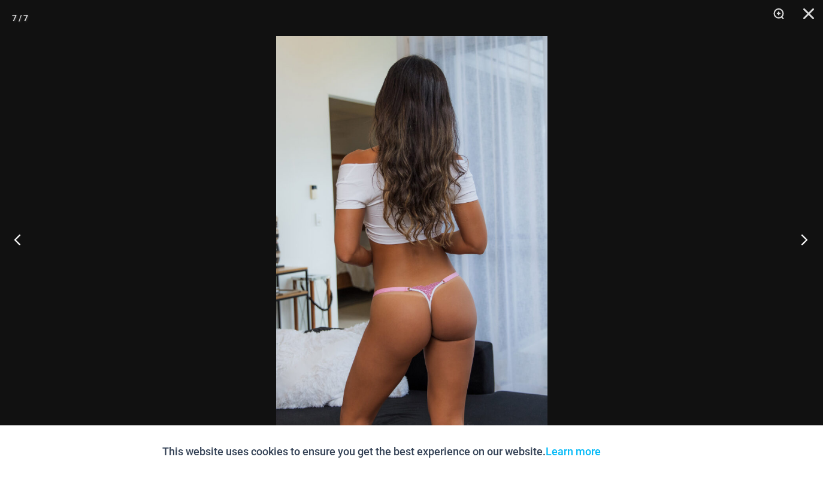
click at [798, 241] on button "Next" at bounding box center [800, 240] width 45 height 60
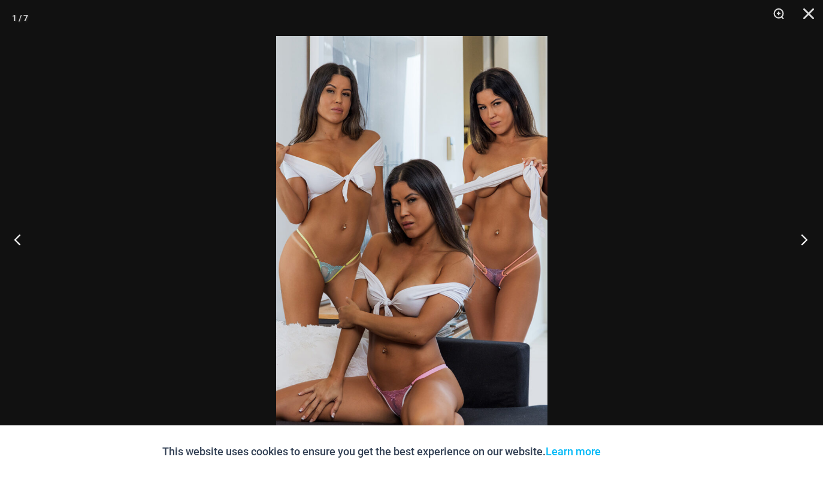
click at [798, 241] on button "Next" at bounding box center [800, 240] width 45 height 60
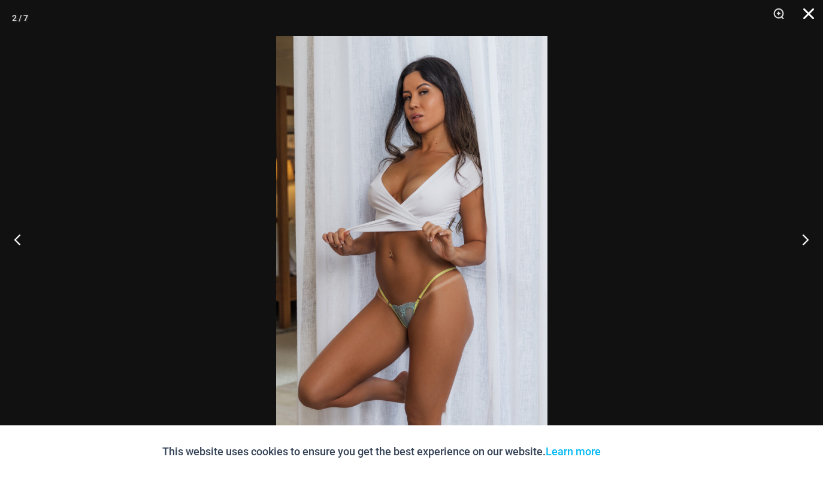
click at [810, 17] on button "Close" at bounding box center [804, 18] width 30 height 36
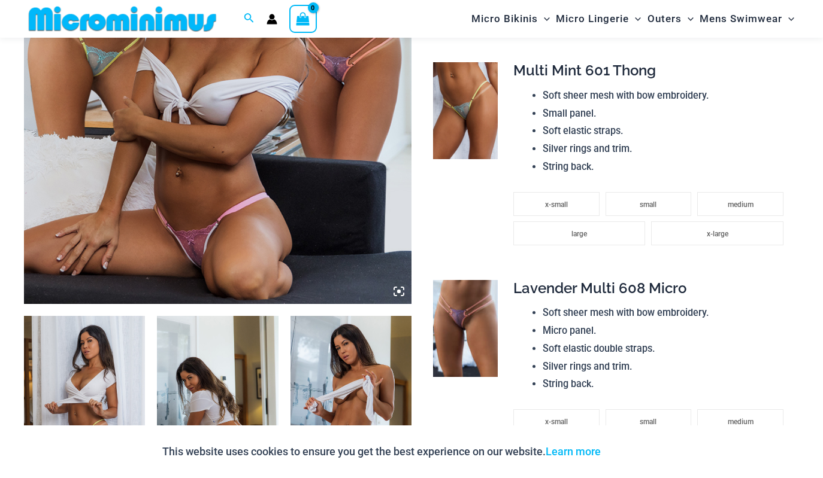
scroll to position [386, 0]
click at [453, 131] on img at bounding box center [465, 110] width 65 height 97
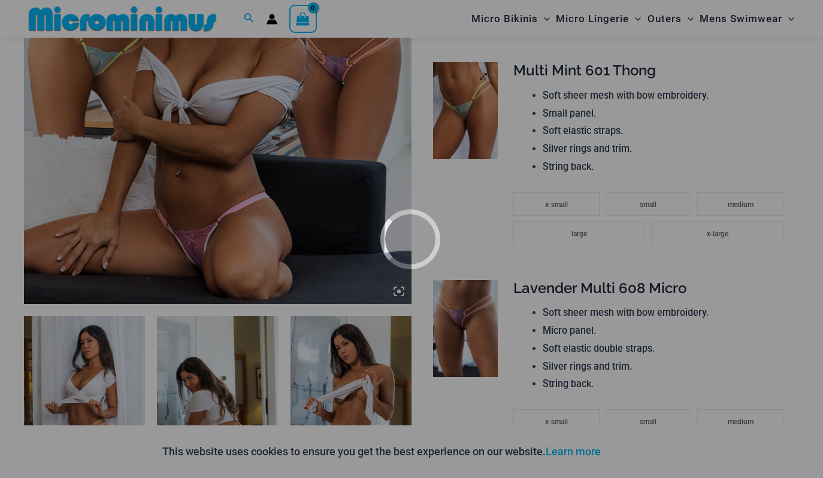
click at [453, 131] on div at bounding box center [411, 239] width 823 height 478
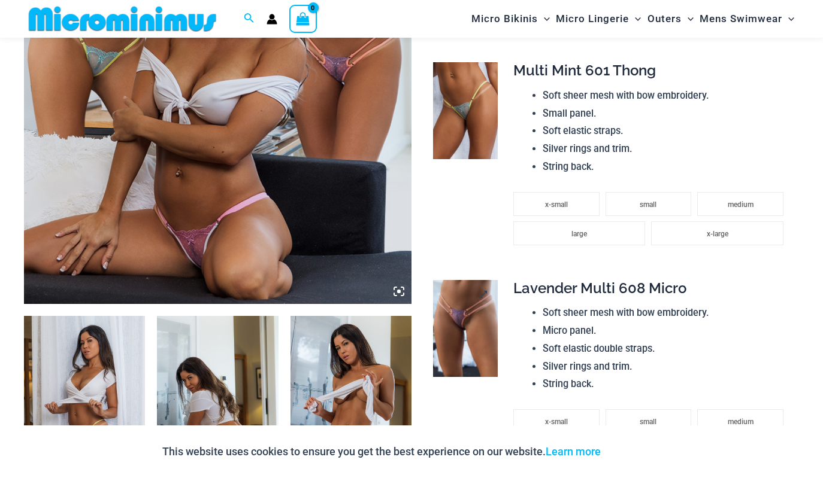
click at [490, 316] on img at bounding box center [465, 328] width 65 height 97
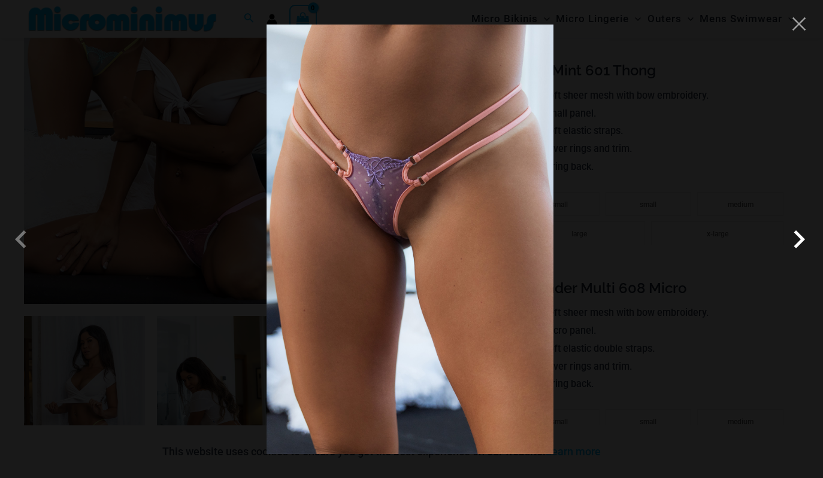
click at [803, 239] on span at bounding box center [799, 240] width 36 height 36
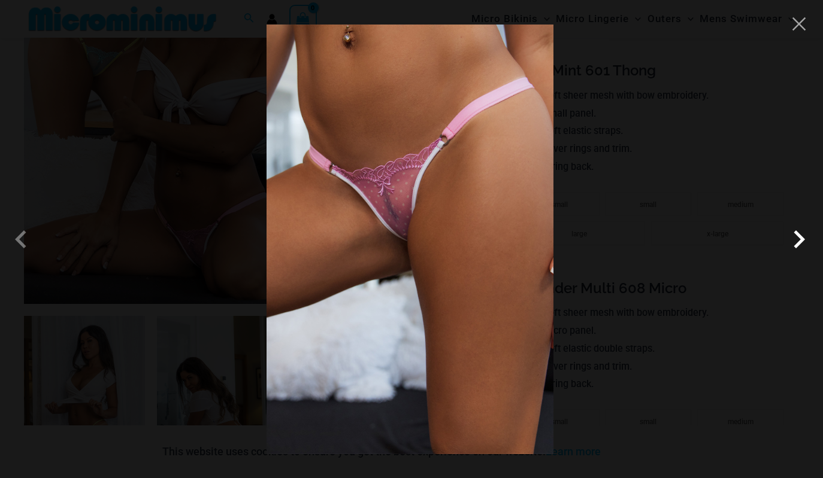
click at [804, 240] on span at bounding box center [799, 240] width 36 height 36
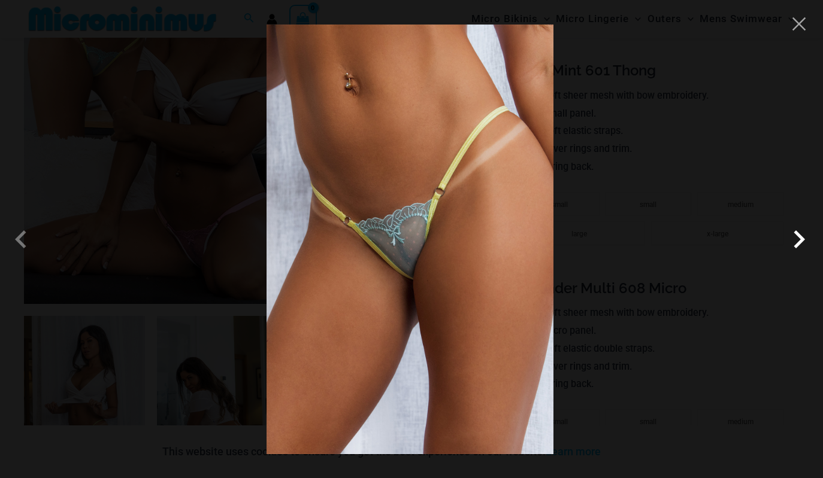
click at [801, 241] on span at bounding box center [799, 240] width 36 height 36
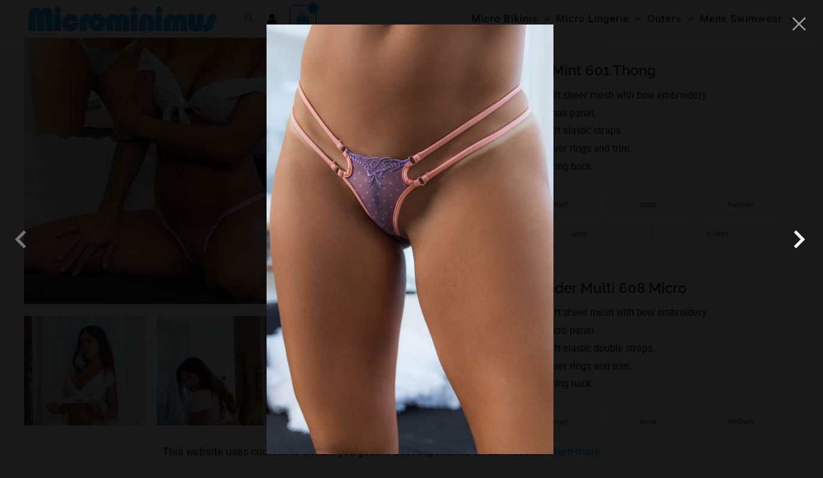
click at [782, 248] on span at bounding box center [799, 240] width 36 height 36
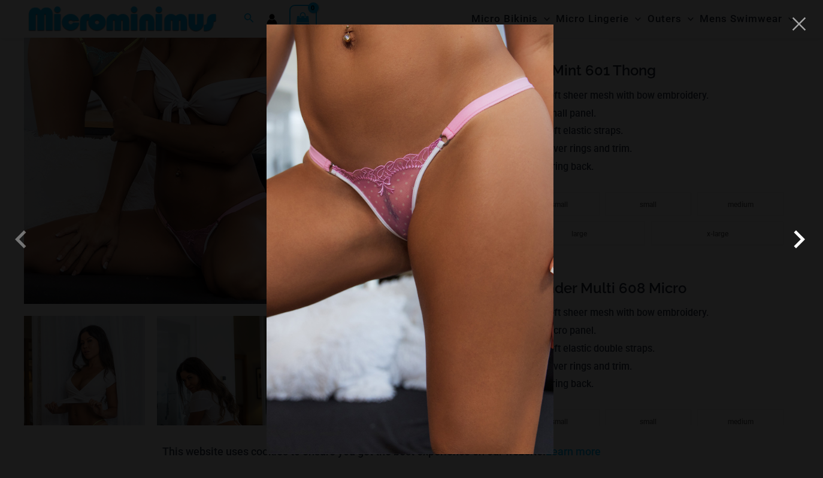
click at [783, 244] on span at bounding box center [799, 240] width 36 height 36
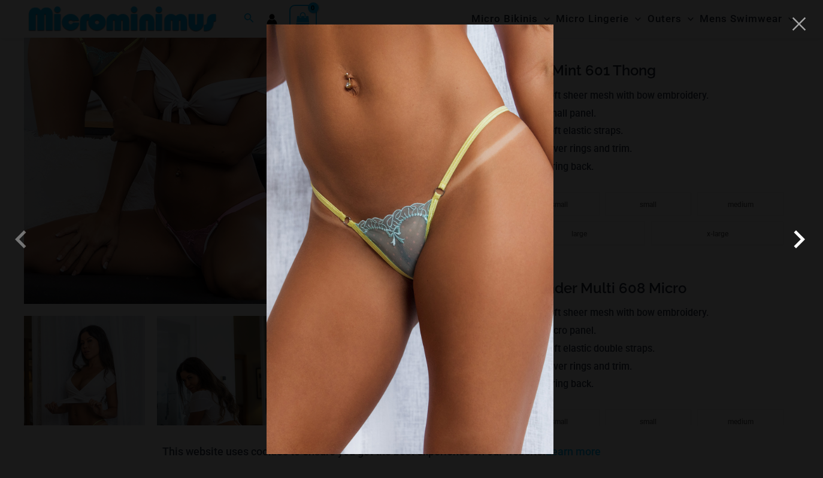
click at [784, 243] on span at bounding box center [799, 240] width 36 height 36
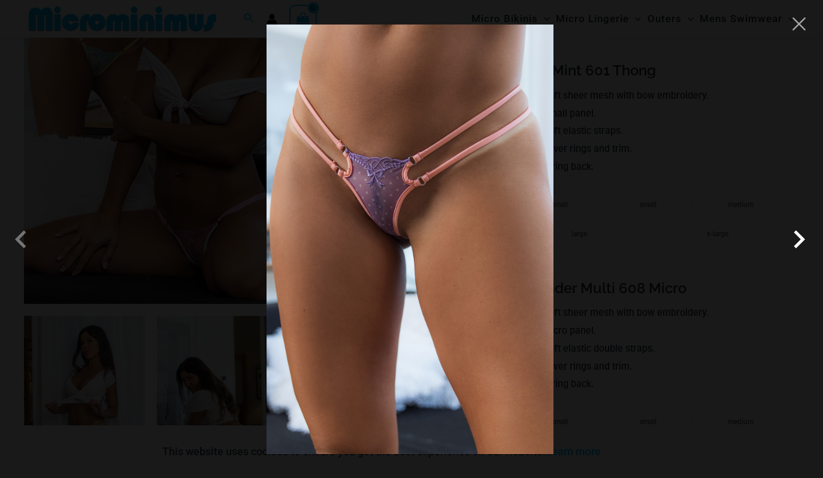
click at [783, 244] on span at bounding box center [799, 240] width 36 height 36
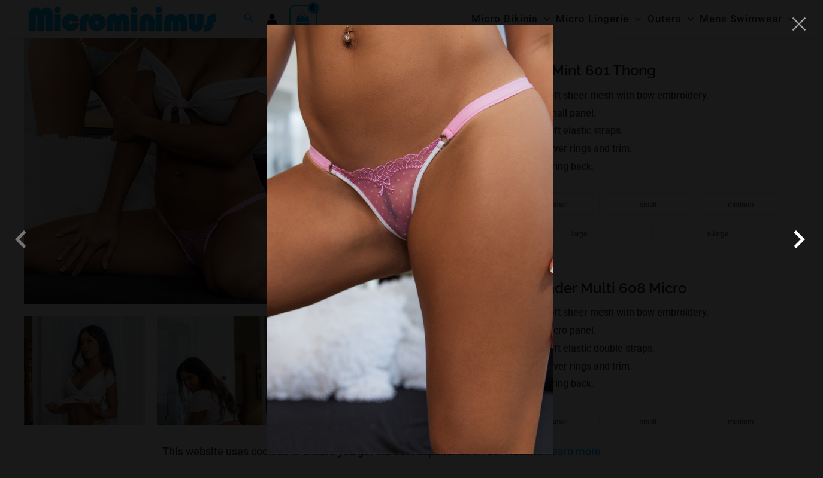
click at [783, 241] on span at bounding box center [799, 240] width 36 height 36
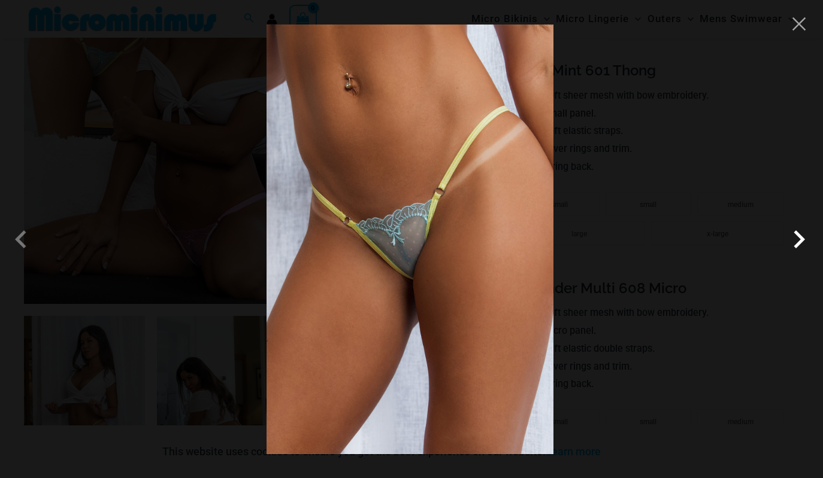
click at [782, 241] on span at bounding box center [799, 240] width 36 height 36
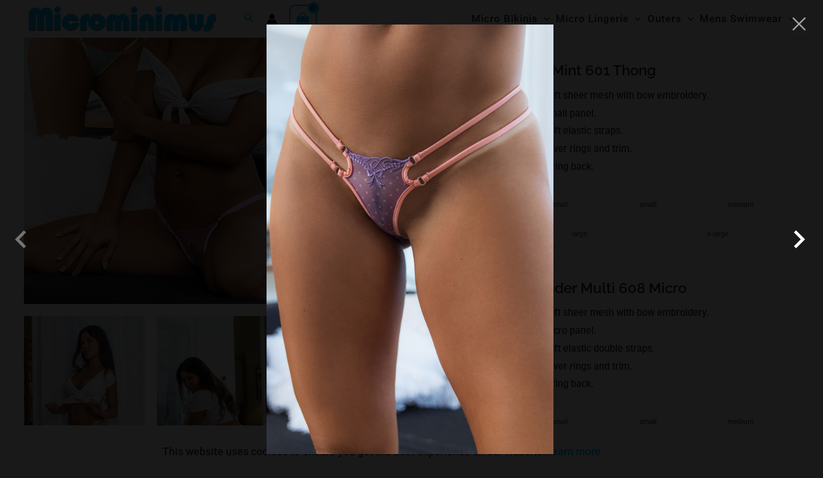
click at [782, 242] on span at bounding box center [799, 240] width 36 height 36
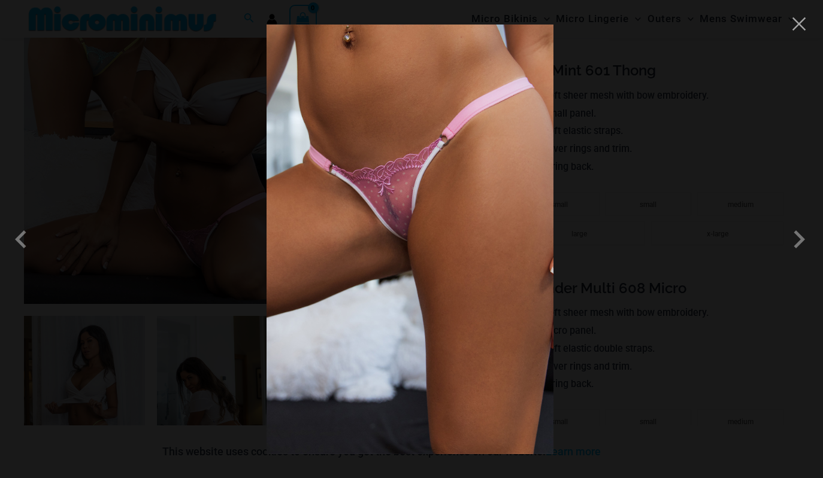
click at [801, 216] on div at bounding box center [411, 239] width 823 height 478
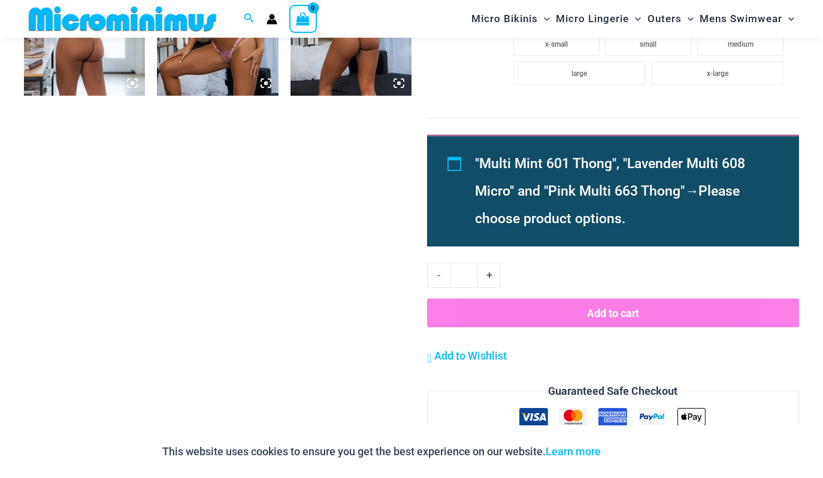
scroll to position [981, 0]
